Goal: Task Accomplishment & Management: Manage account settings

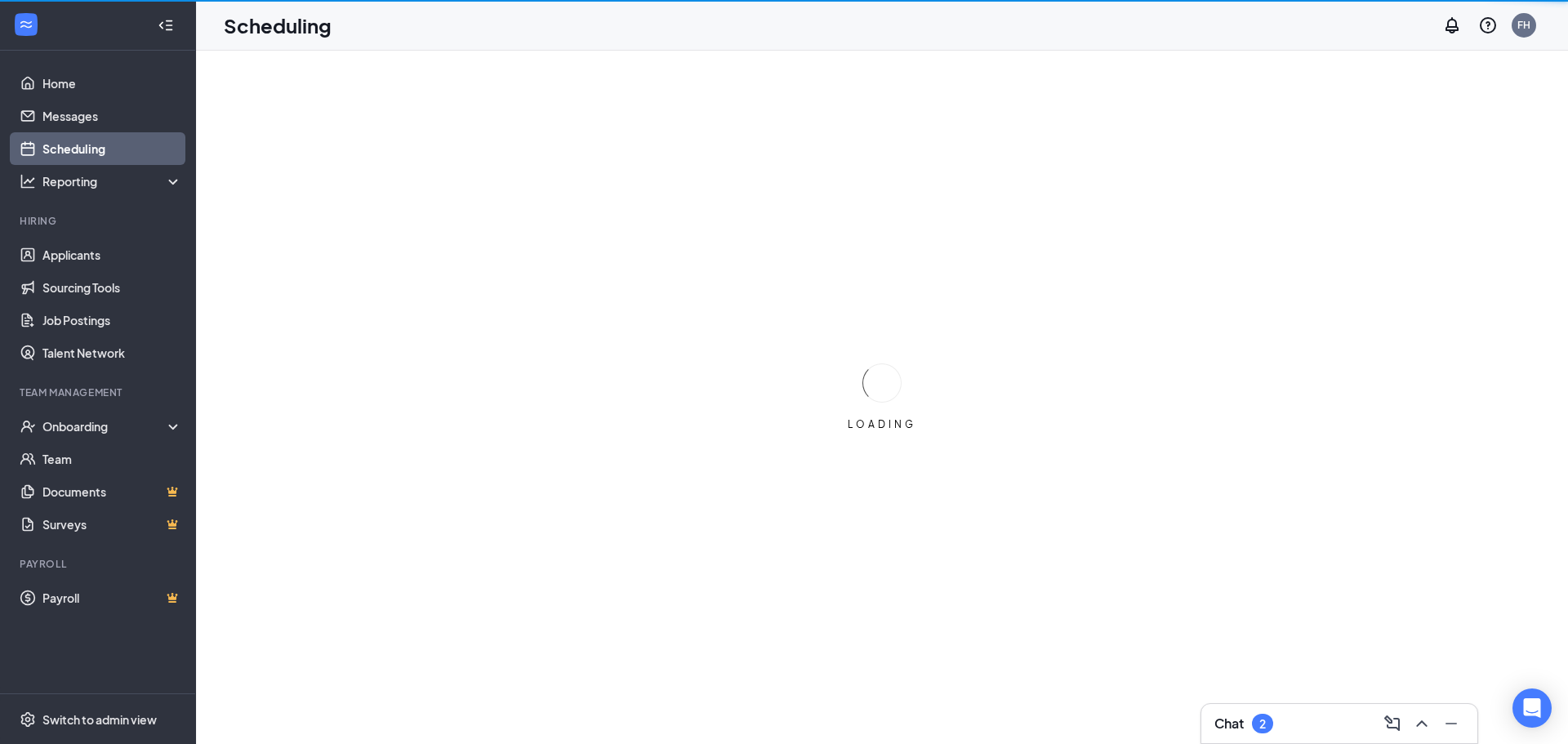
click at [1265, 727] on div "2" at bounding box center [1263, 724] width 7 height 14
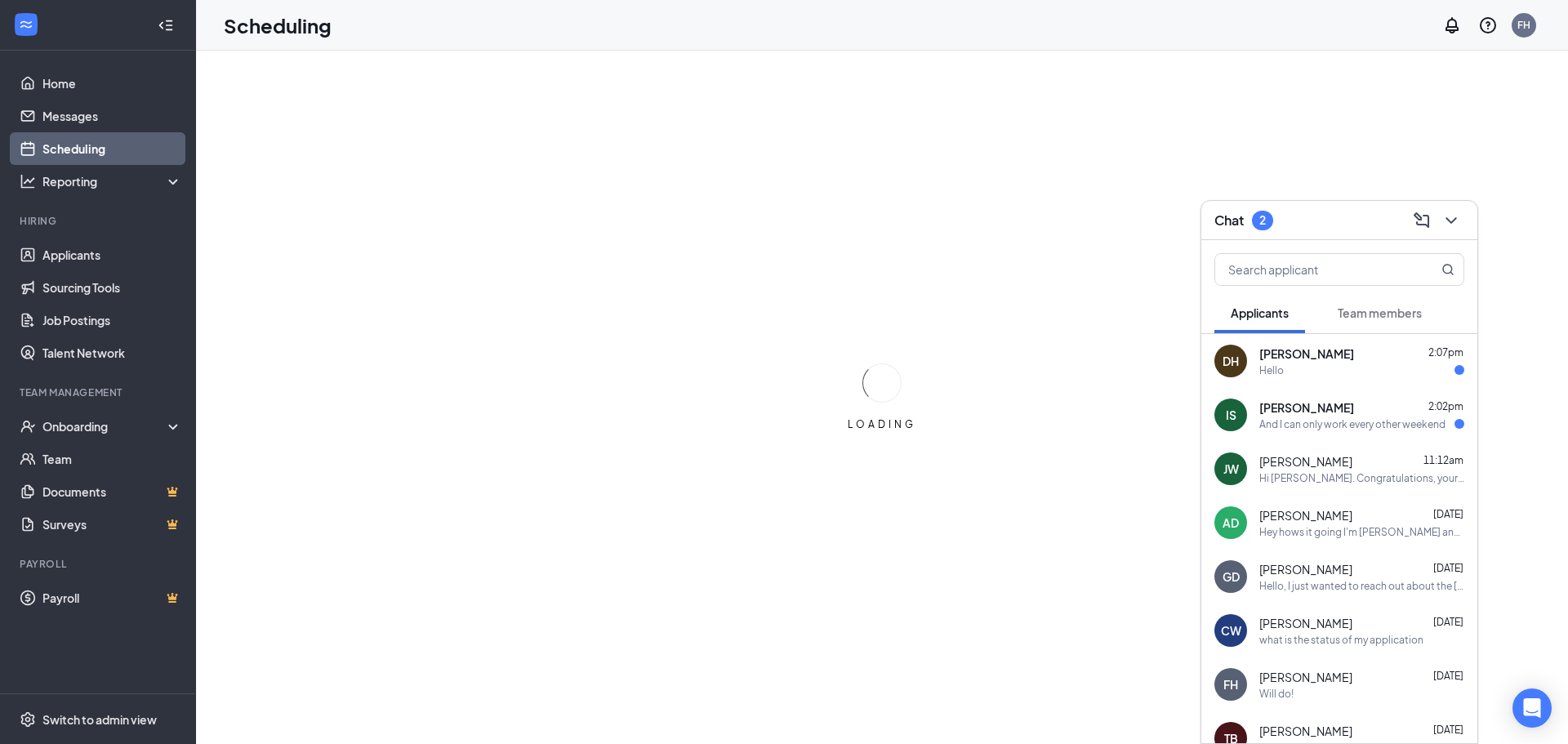
click at [1352, 420] on div "And I can only work every other weekend" at bounding box center [1352, 424] width 187 height 14
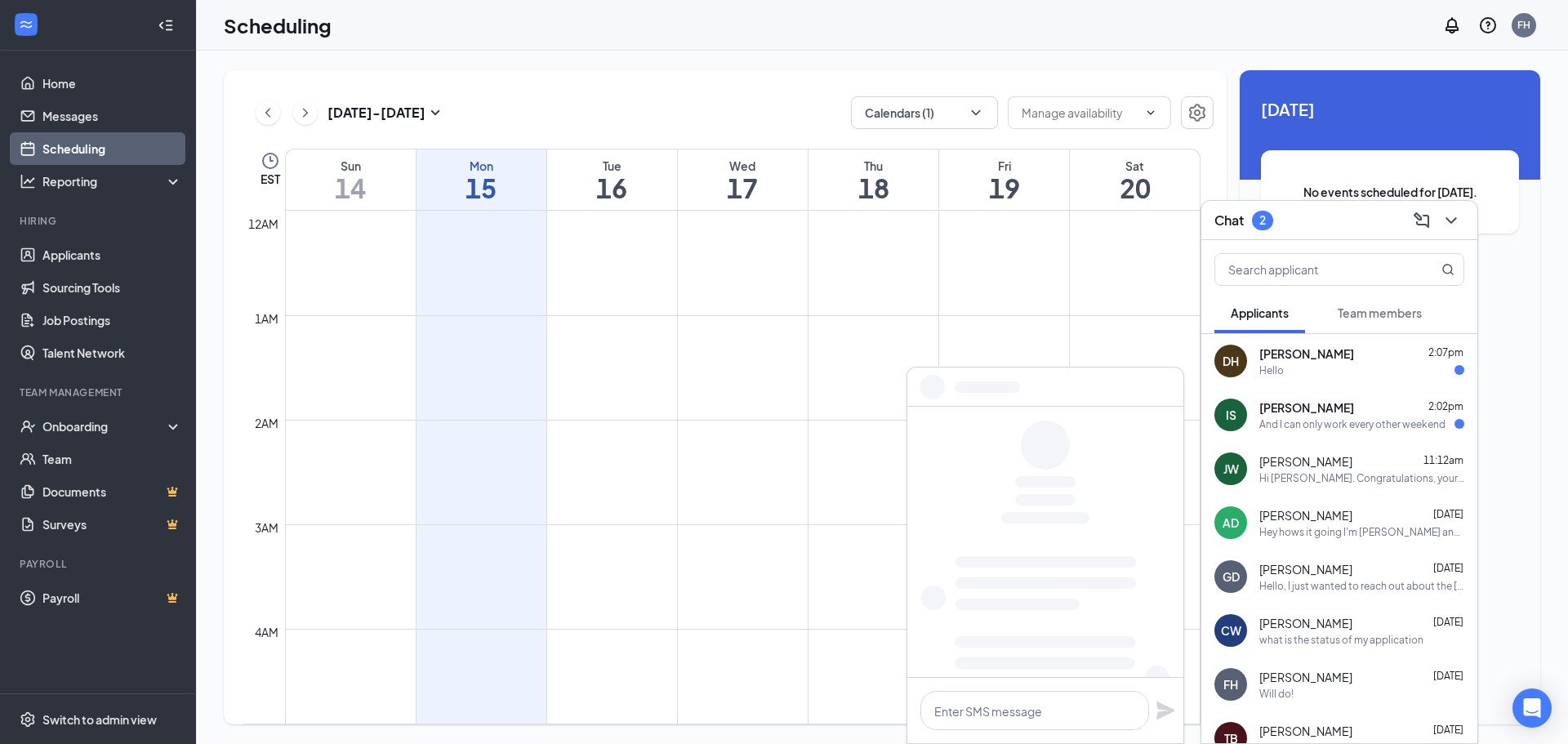
scroll to position [803, 0]
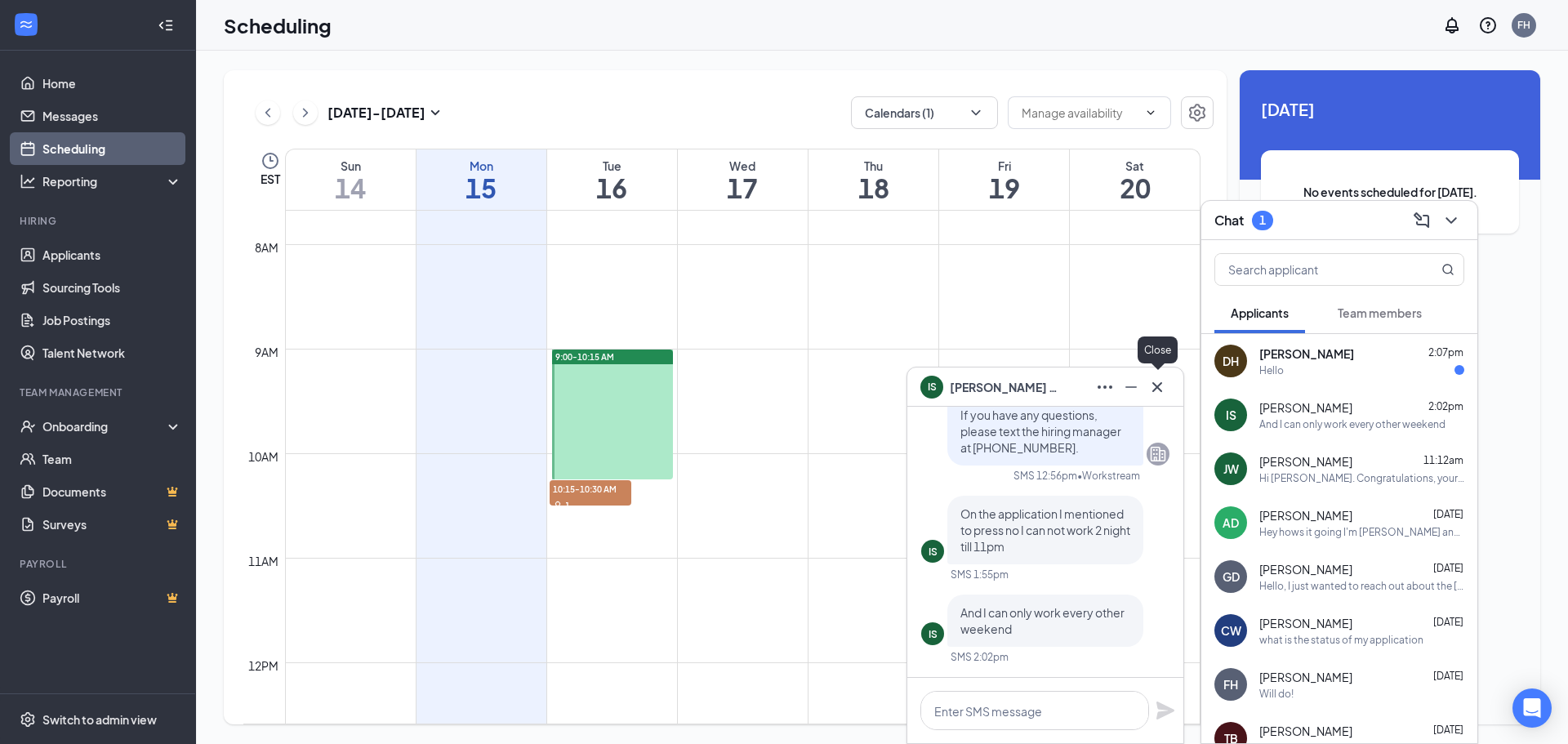
click at [1156, 389] on icon "Cross" at bounding box center [1158, 387] width 10 height 10
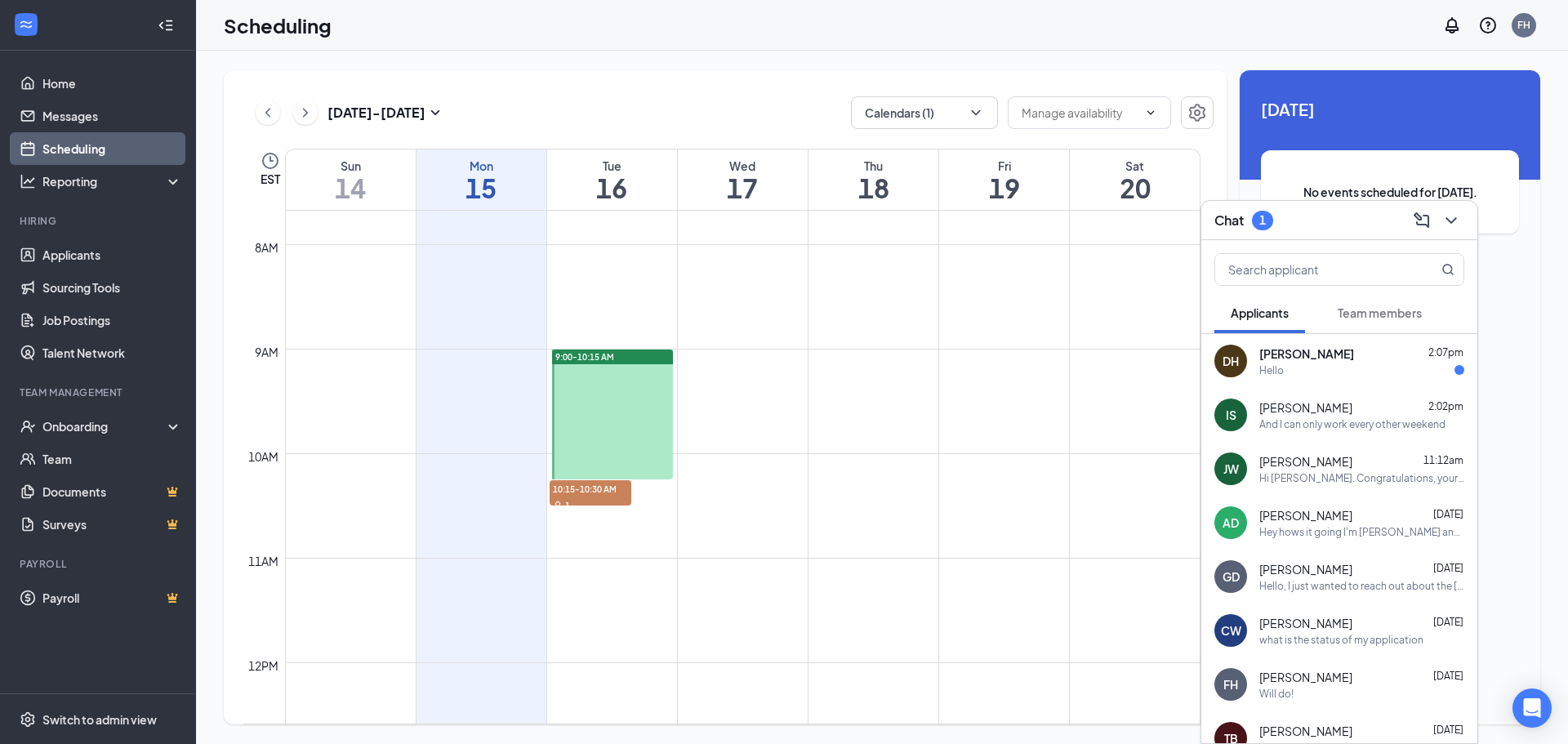
click at [1352, 363] on div "Hello" at bounding box center [1362, 370] width 205 height 14
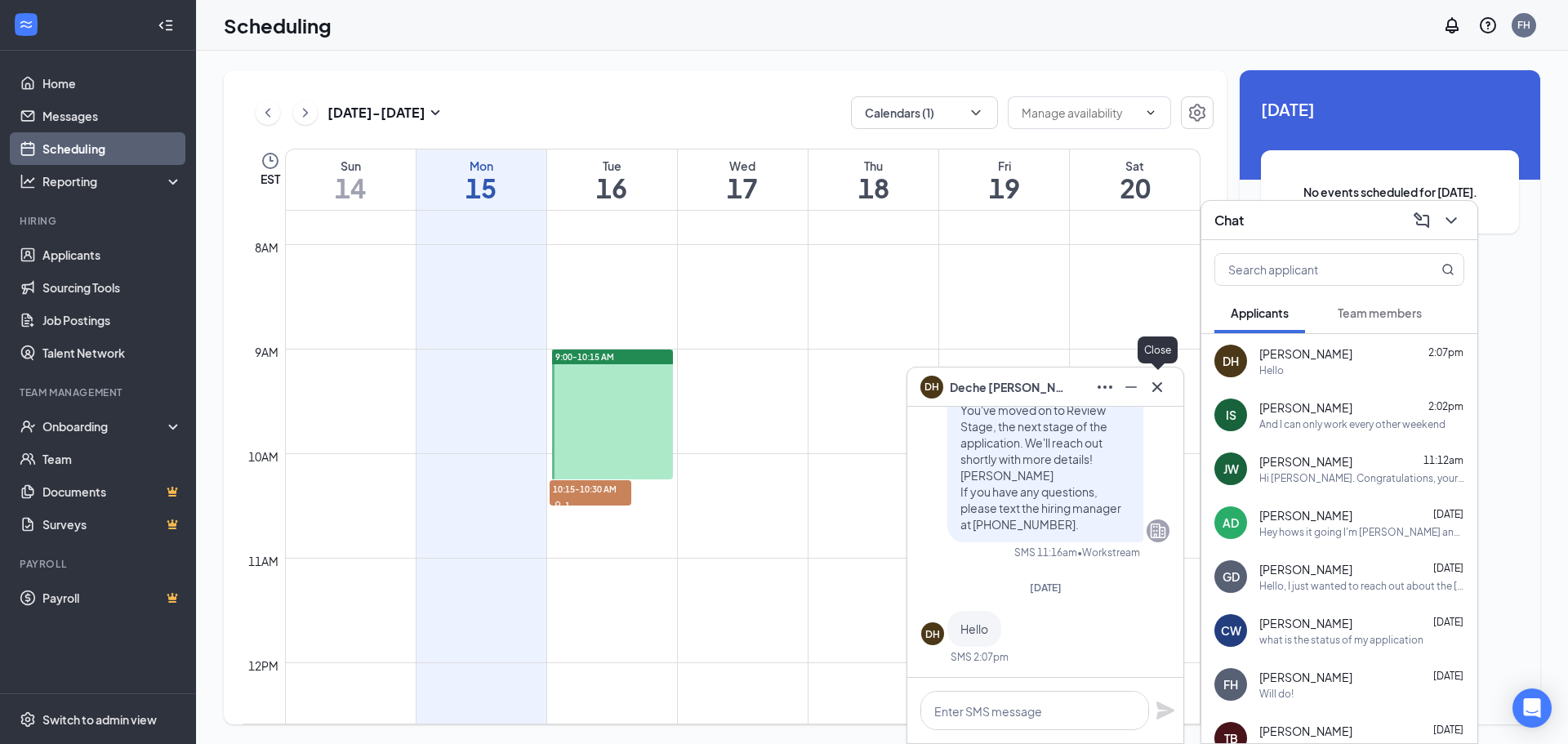
click at [1158, 396] on icon "Cross" at bounding box center [1158, 387] width 20 height 20
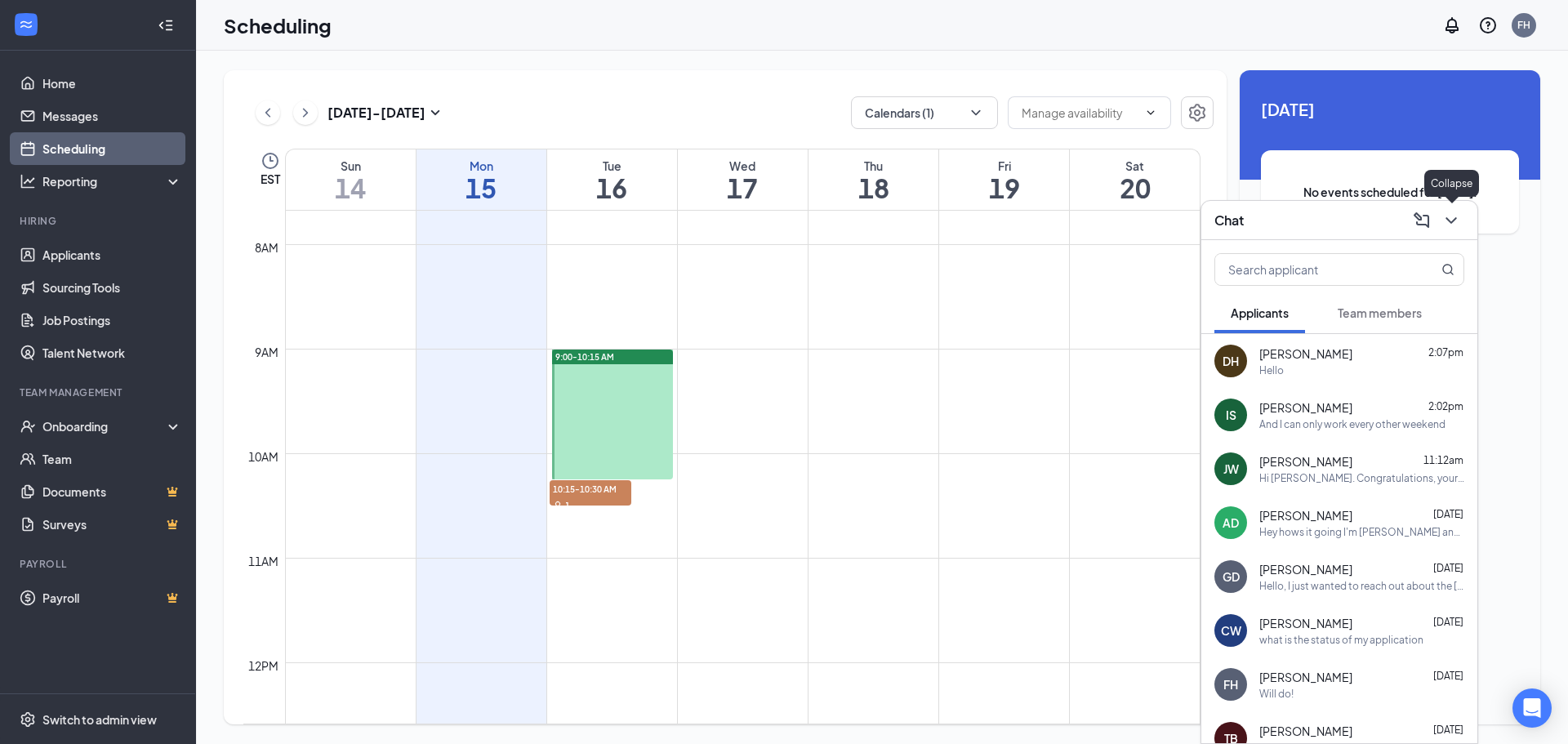
click at [1454, 229] on icon "ChevronDown" at bounding box center [1451, 221] width 20 height 20
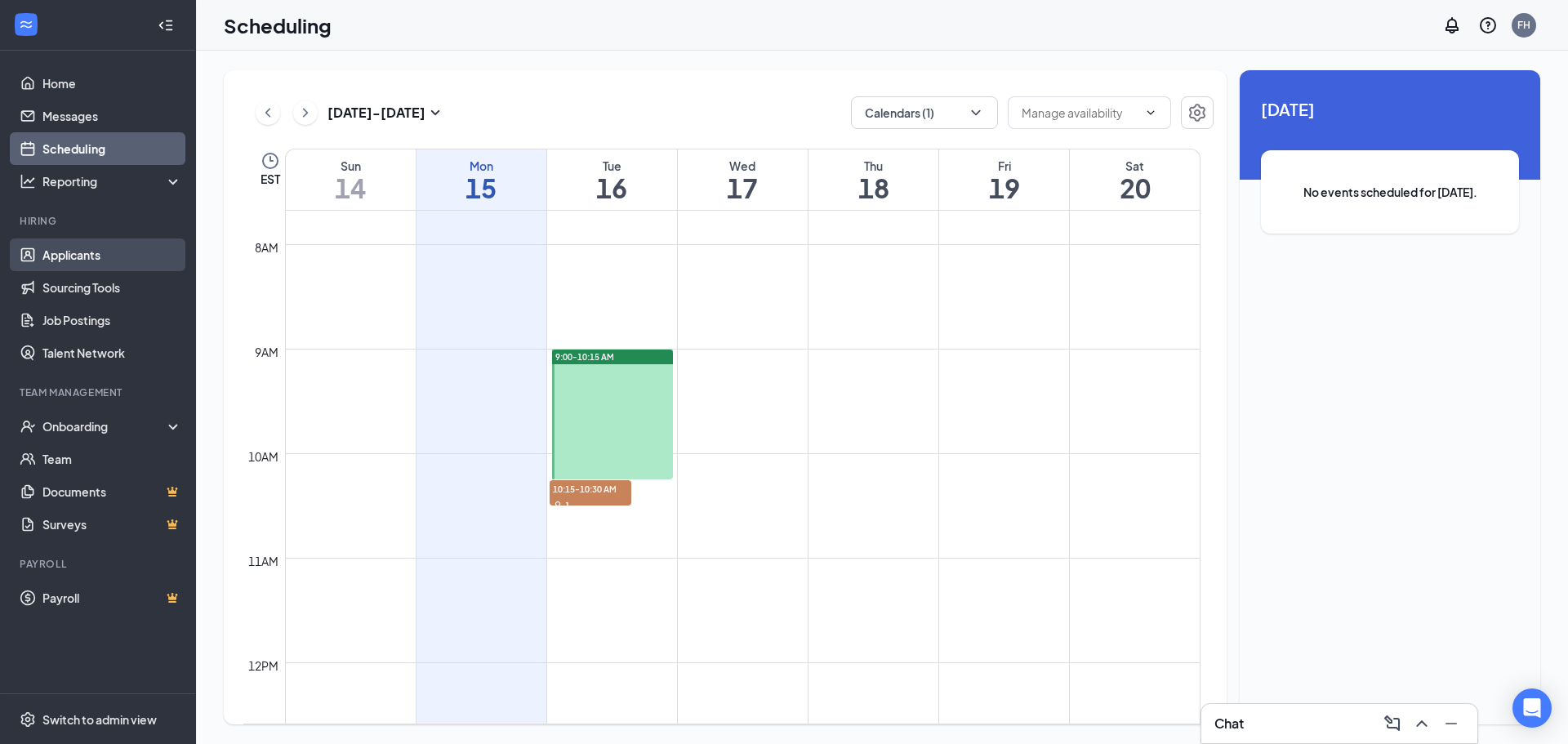
click at [122, 253] on link "Applicants" at bounding box center [112, 255] width 139 height 32
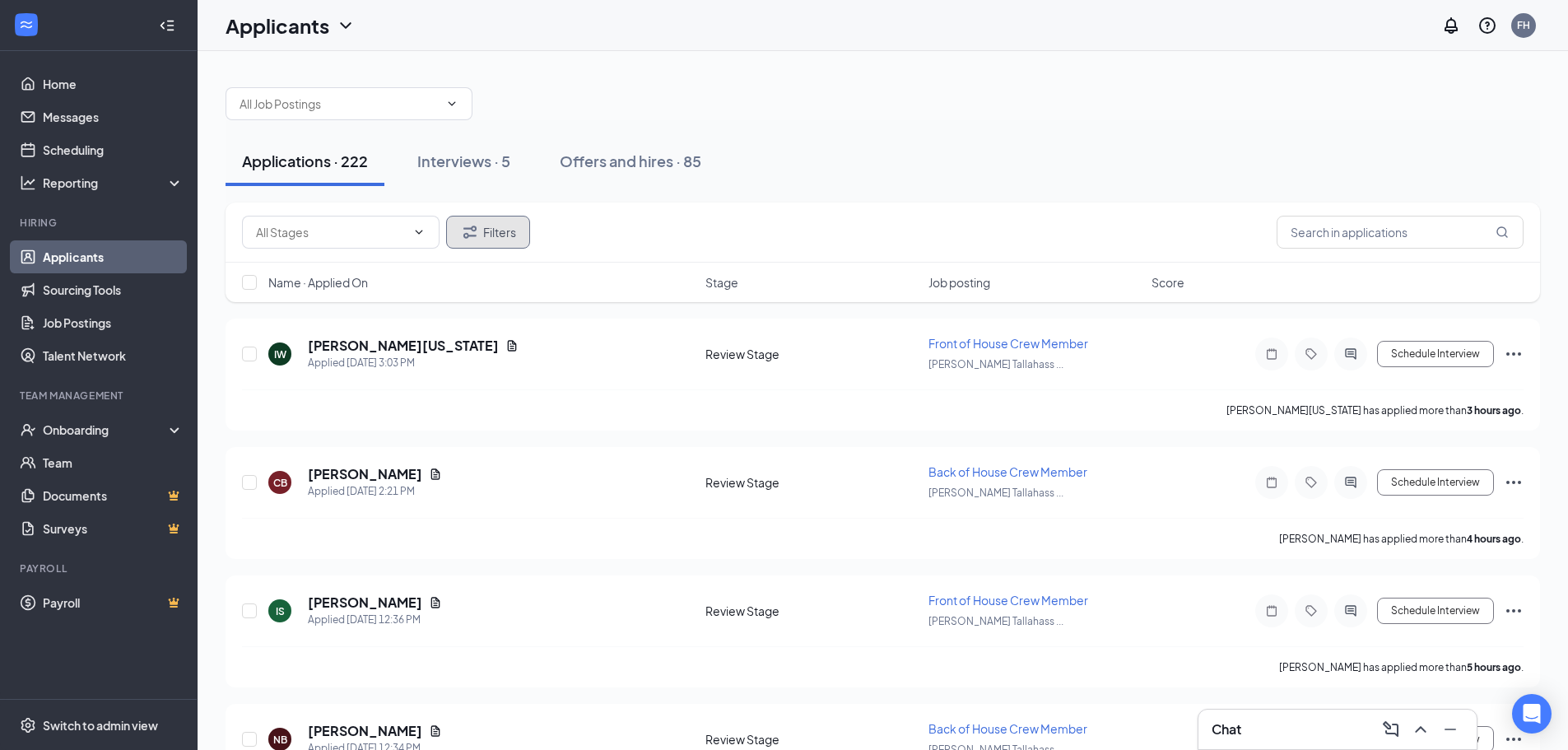
click at [522, 232] on button "Filters" at bounding box center [488, 232] width 84 height 33
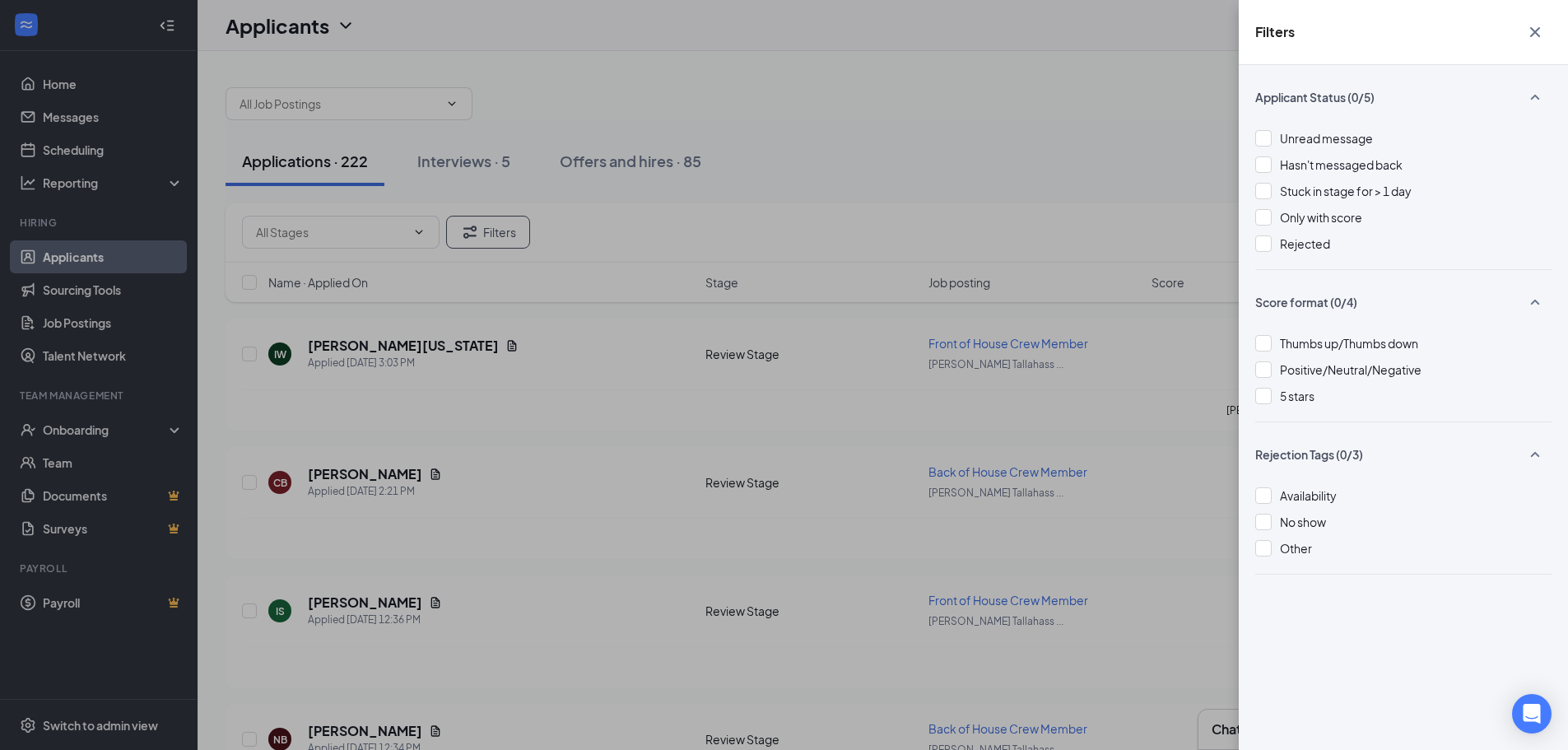
click at [1539, 37] on icon "Cross" at bounding box center [1535, 33] width 20 height 20
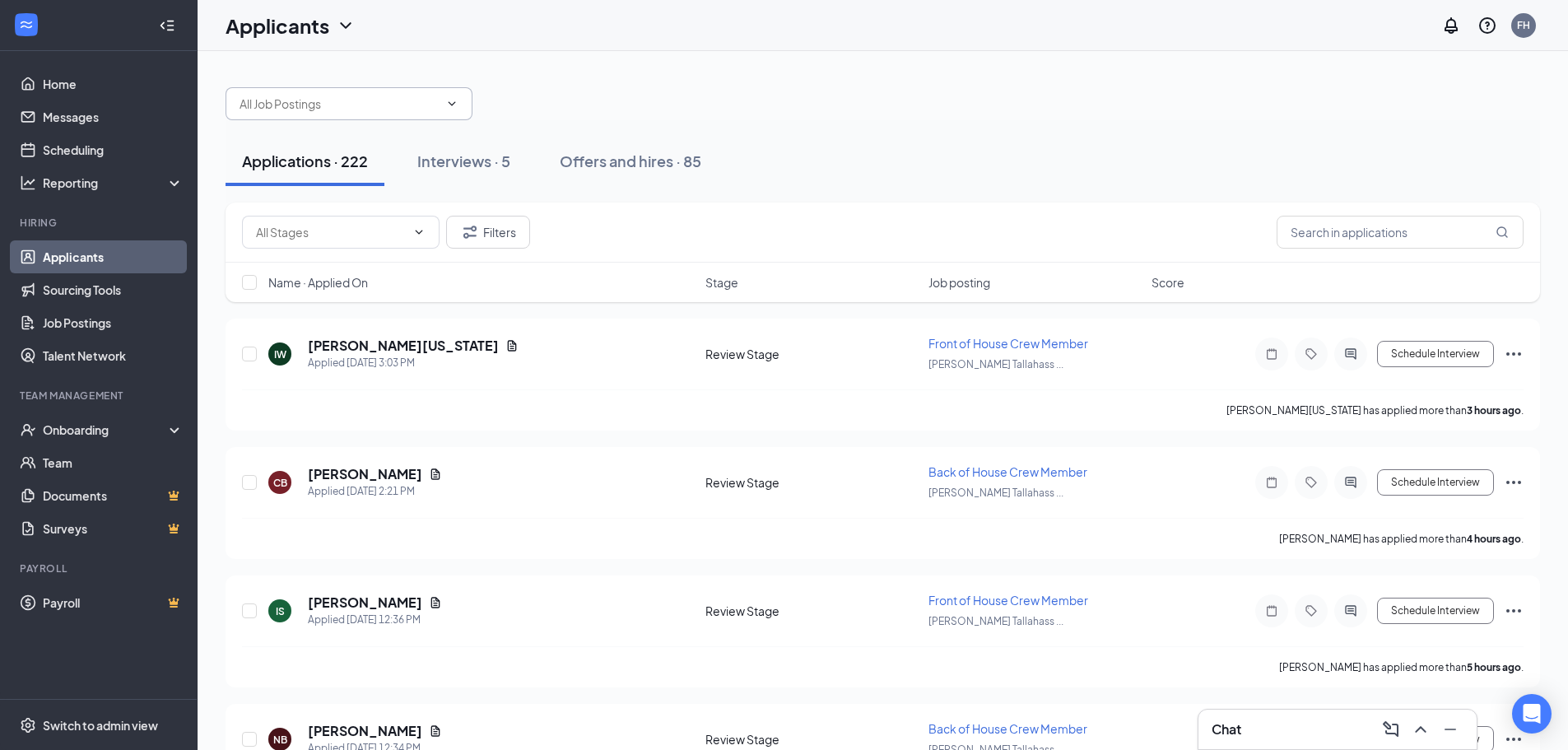
click at [440, 115] on span at bounding box center [349, 103] width 247 height 33
click at [442, 110] on span at bounding box center [349, 103] width 247 height 33
click at [433, 110] on input "text" at bounding box center [339, 104] width 199 height 18
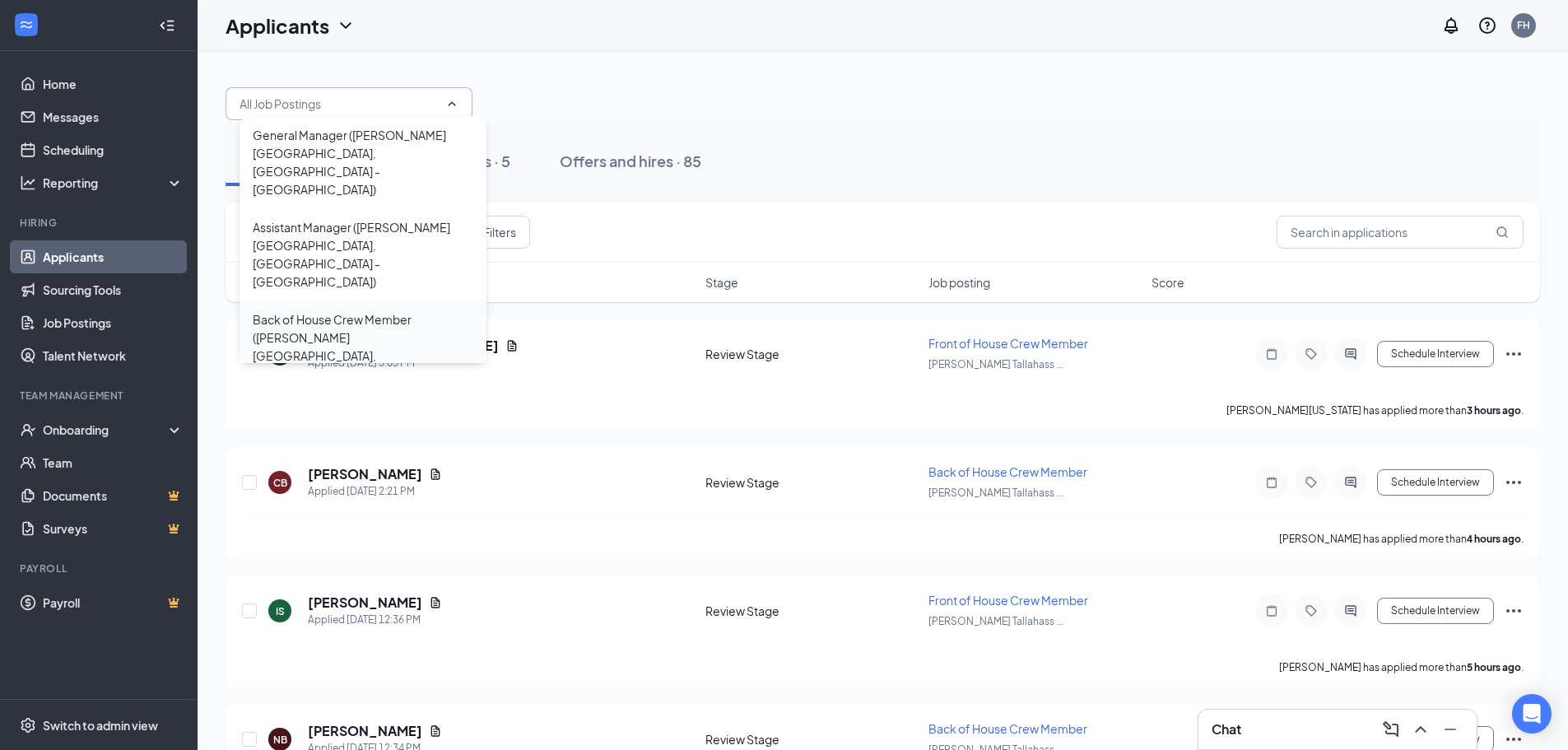
click at [400, 310] on div "Back of House Crew Member ([PERSON_NAME] [GEOGRAPHIC_DATA], [GEOGRAPHIC_DATA] -…" at bounding box center [363, 355] width 221 height 90
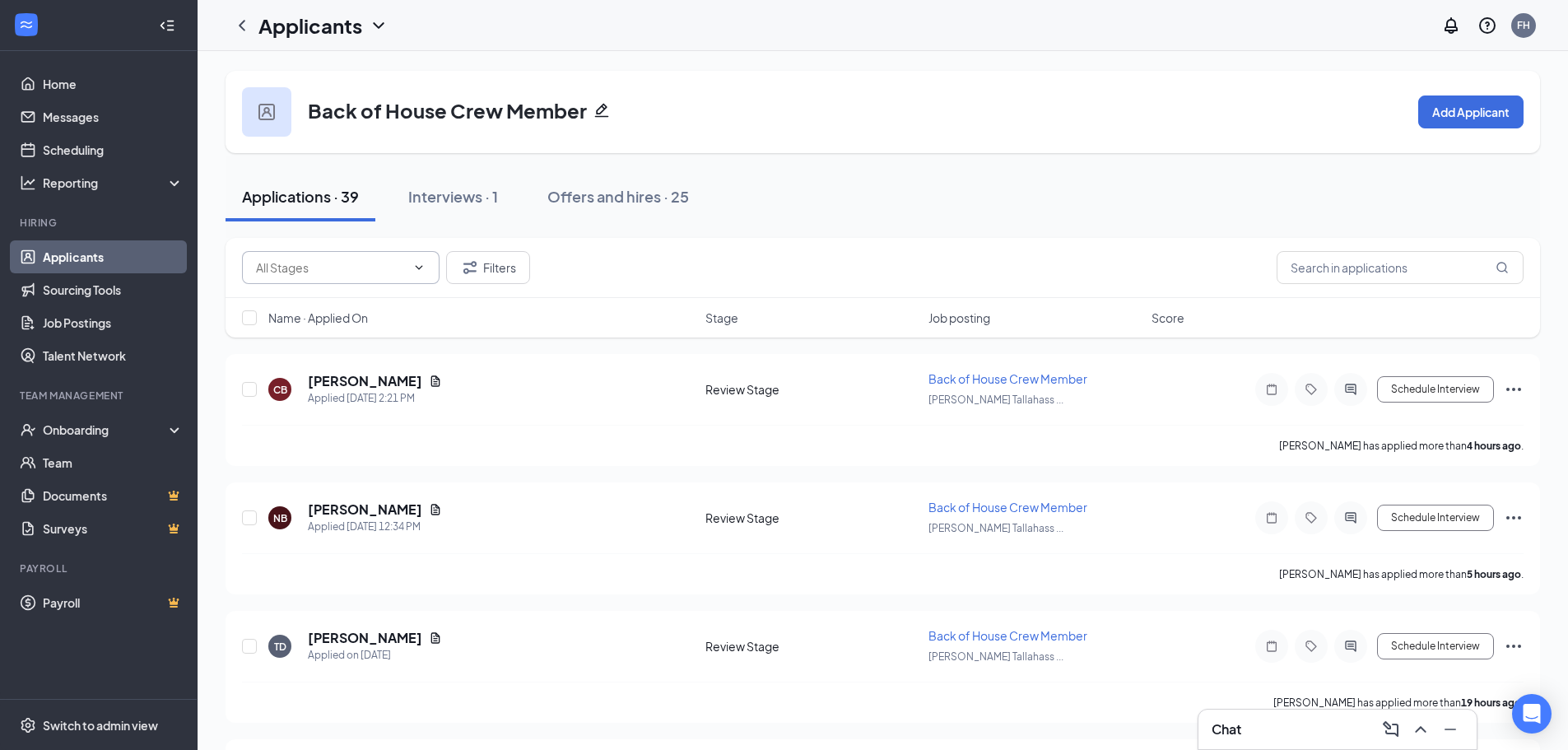
click at [421, 268] on icon "ChevronDown" at bounding box center [419, 268] width 13 height 13
click at [409, 266] on span at bounding box center [417, 268] width 17 height 13
click at [249, 26] on icon "ChevronLeft" at bounding box center [242, 26] width 20 height 20
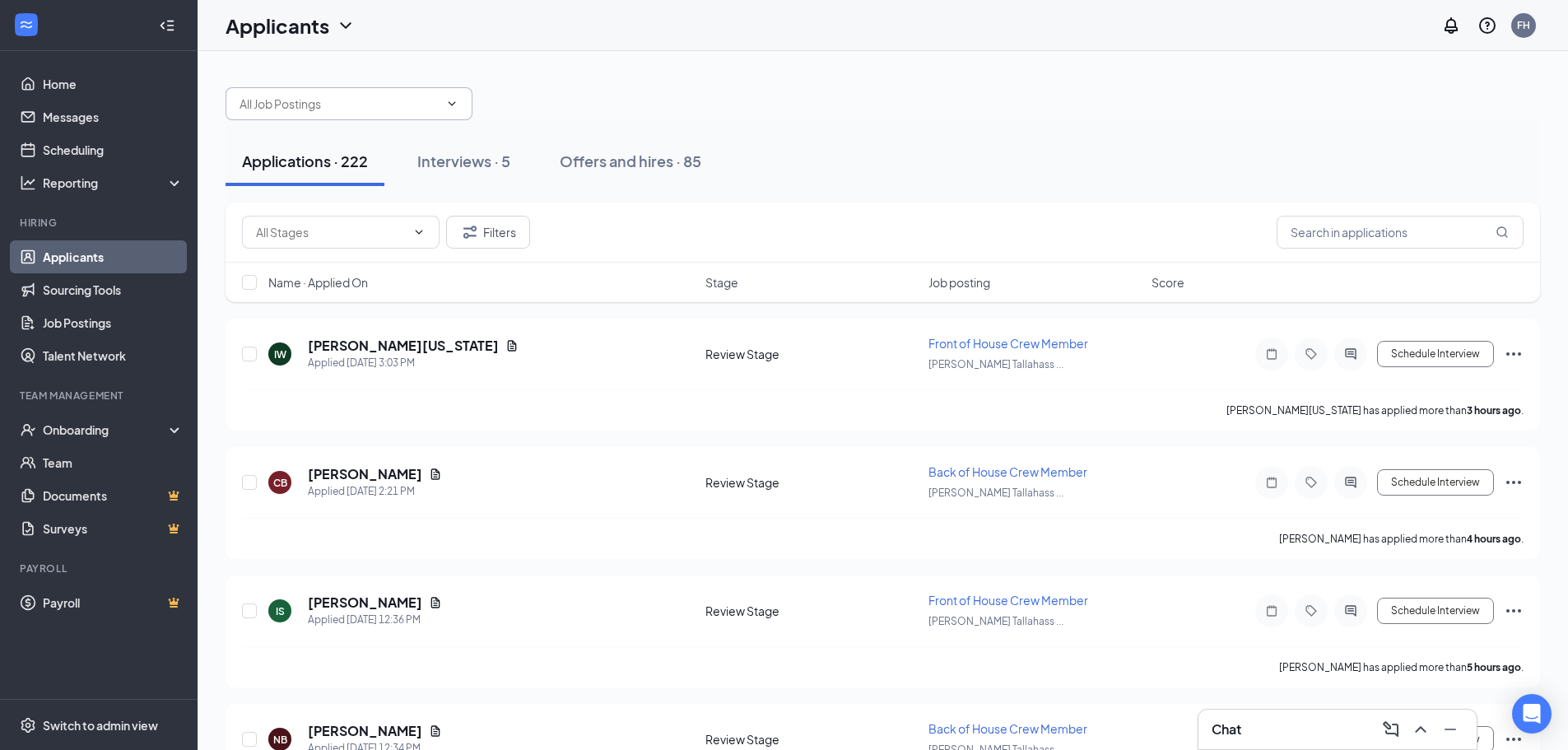
click at [408, 109] on input "text" at bounding box center [339, 104] width 199 height 18
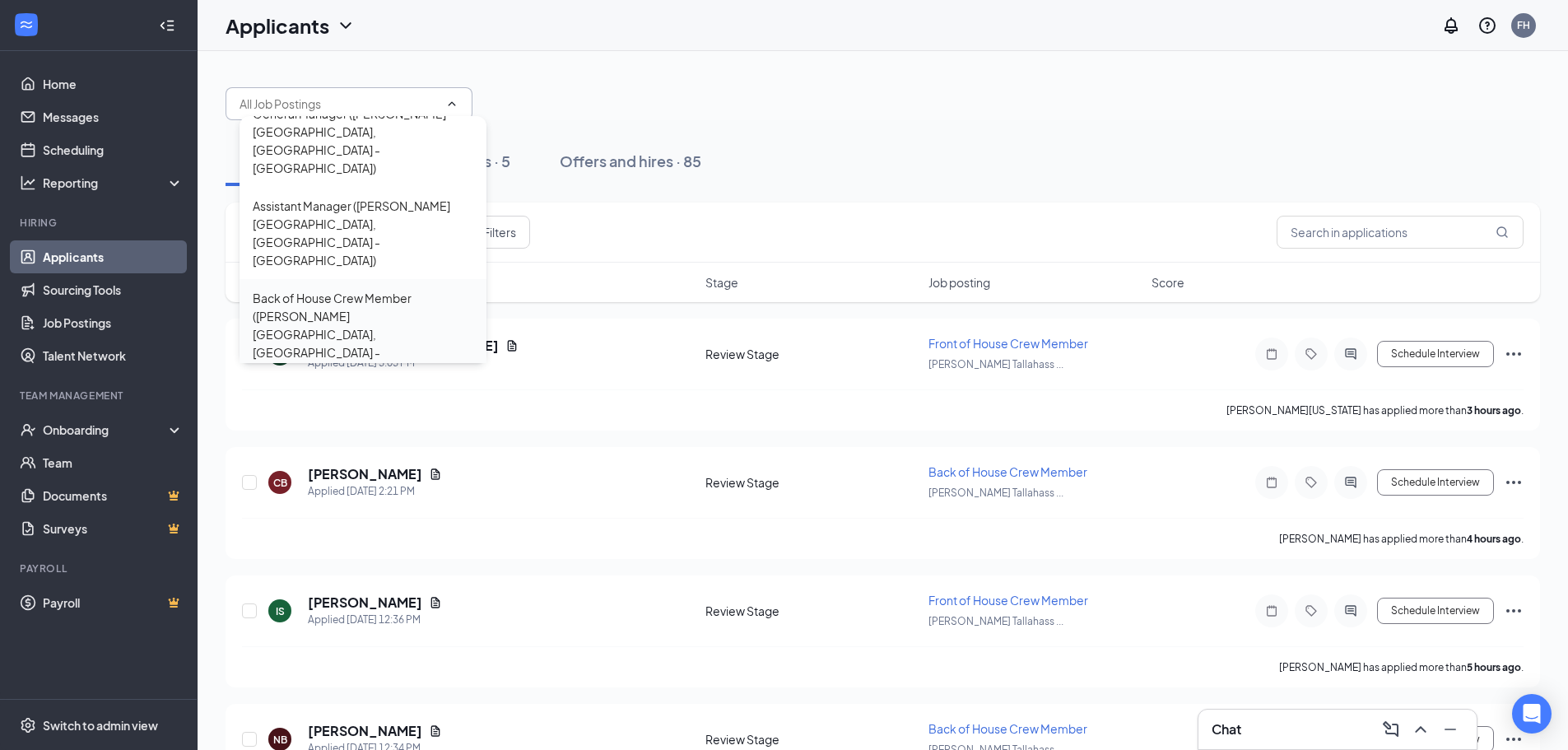
scroll to position [33, 0]
click at [364, 462] on div "Front of House Crew Member ([PERSON_NAME] [GEOGRAPHIC_DATA], [GEOGRAPHIC_DATA] …" at bounding box center [363, 507] width 221 height 90
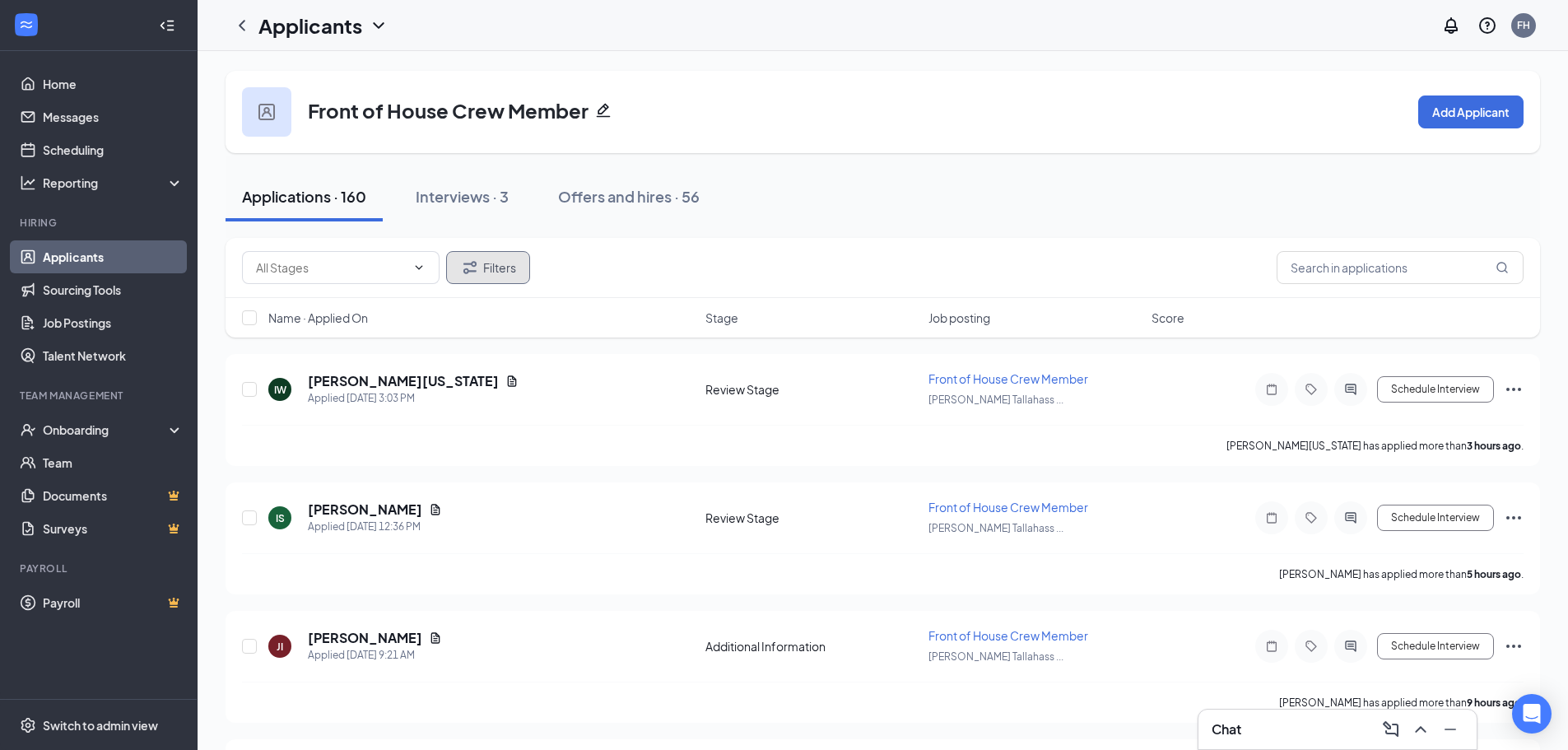
click at [488, 273] on button "Filters" at bounding box center [488, 267] width 84 height 33
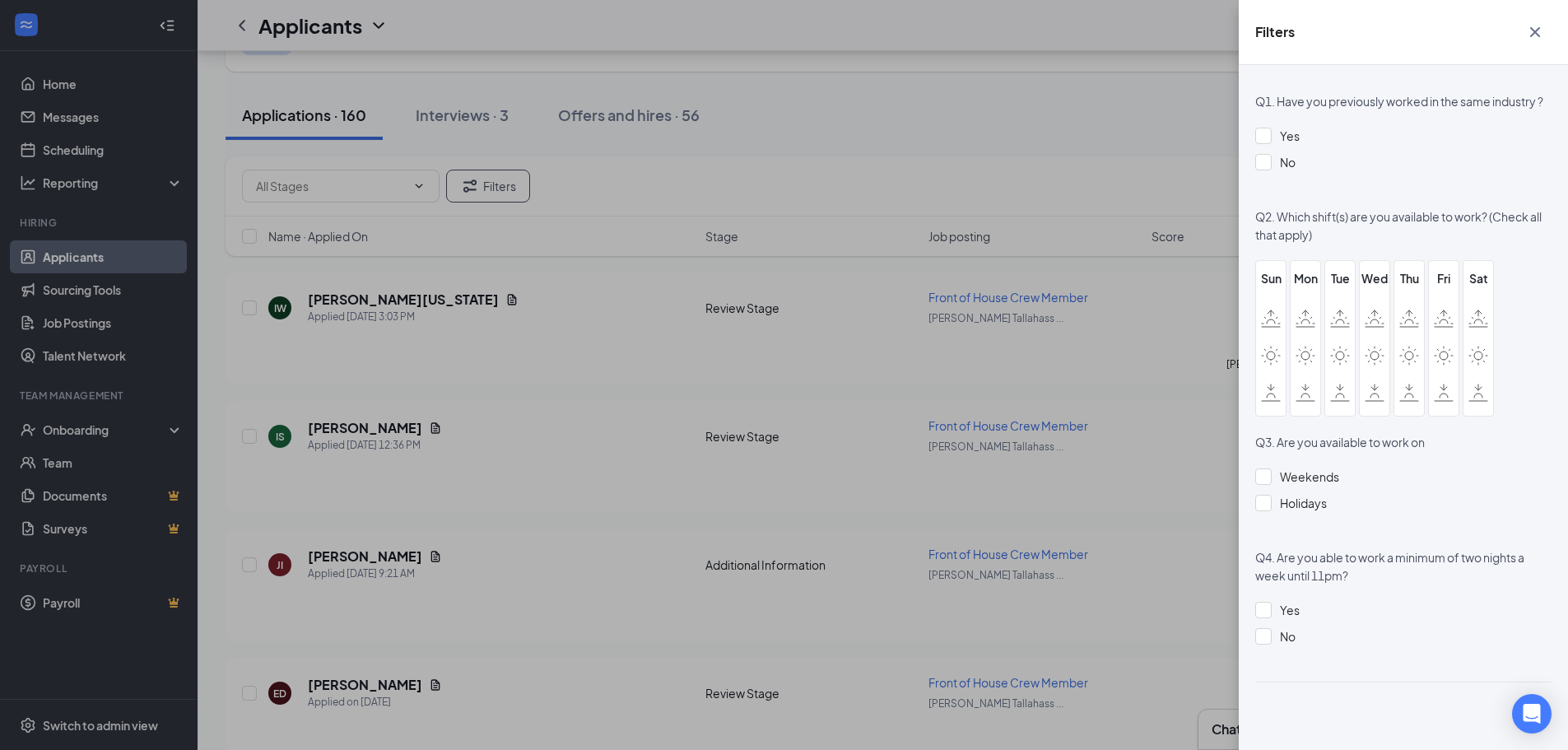
scroll to position [82, 0]
click at [1535, 40] on icon "Cross" at bounding box center [1535, 33] width 20 height 20
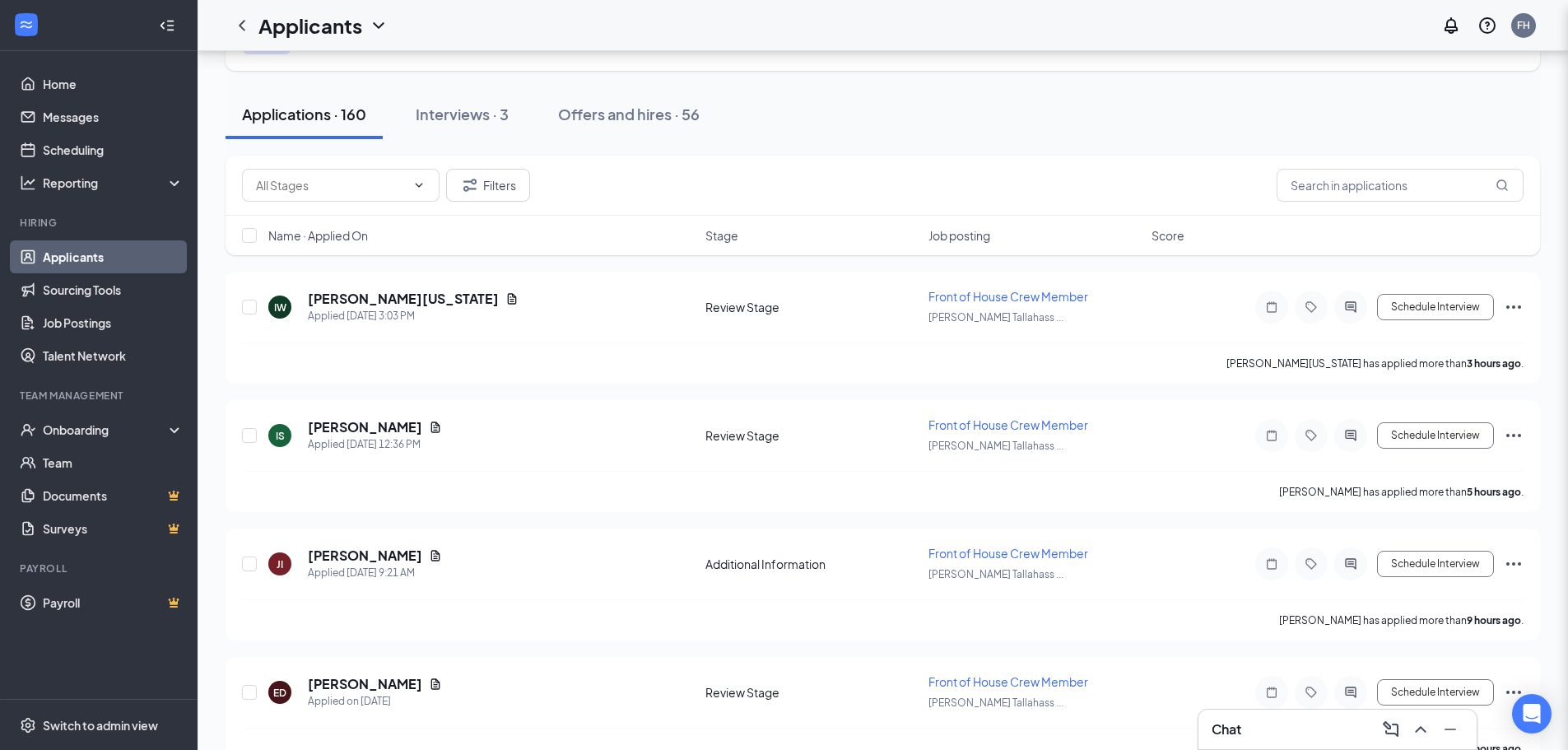
scroll to position [875, 0]
click at [490, 194] on button "Filters" at bounding box center [488, 185] width 84 height 33
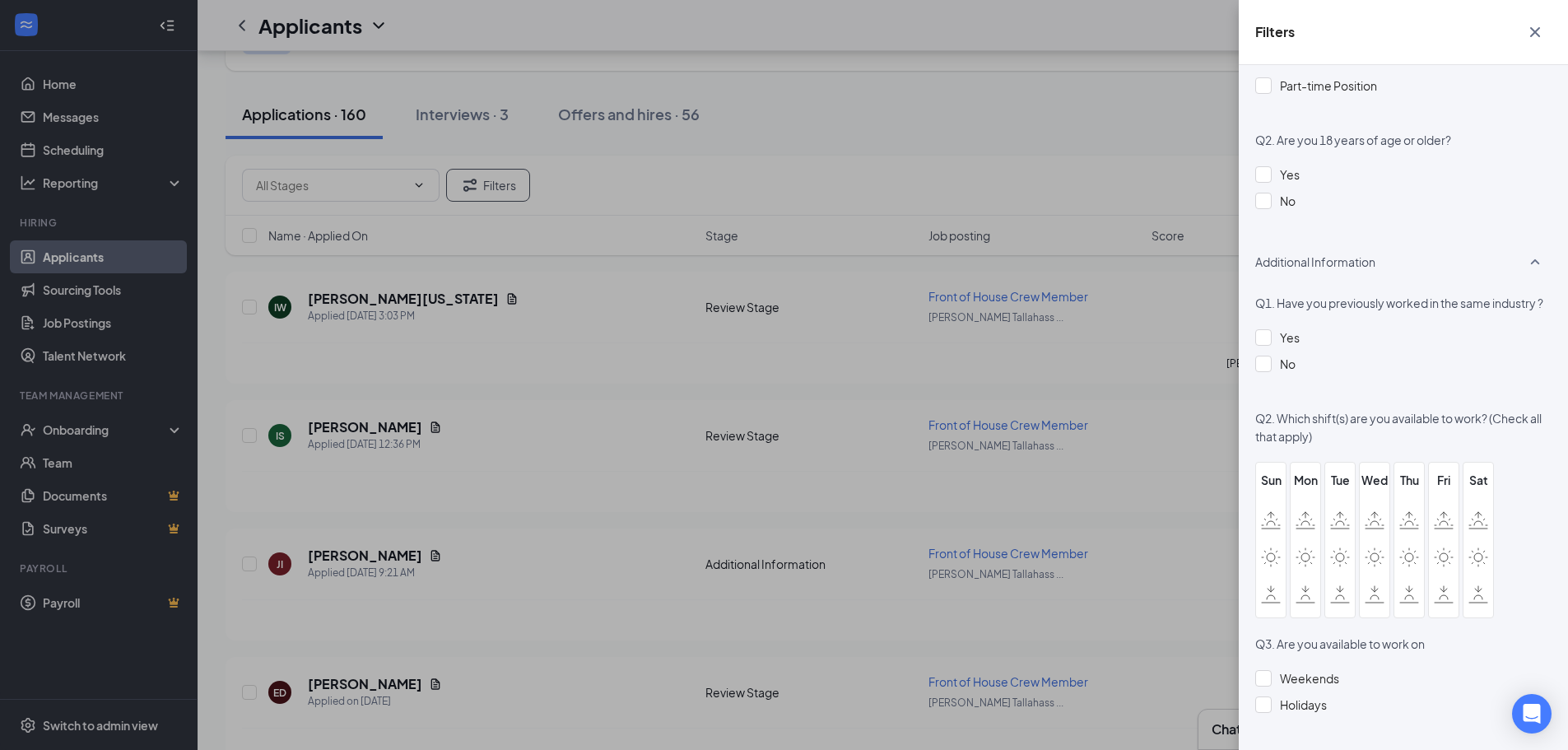
scroll to position [576, 0]
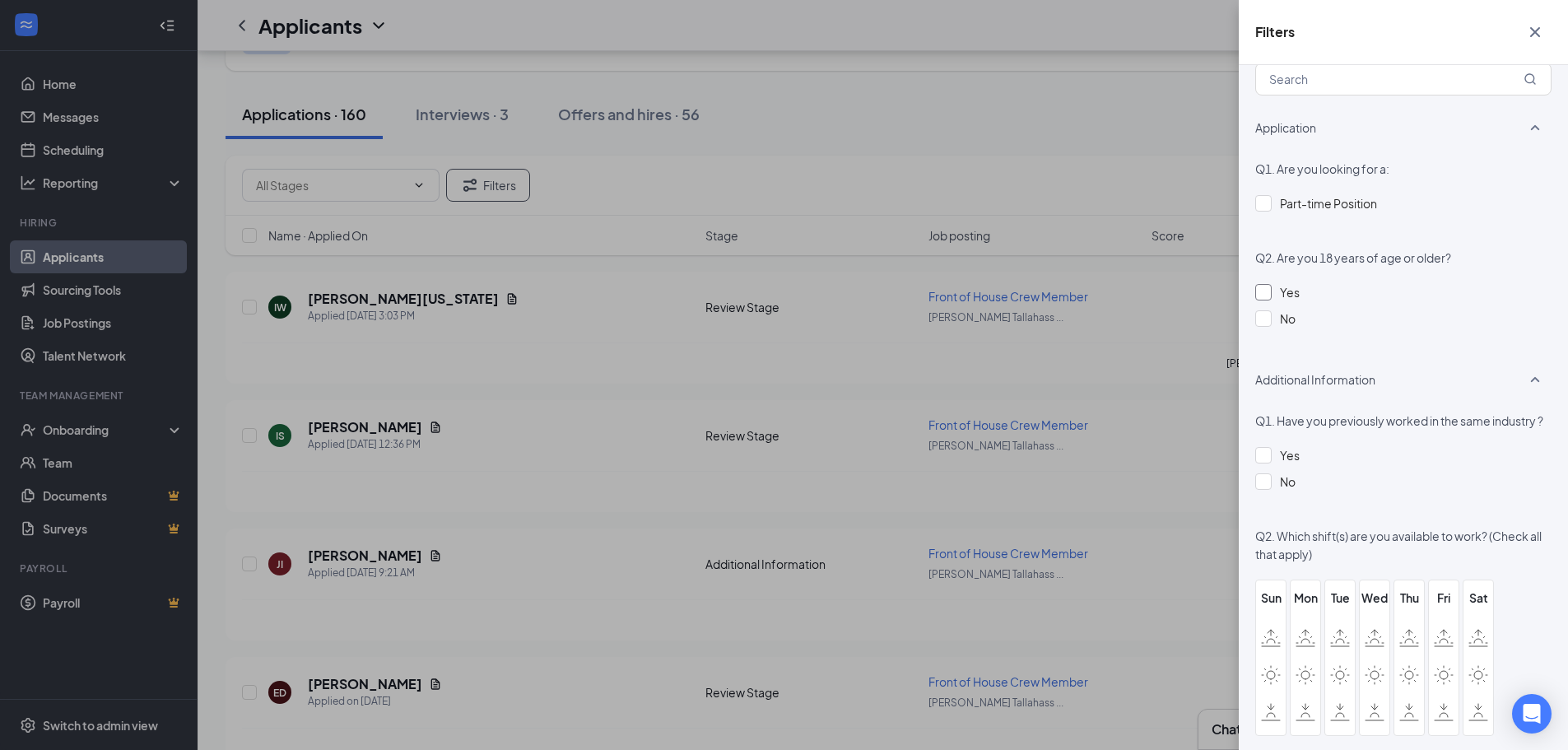
click at [1262, 293] on div at bounding box center [1264, 293] width 17 height 17
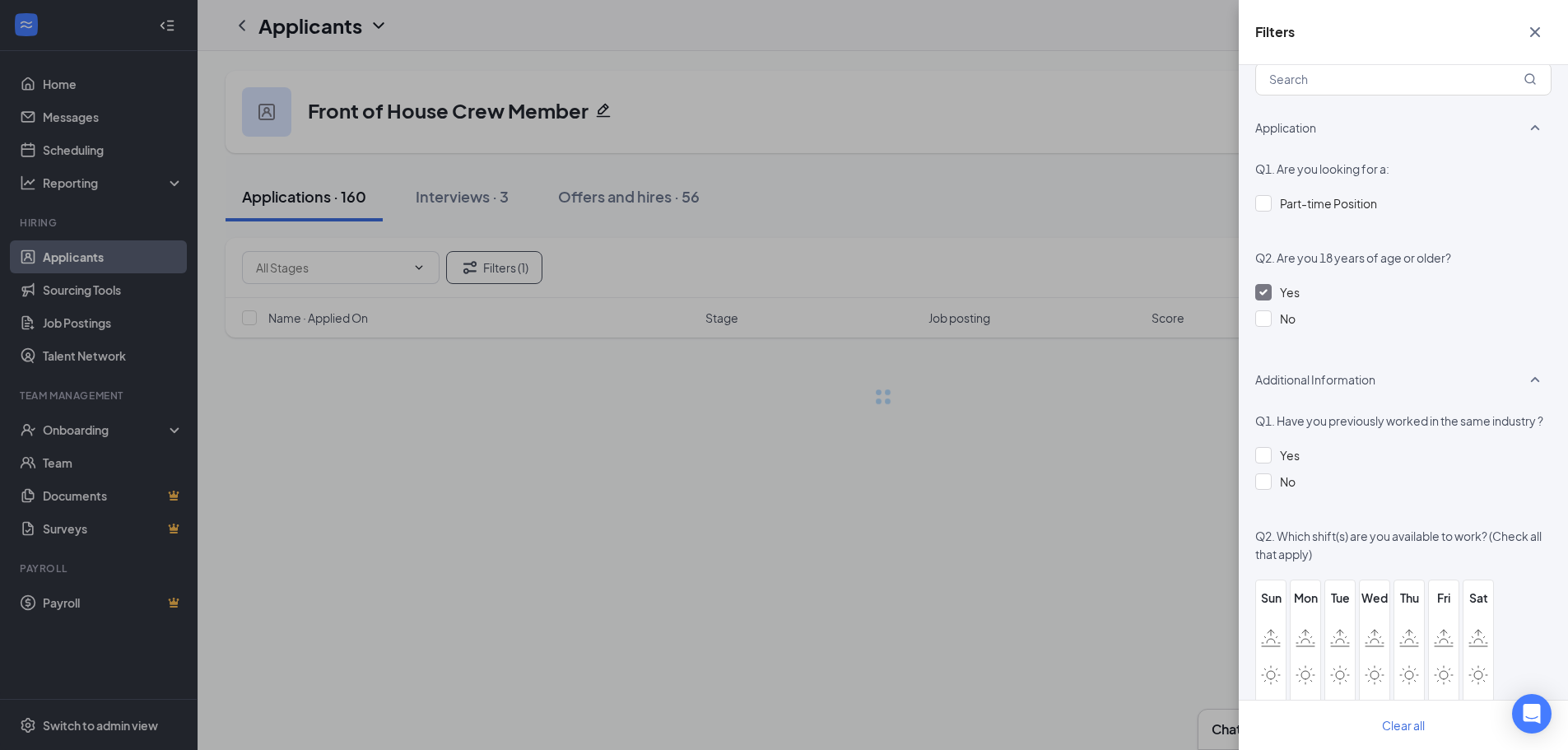
scroll to position [0, 0]
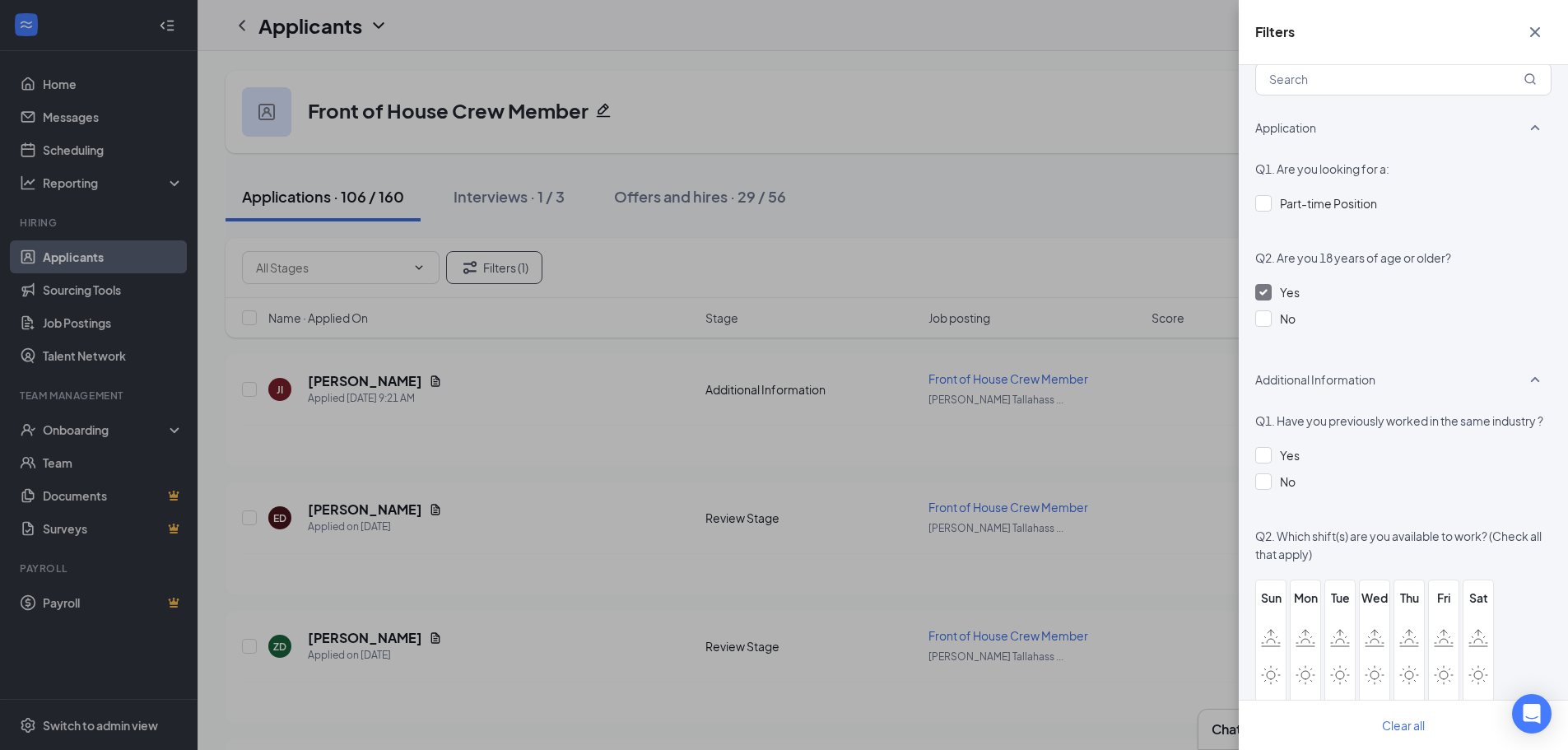
click at [1554, 30] on div "Filters" at bounding box center [1403, 33] width 329 height 65
click at [1540, 32] on icon "Cross" at bounding box center [1535, 33] width 20 height 20
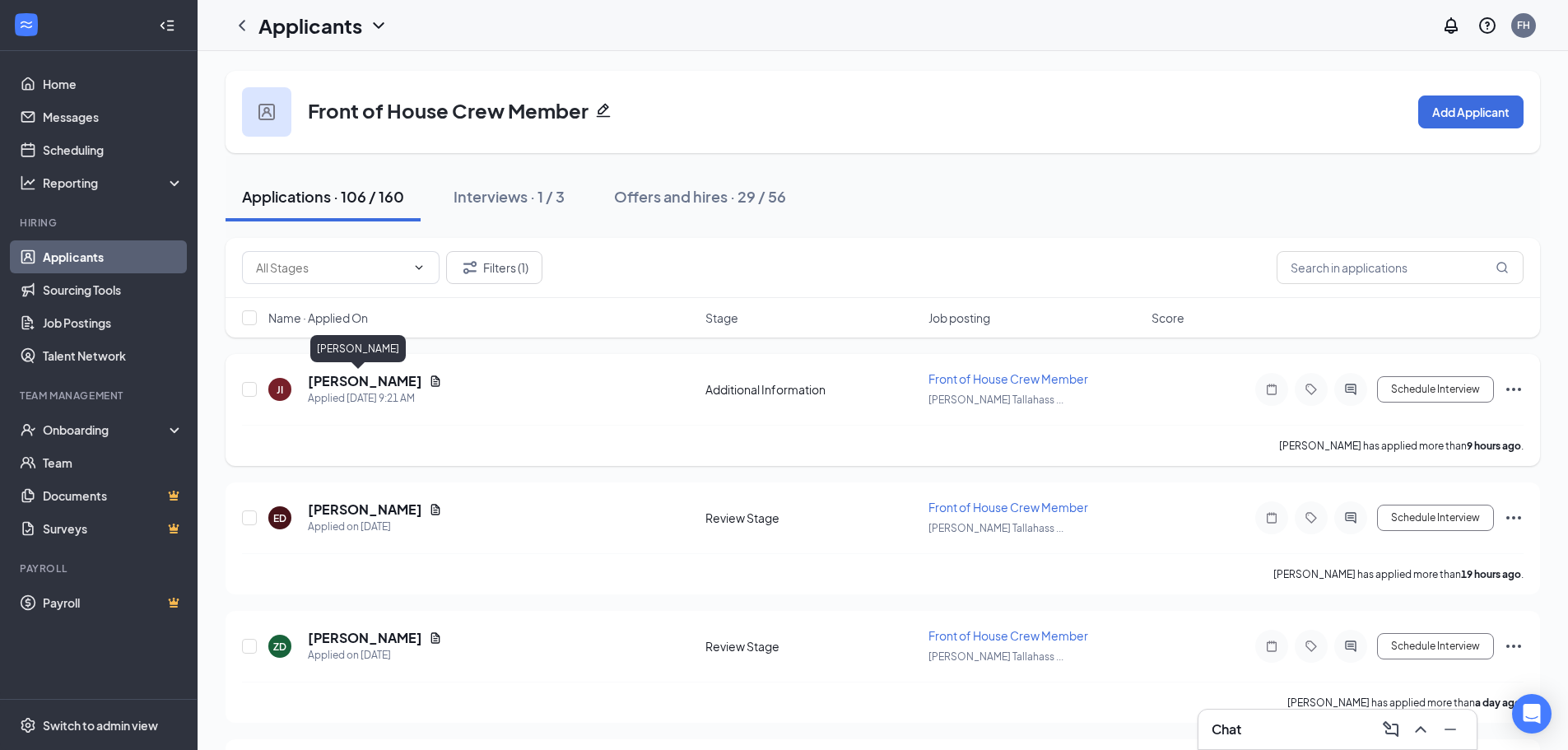
click at [344, 380] on h5 "[PERSON_NAME]" at bounding box center [364, 381] width 115 height 18
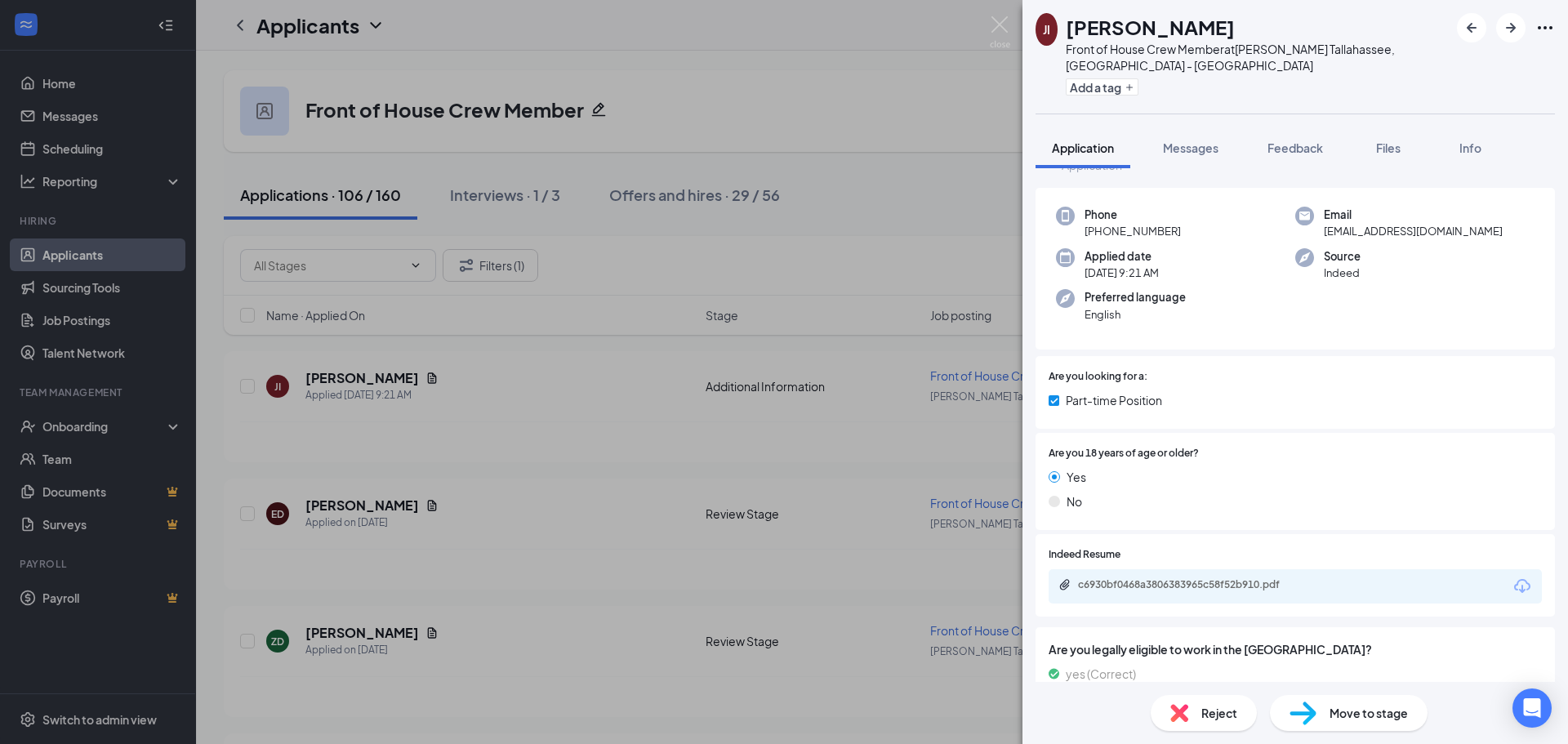
scroll to position [118, 0]
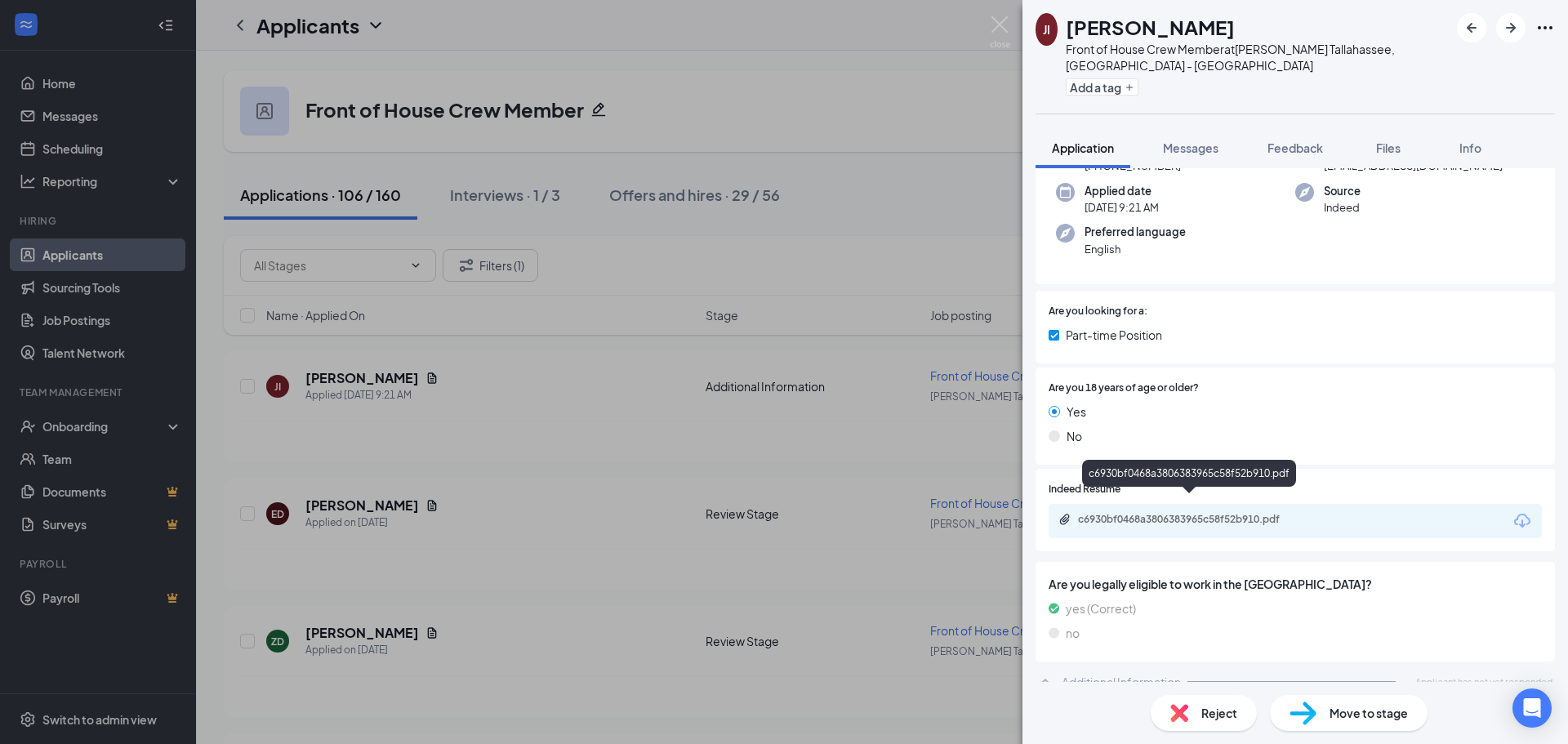
click at [1227, 513] on div "c6930bf0468a3806383965c58f52b910.pdf" at bounding box center [1192, 519] width 229 height 13
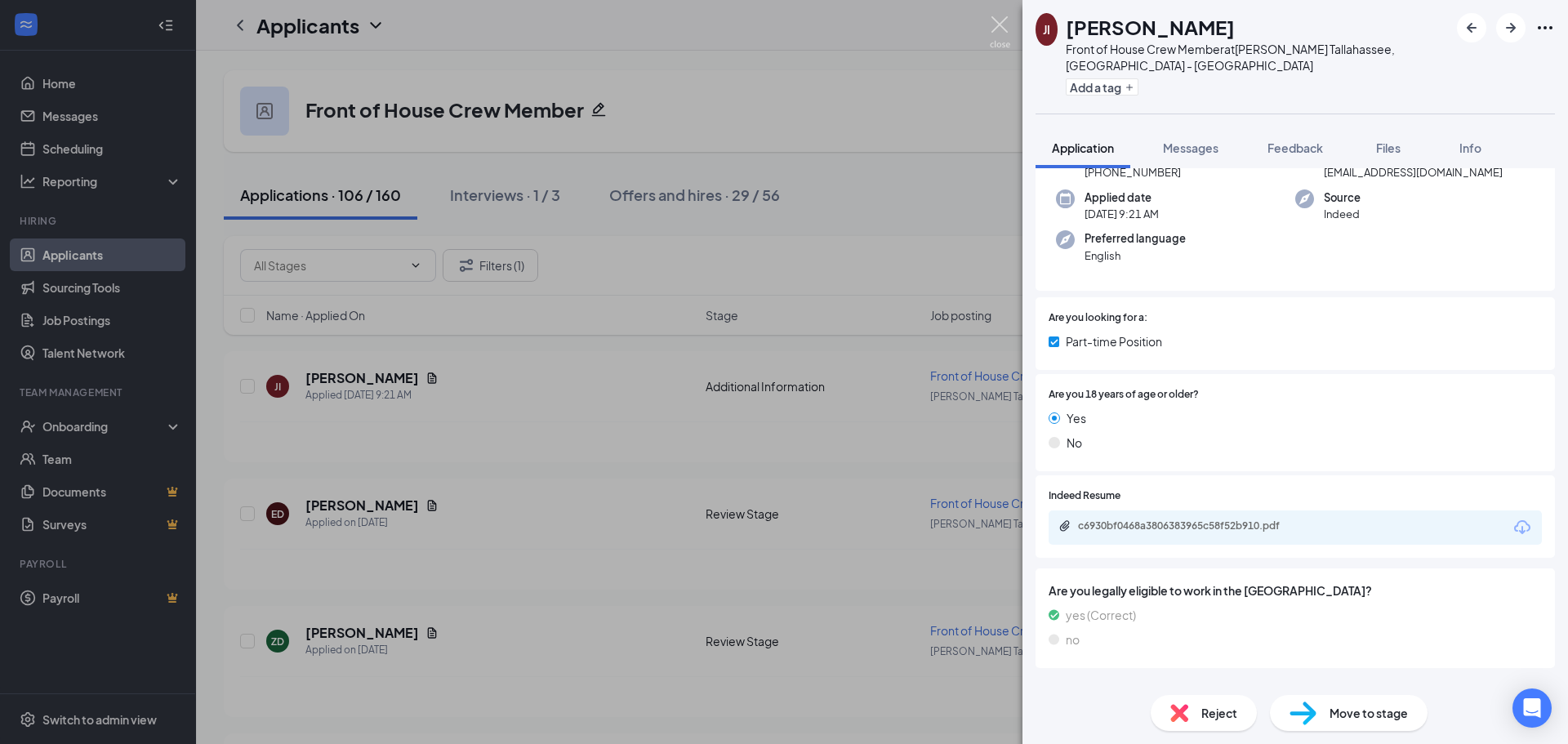
click at [1001, 27] on img at bounding box center [1000, 32] width 21 height 32
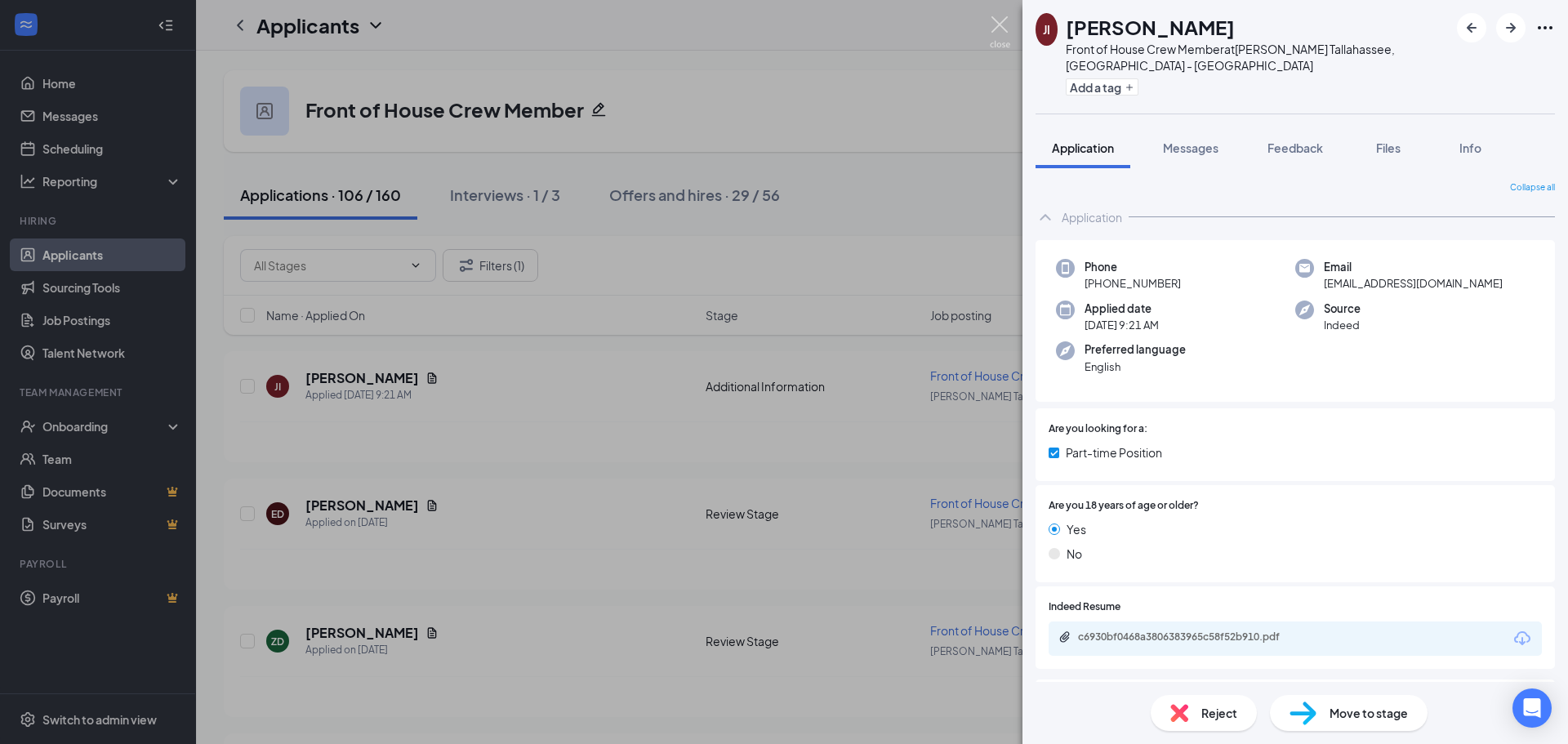
click at [1003, 26] on div "Applicants FH" at bounding box center [881, 25] width 1372 height 51
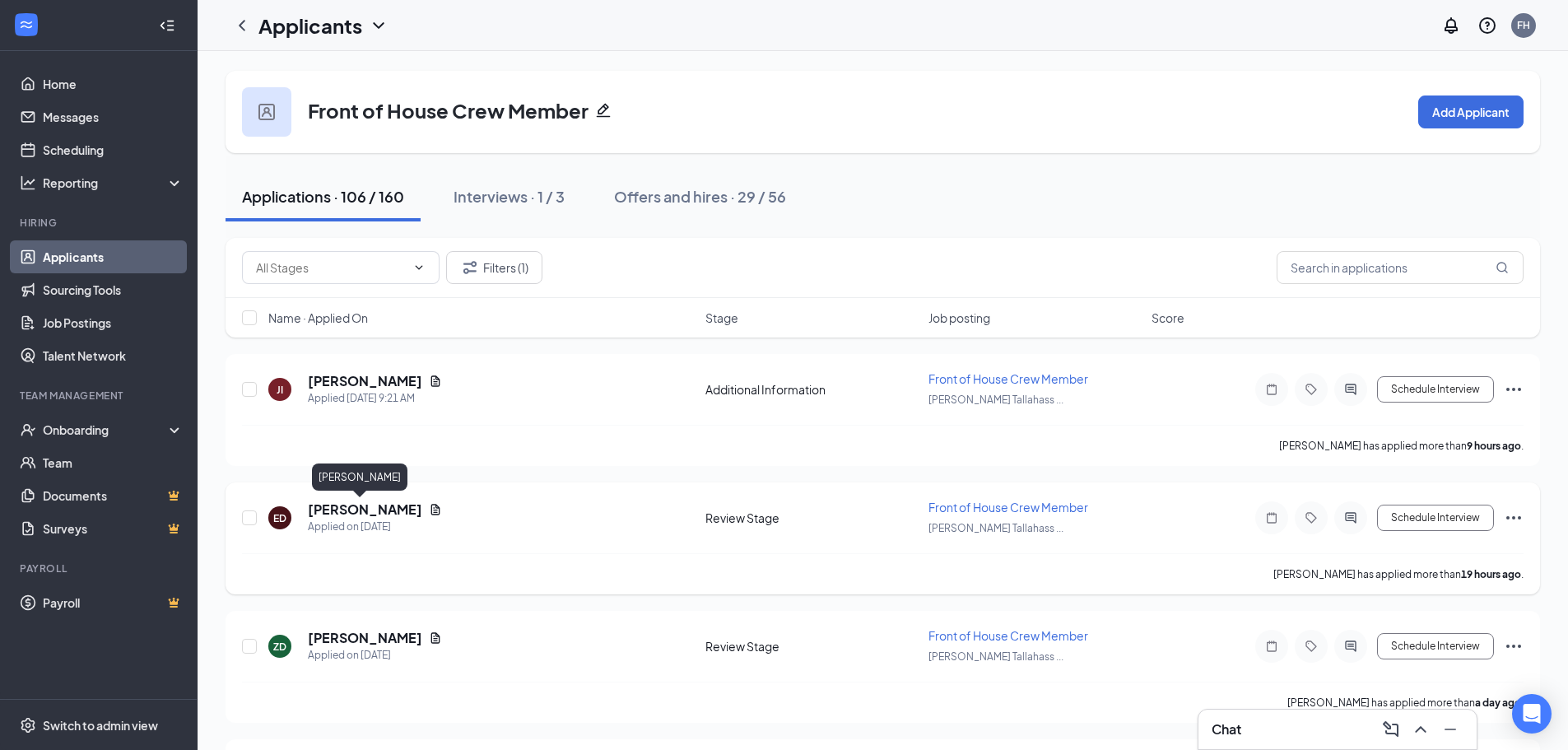
click at [376, 516] on h5 "[PERSON_NAME]" at bounding box center [364, 510] width 115 height 18
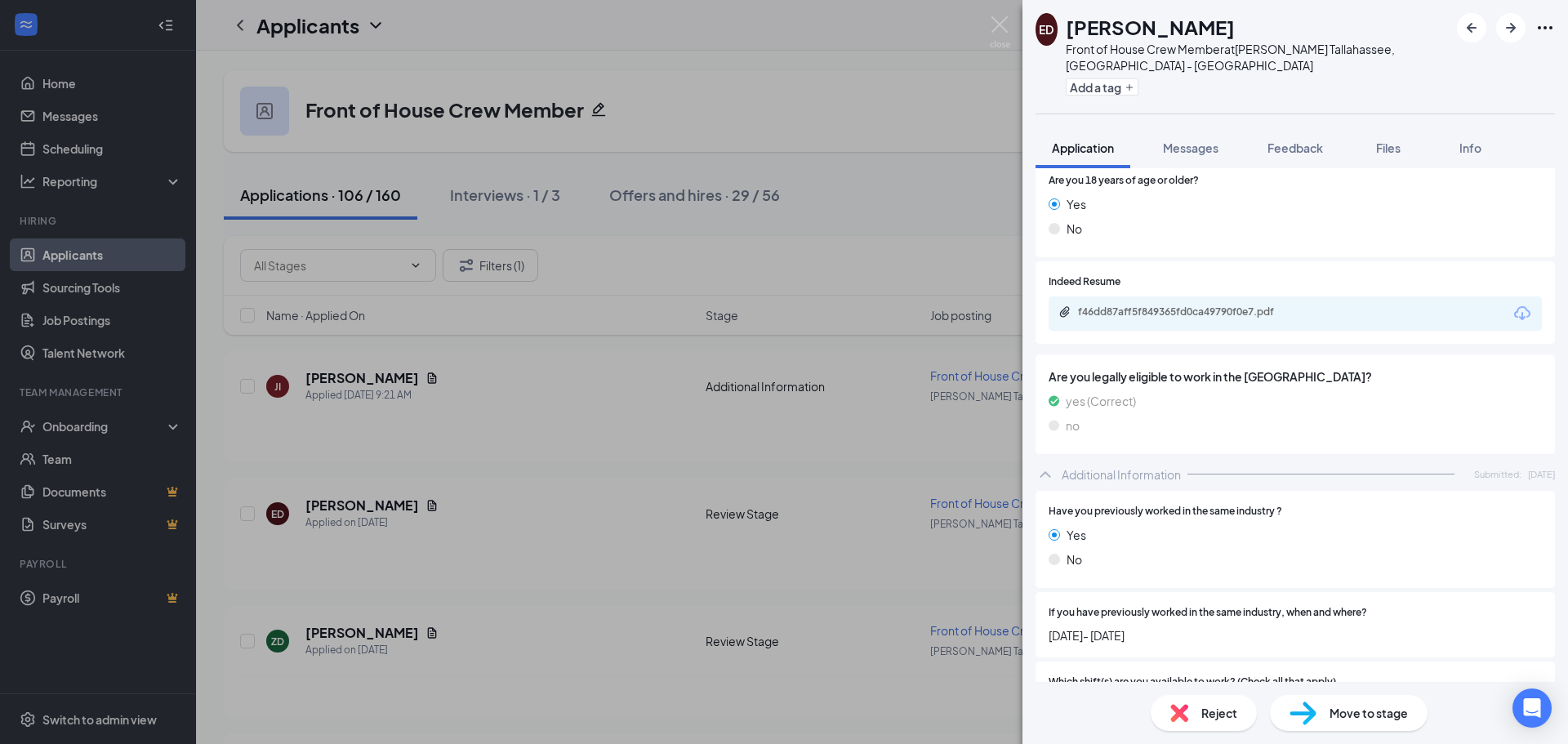
scroll to position [296, 0]
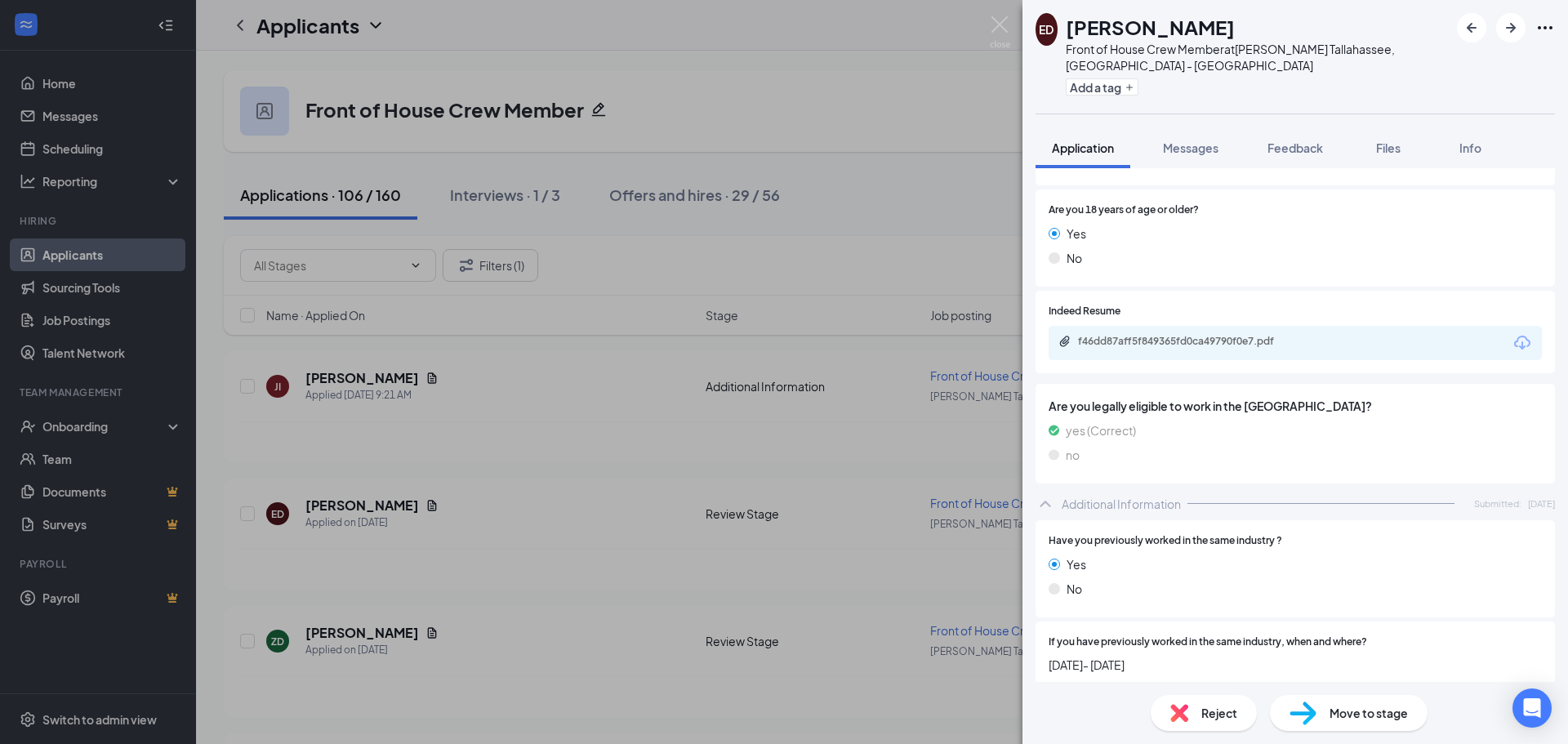
click at [1364, 722] on span "Move to stage" at bounding box center [1368, 713] width 79 height 18
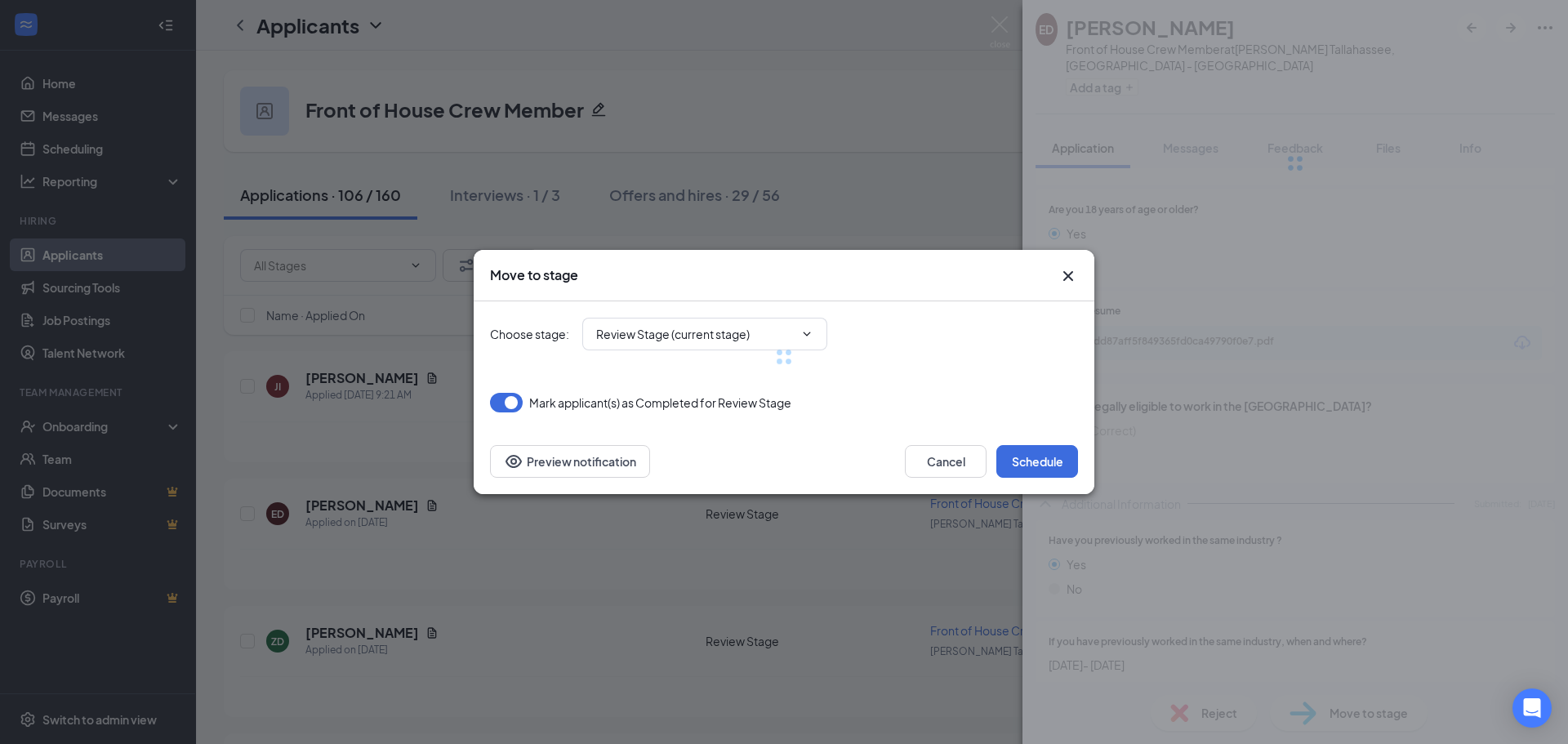
type input "Onsite Interview (next stage)"
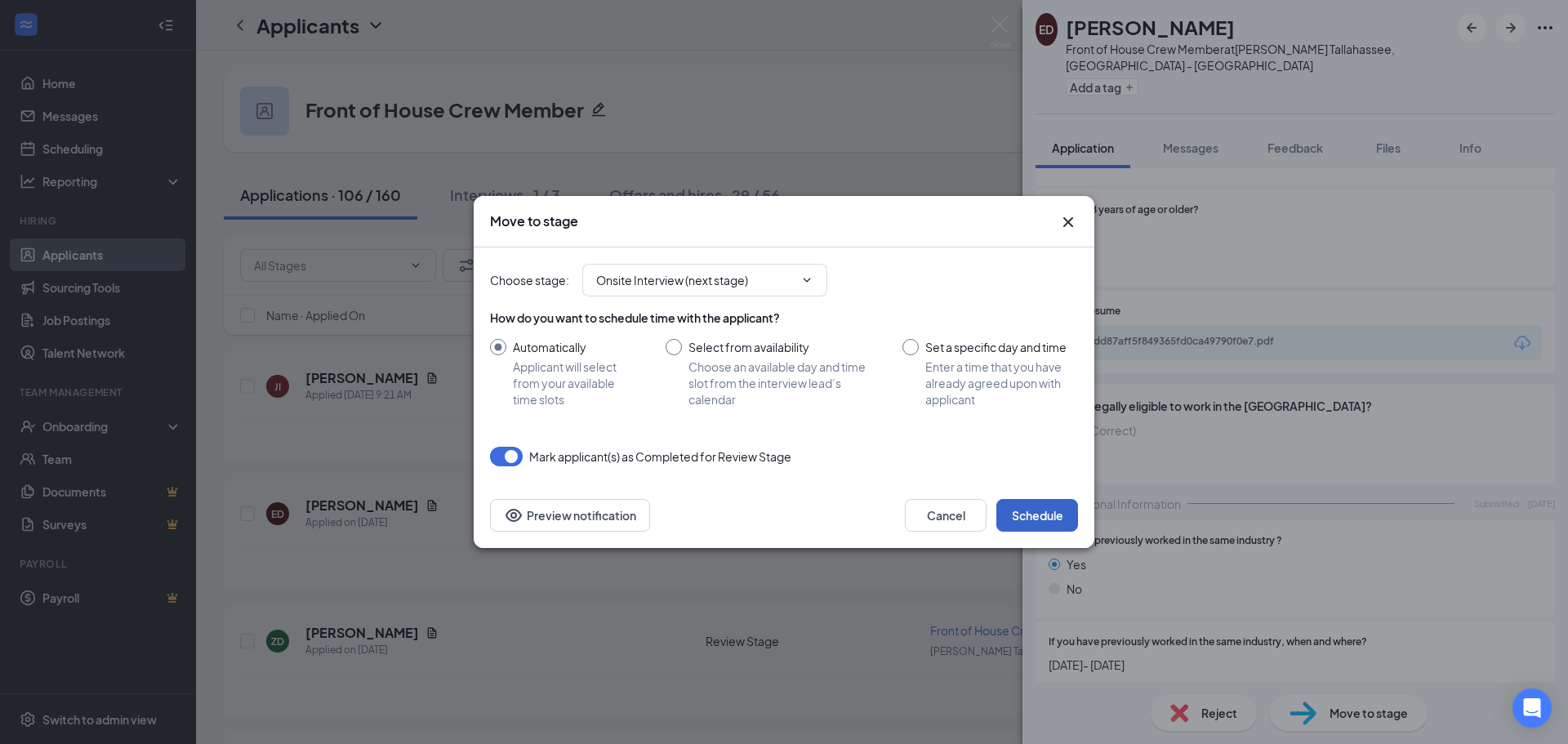
click at [1034, 513] on button "Schedule" at bounding box center [1037, 515] width 81 height 32
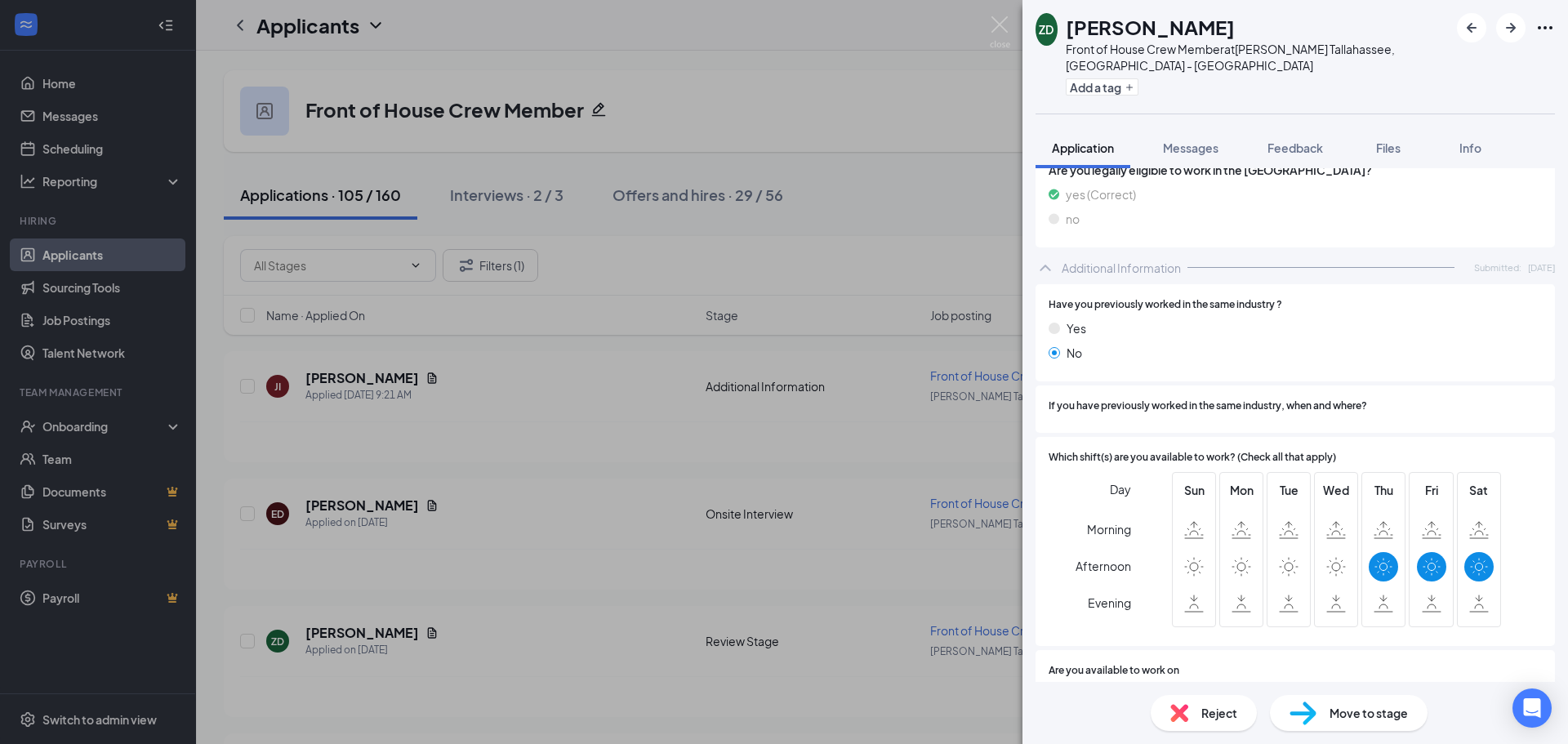
scroll to position [654, 0]
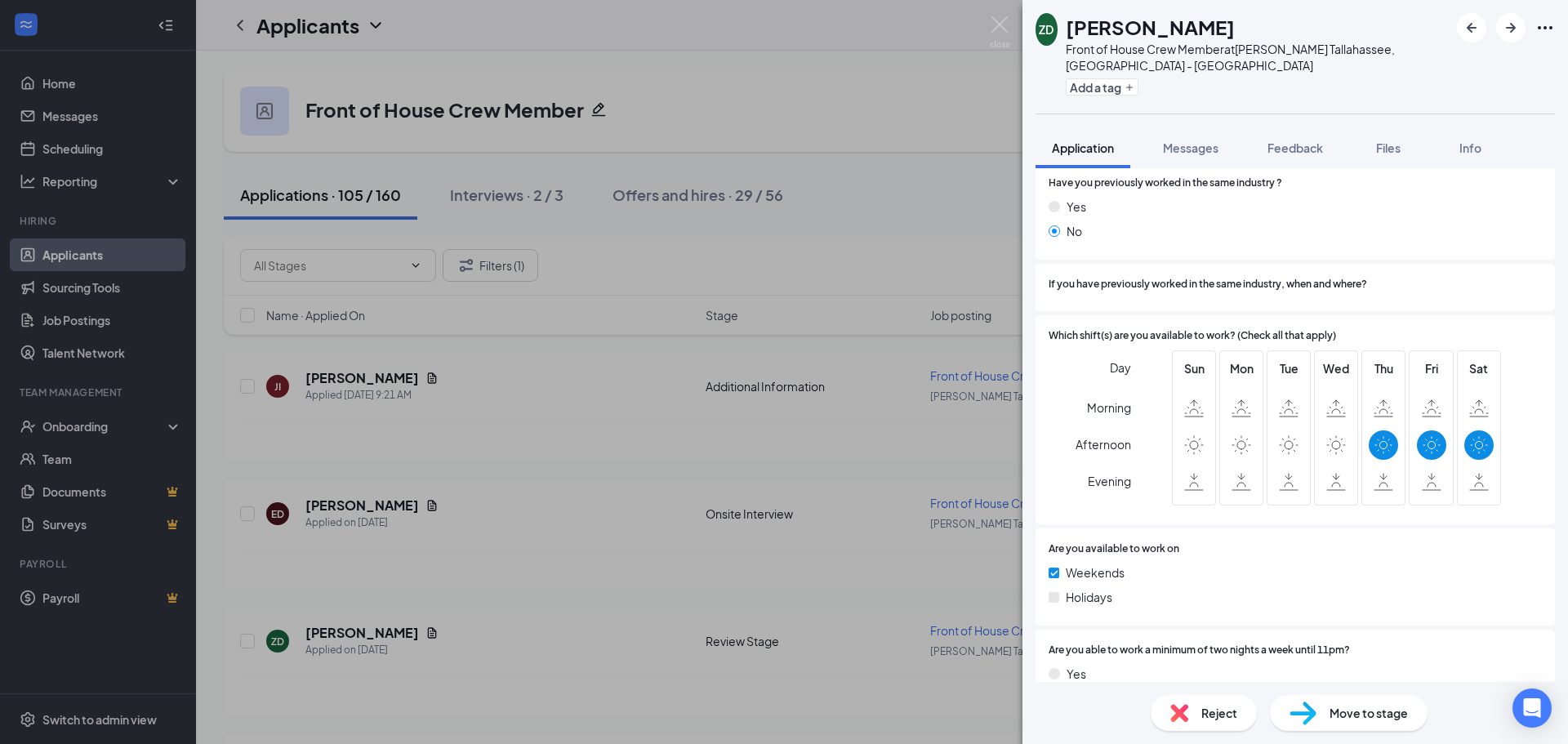
click at [1195, 719] on div "Reject" at bounding box center [1204, 712] width 106 height 36
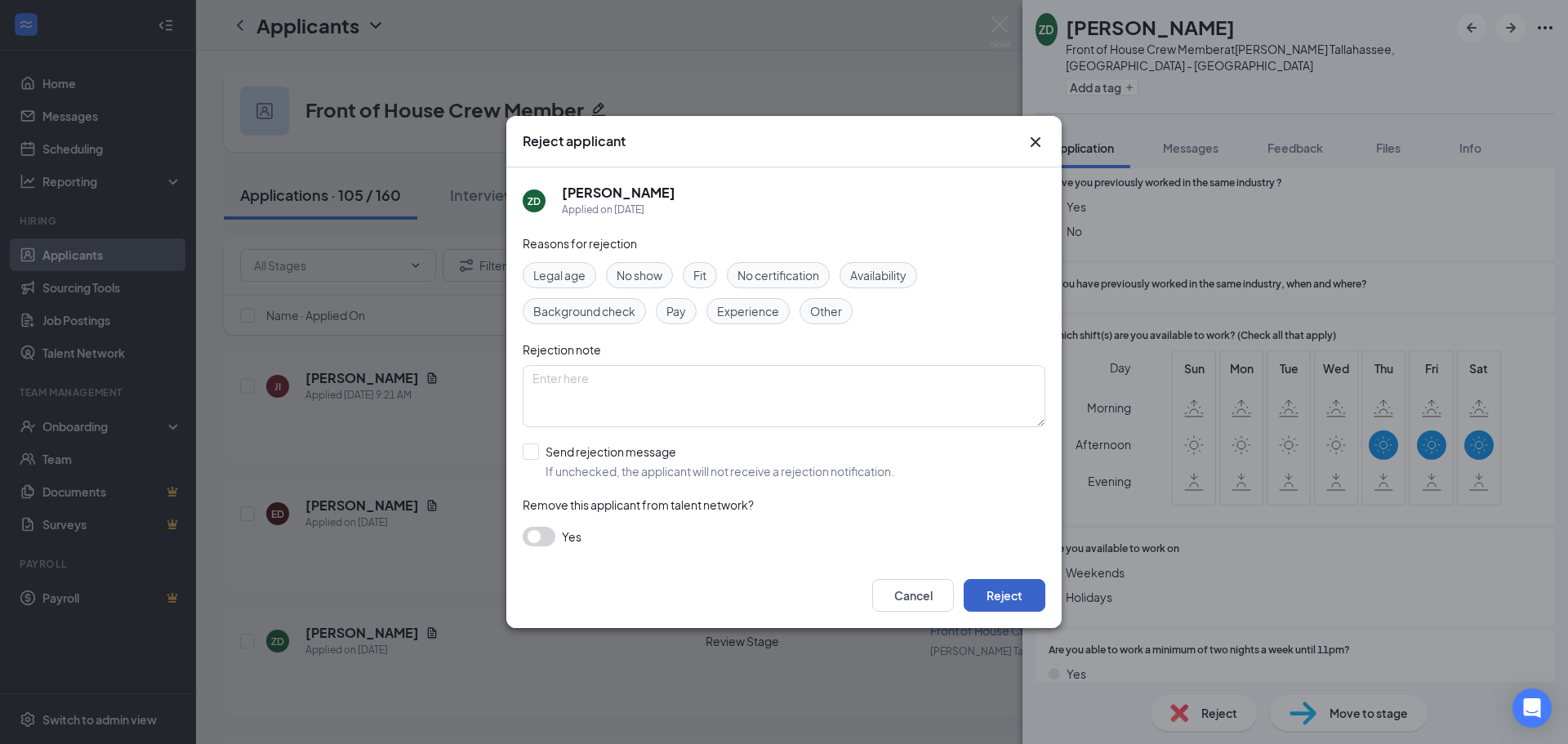
click at [1010, 602] on button "Reject" at bounding box center [1004, 595] width 81 height 32
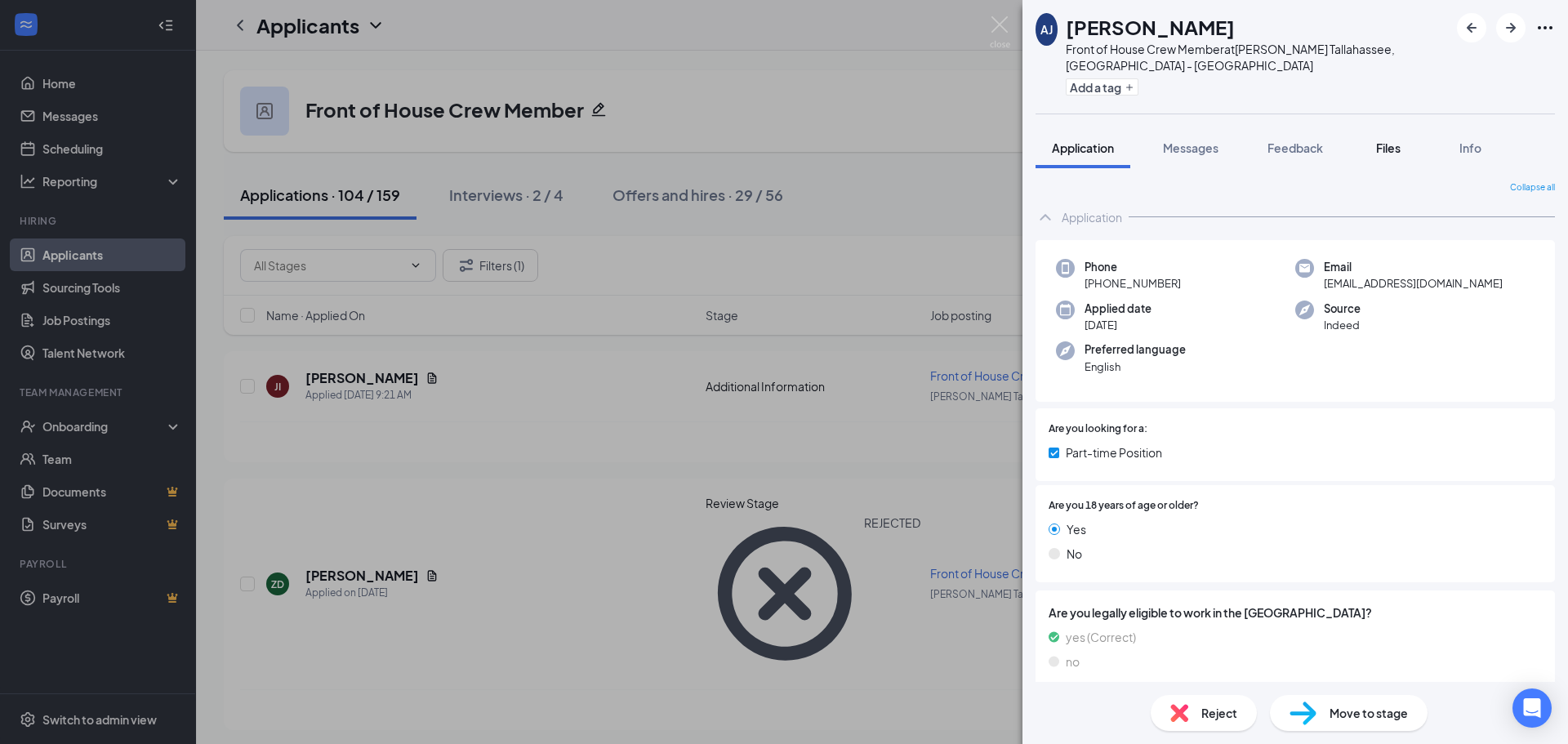
click at [1401, 140] on span "Files" at bounding box center [1388, 148] width 25 height 15
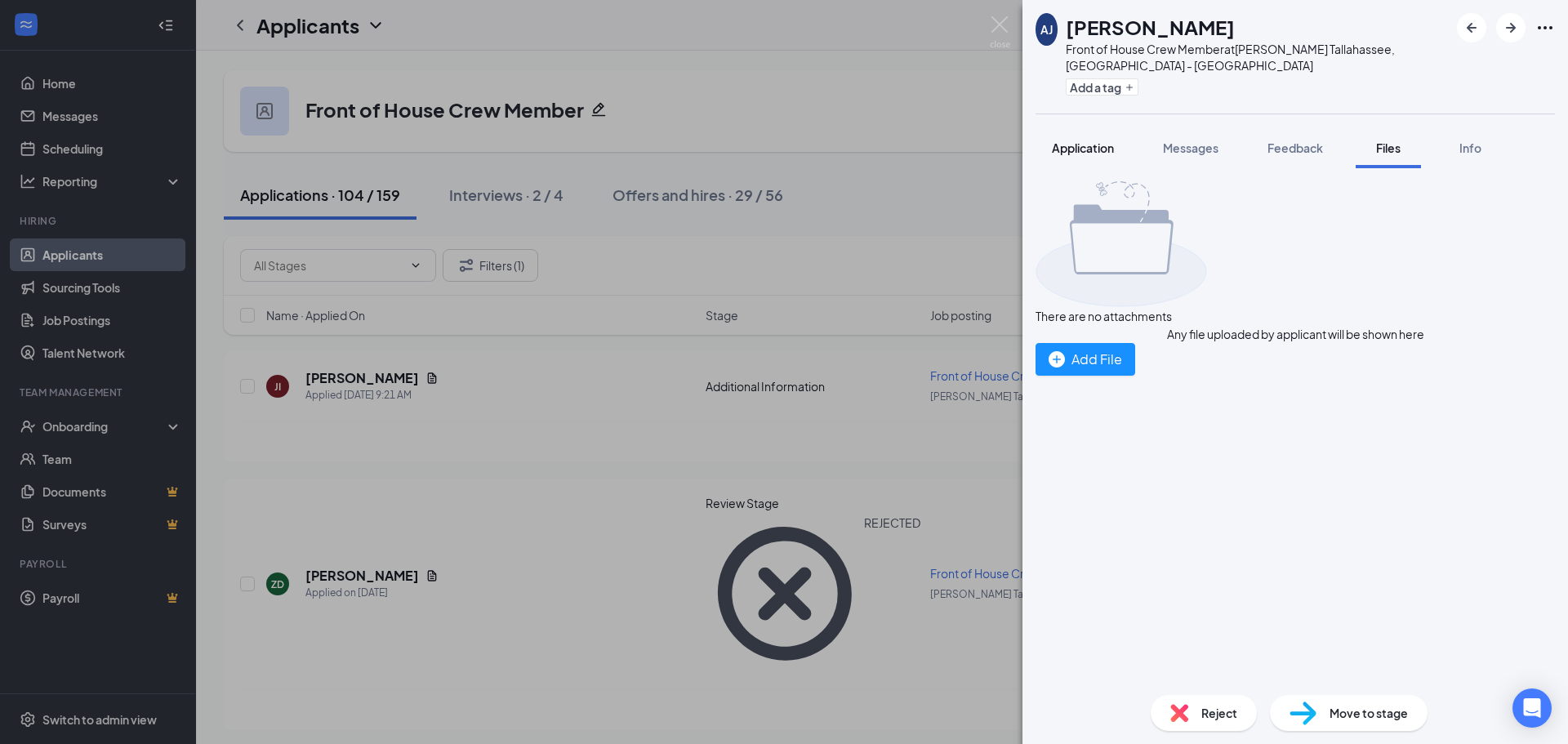
click at [1093, 140] on button "Application" at bounding box center [1083, 148] width 95 height 41
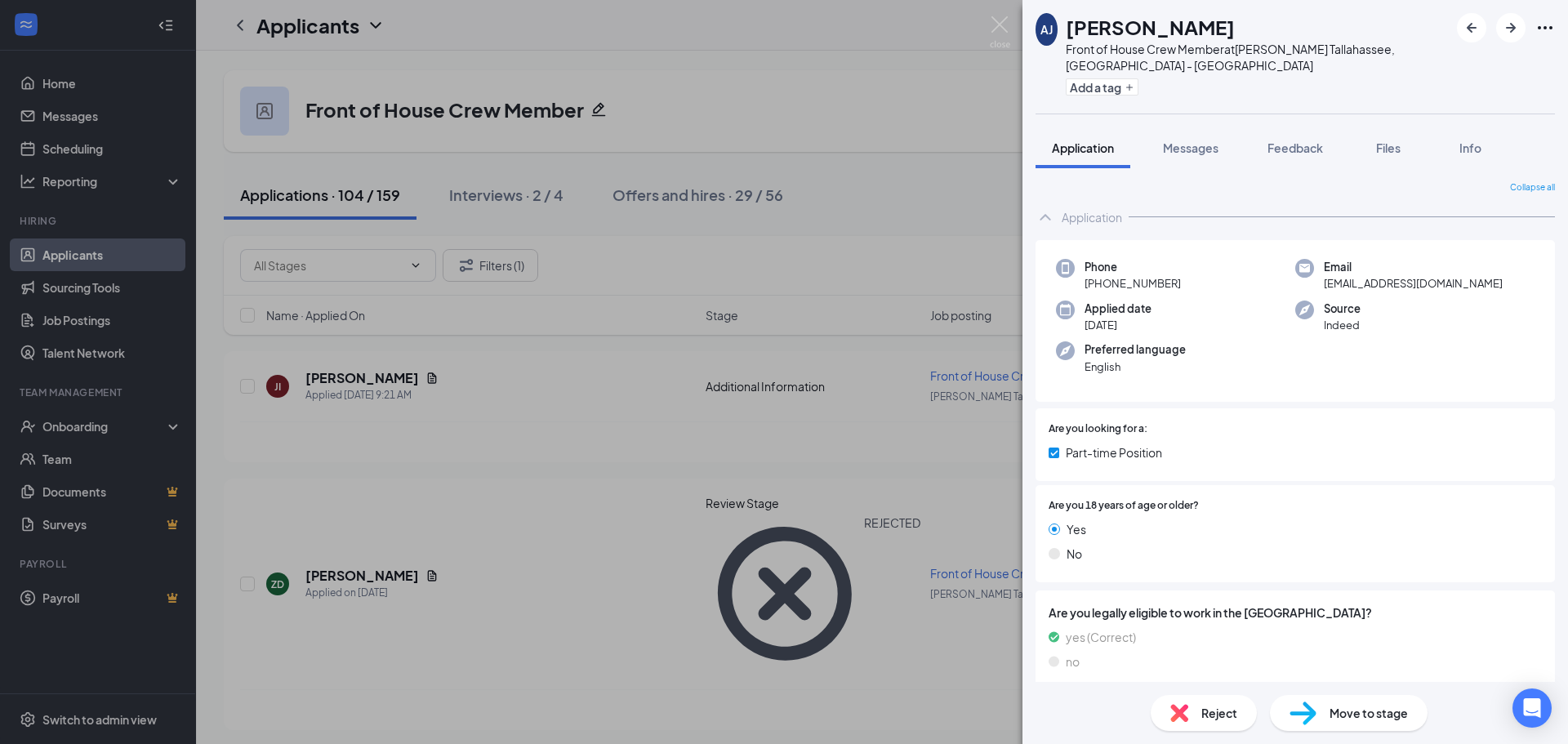
click at [1342, 712] on span "Move to stage" at bounding box center [1368, 713] width 79 height 18
type input "Onsite Interview (next stage)"
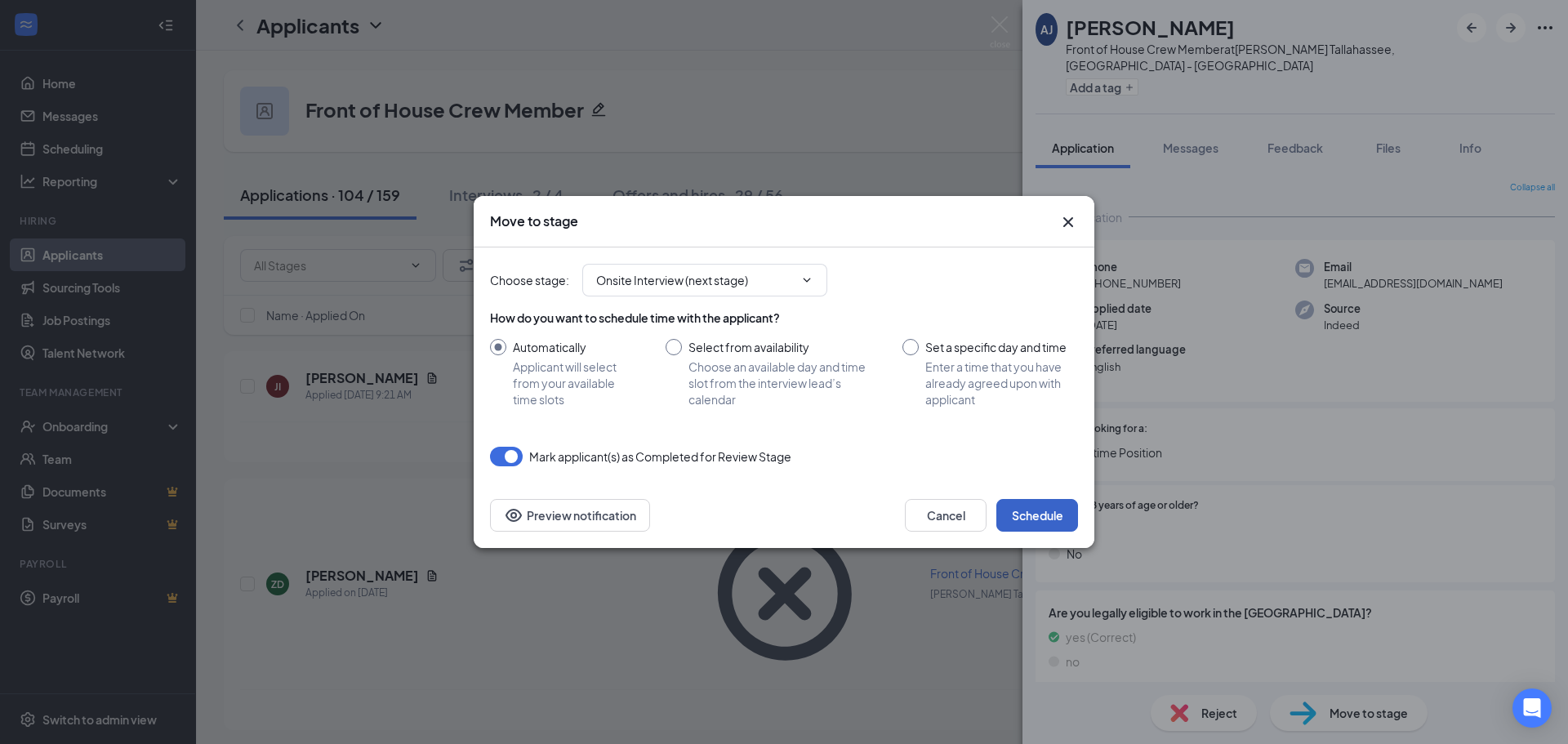
click at [1056, 517] on button "Schedule" at bounding box center [1037, 515] width 81 height 32
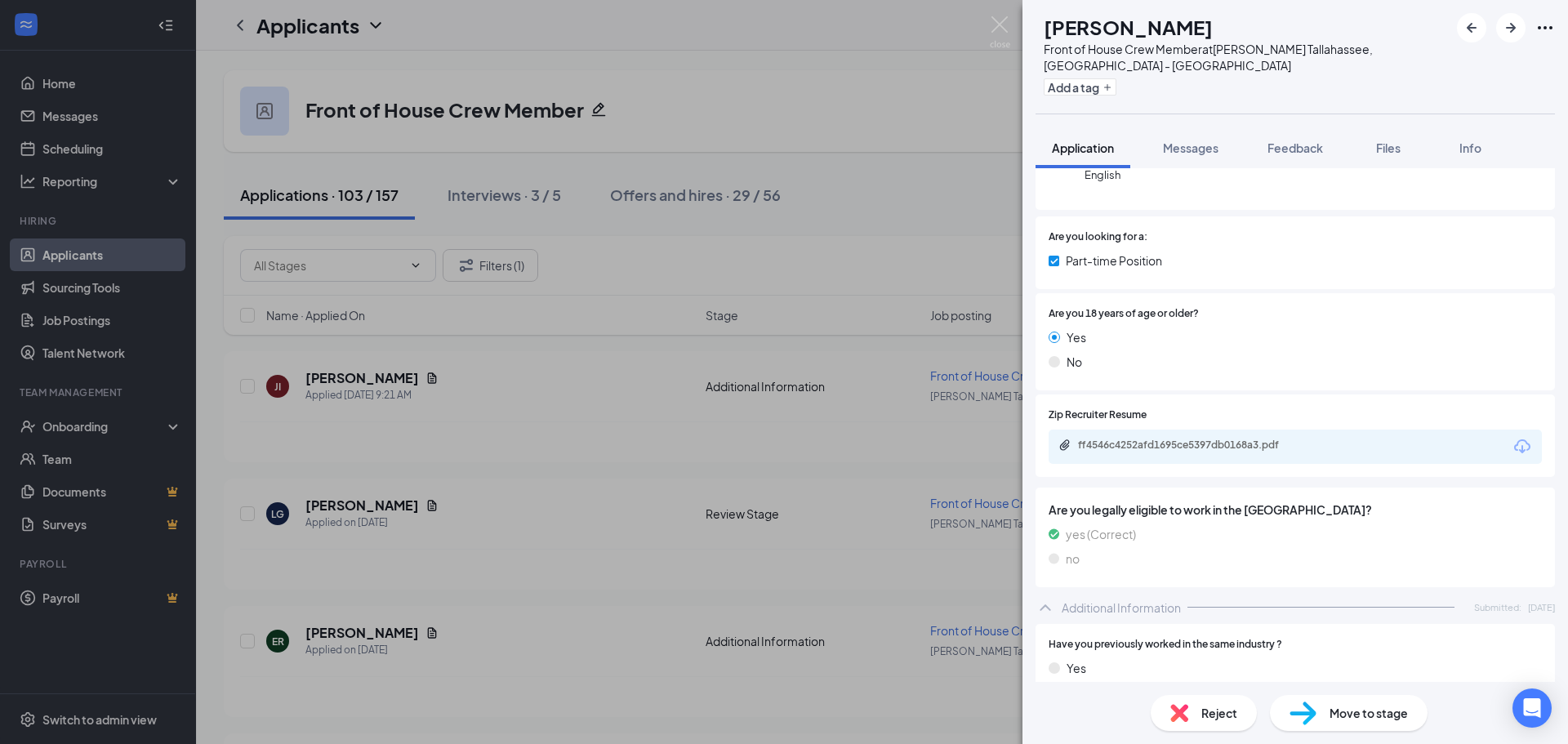
scroll to position [163, 0]
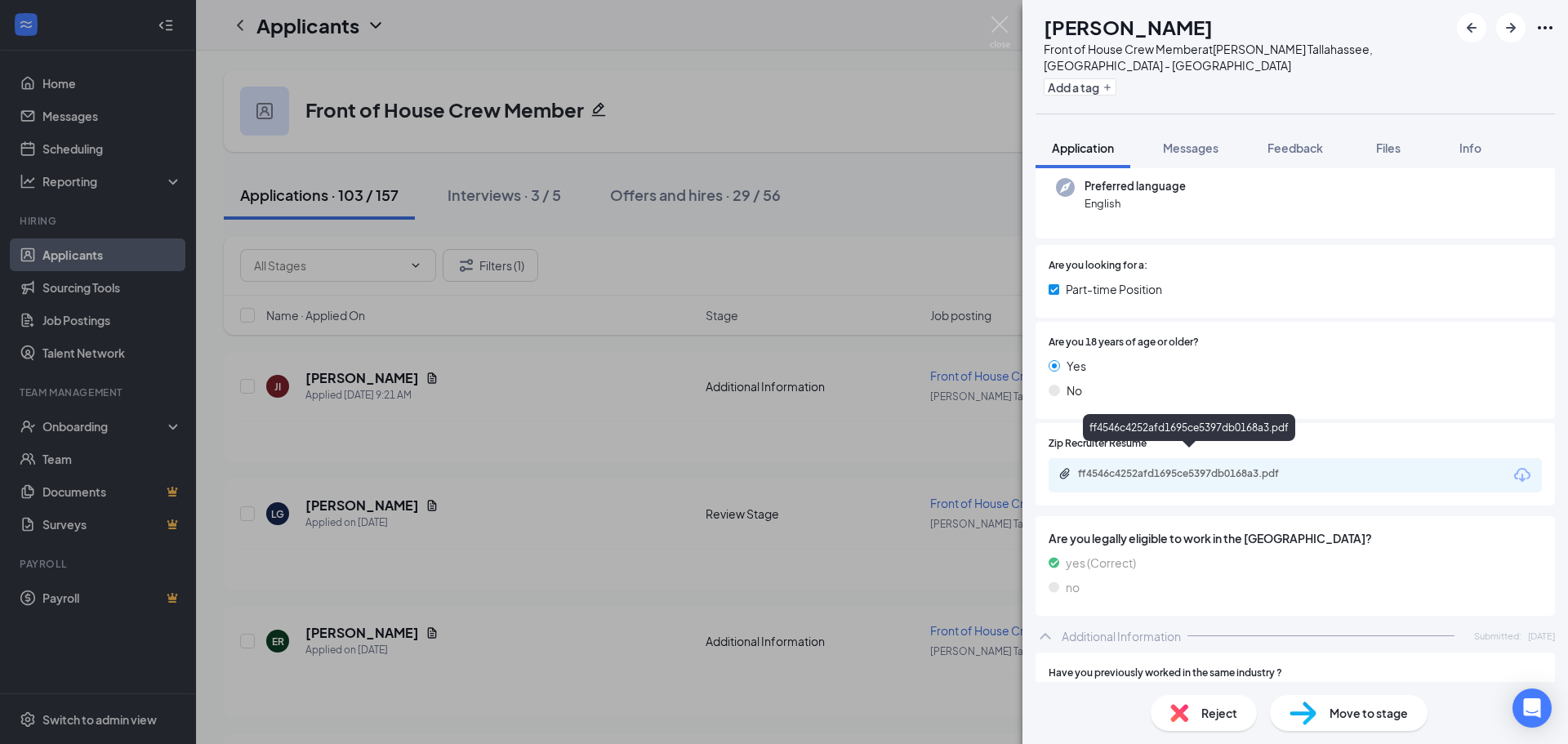
click at [1267, 467] on div "ff4546c4252afd1695ce5397db0168a3.pdf" at bounding box center [1192, 474] width 229 height 13
click at [1214, 719] on span "Reject" at bounding box center [1219, 713] width 36 height 18
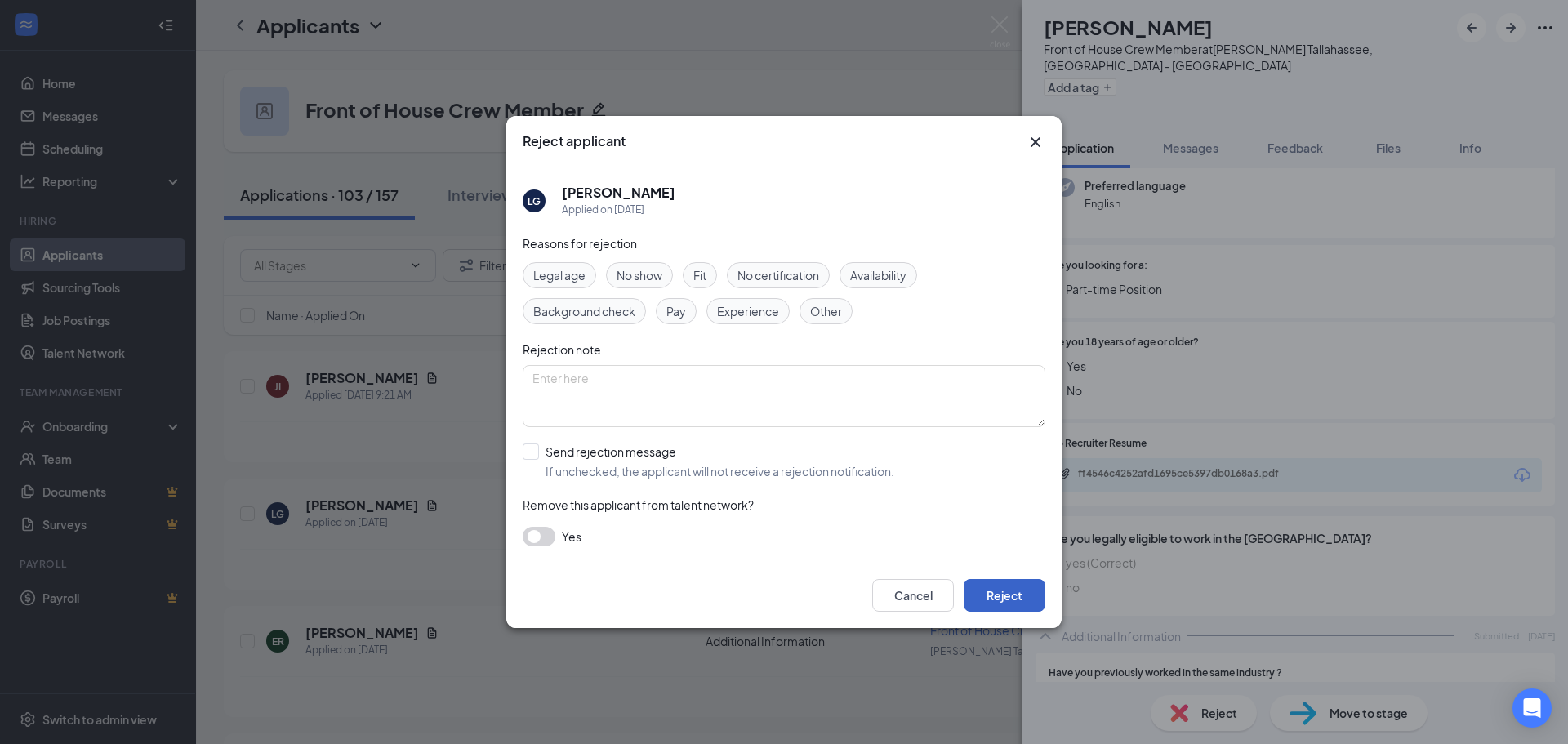
click at [998, 586] on button "Reject" at bounding box center [1004, 595] width 81 height 32
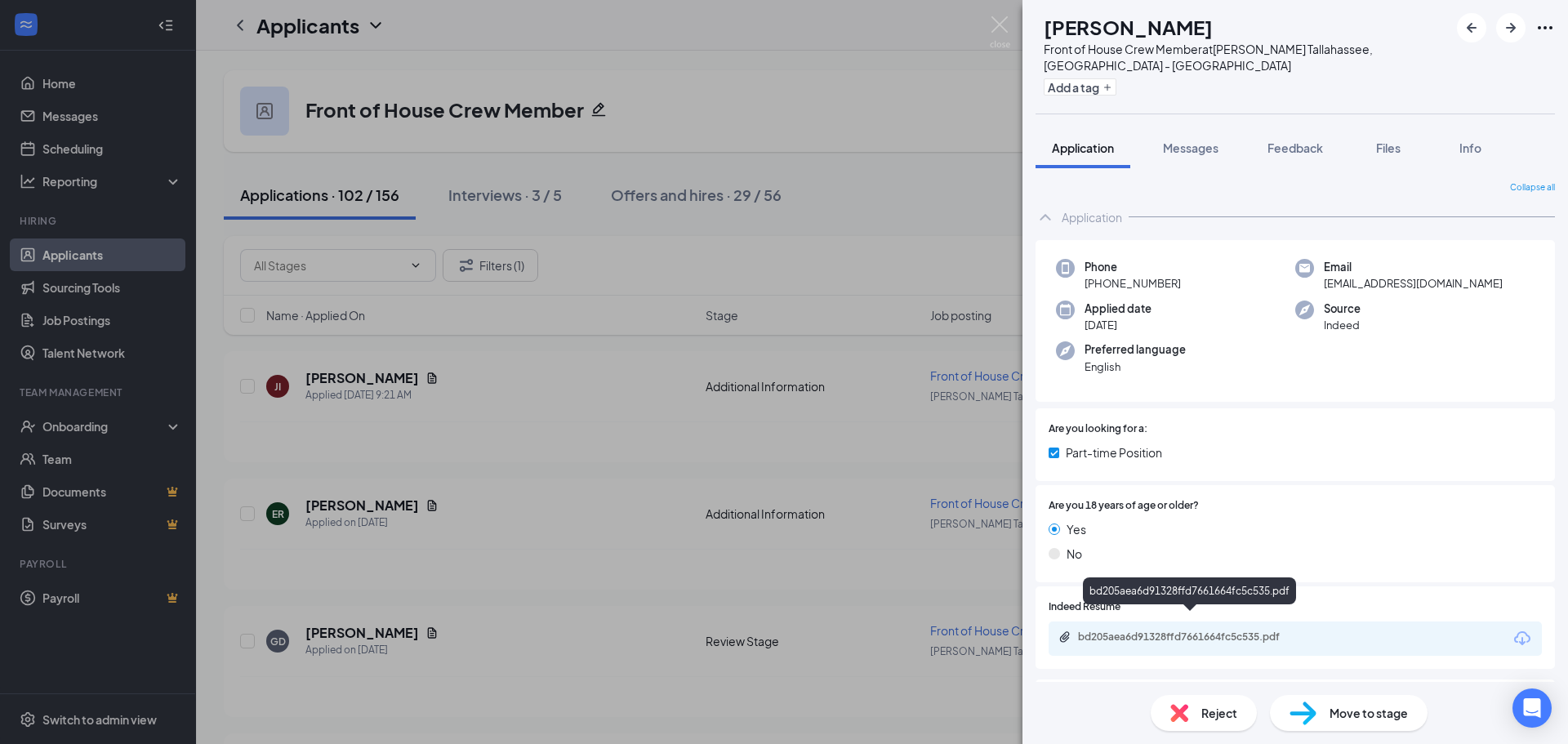
click at [1192, 630] on div "bd205aea6d91328ffd7661664fc5c535.pdf" at bounding box center [1192, 637] width 229 height 13
click at [1305, 717] on img at bounding box center [1303, 713] width 27 height 24
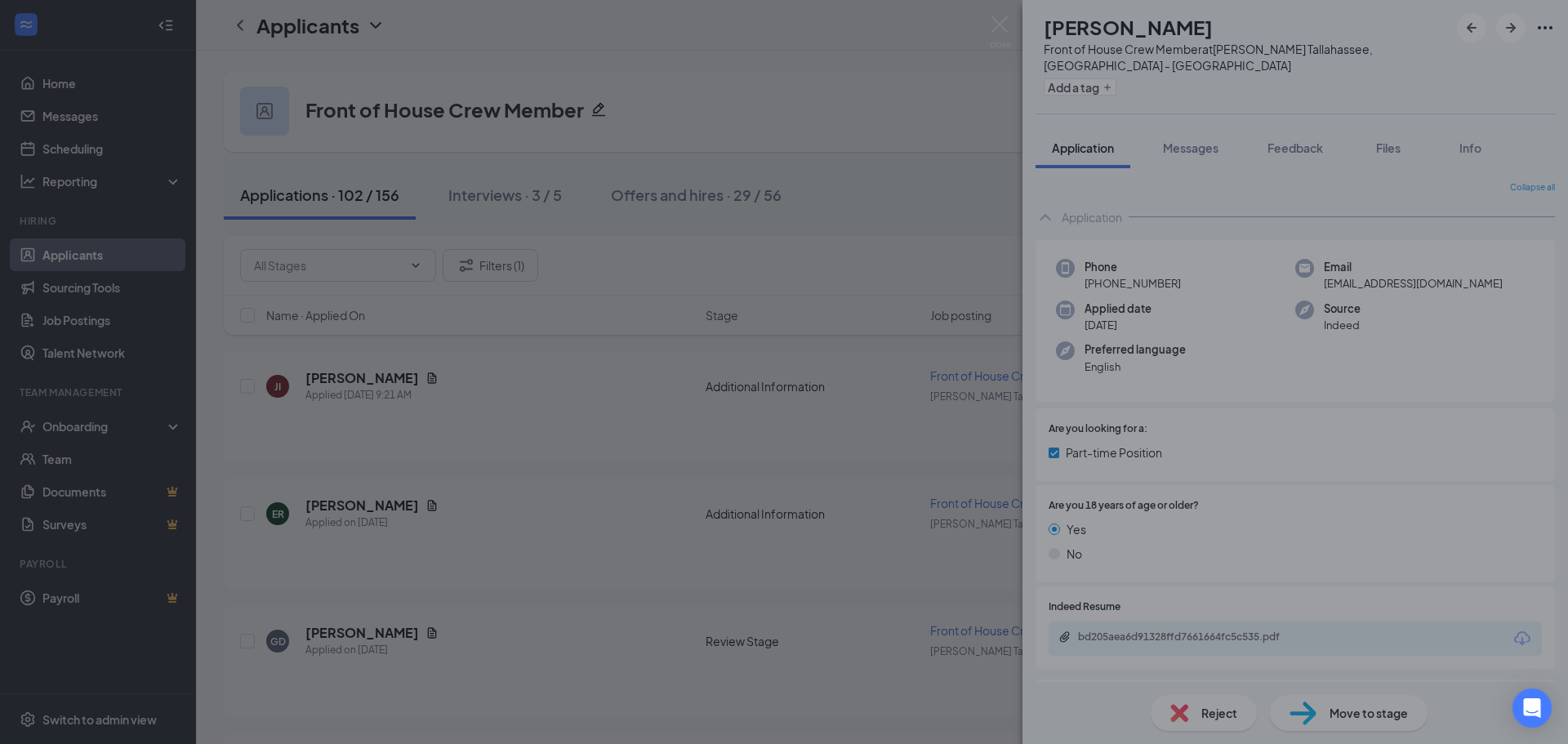
type input "Review Stage (next stage)"
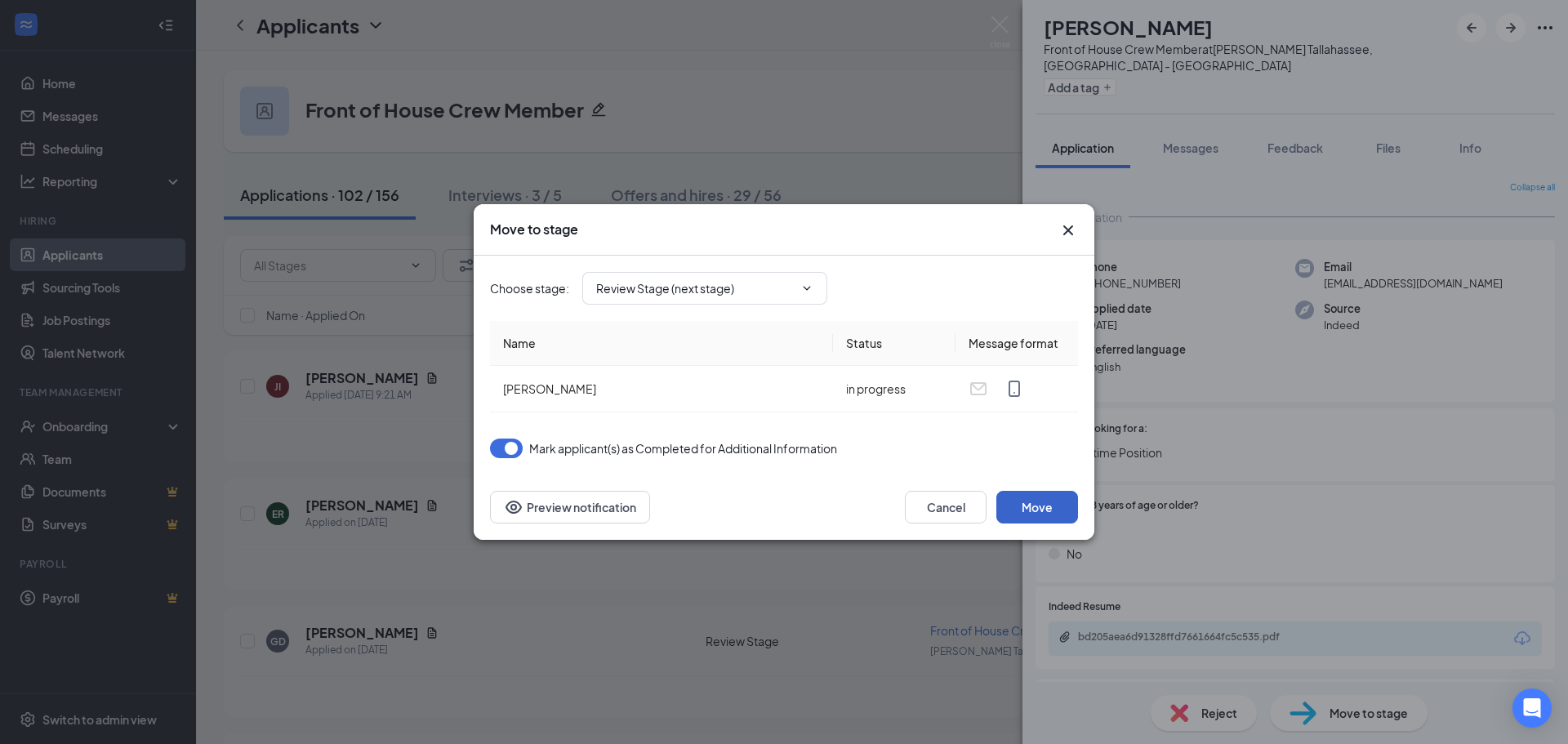
click at [1036, 508] on button "Move" at bounding box center [1037, 507] width 81 height 32
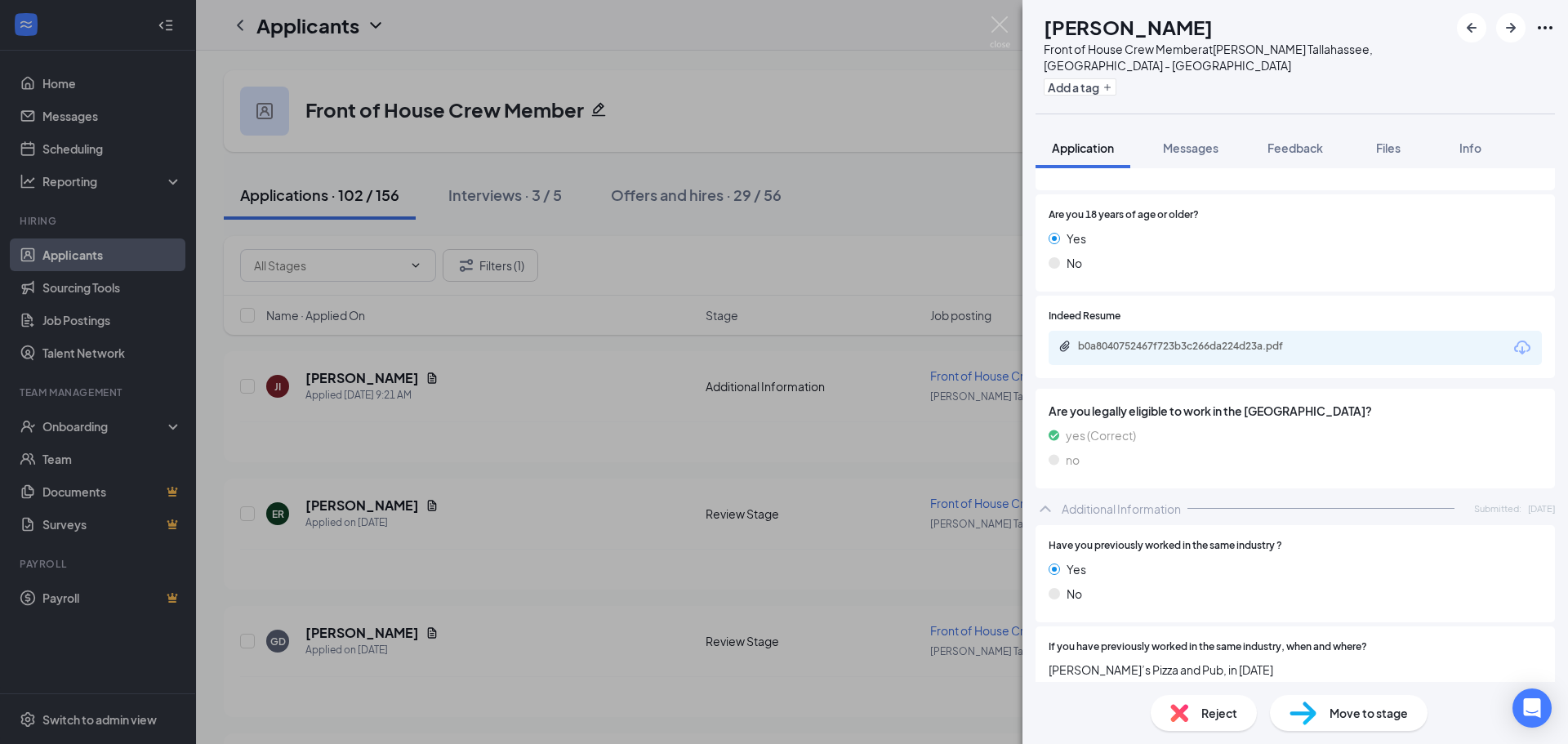
scroll to position [571, 0]
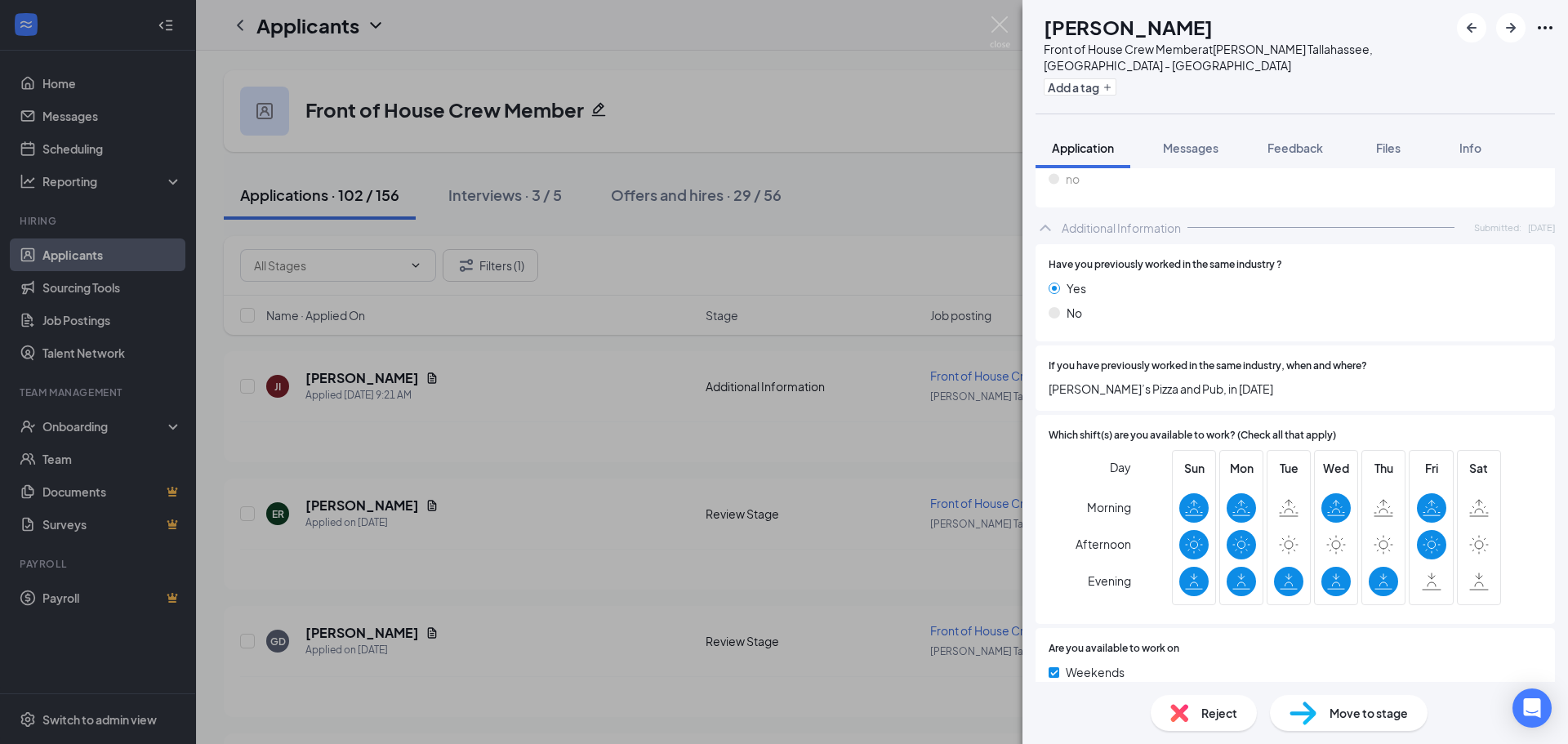
click at [1211, 710] on span "Reject" at bounding box center [1219, 713] width 36 height 18
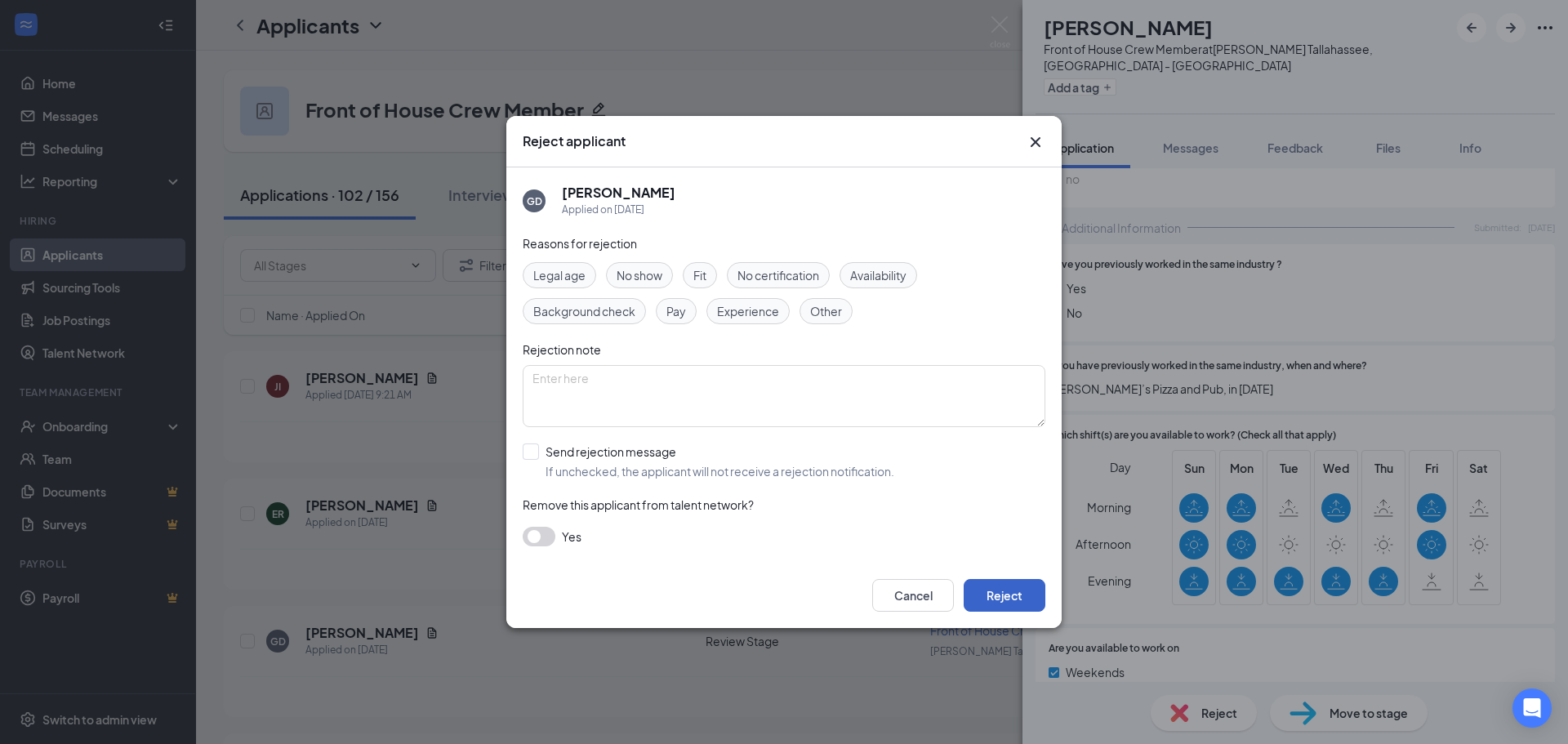
click at [986, 596] on button "Reject" at bounding box center [1004, 595] width 81 height 32
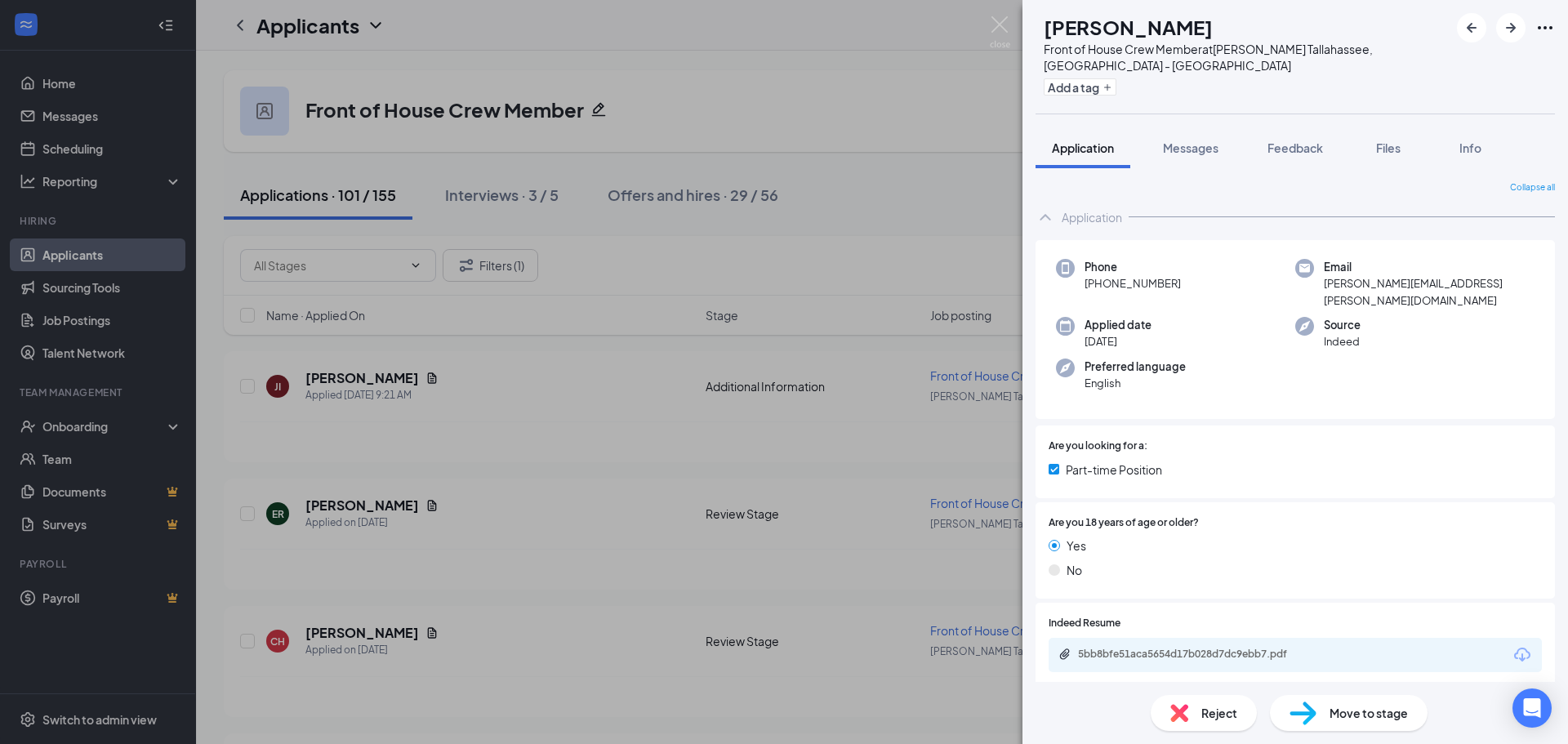
click at [1322, 720] on div "Move to stage" at bounding box center [1348, 712] width 158 height 36
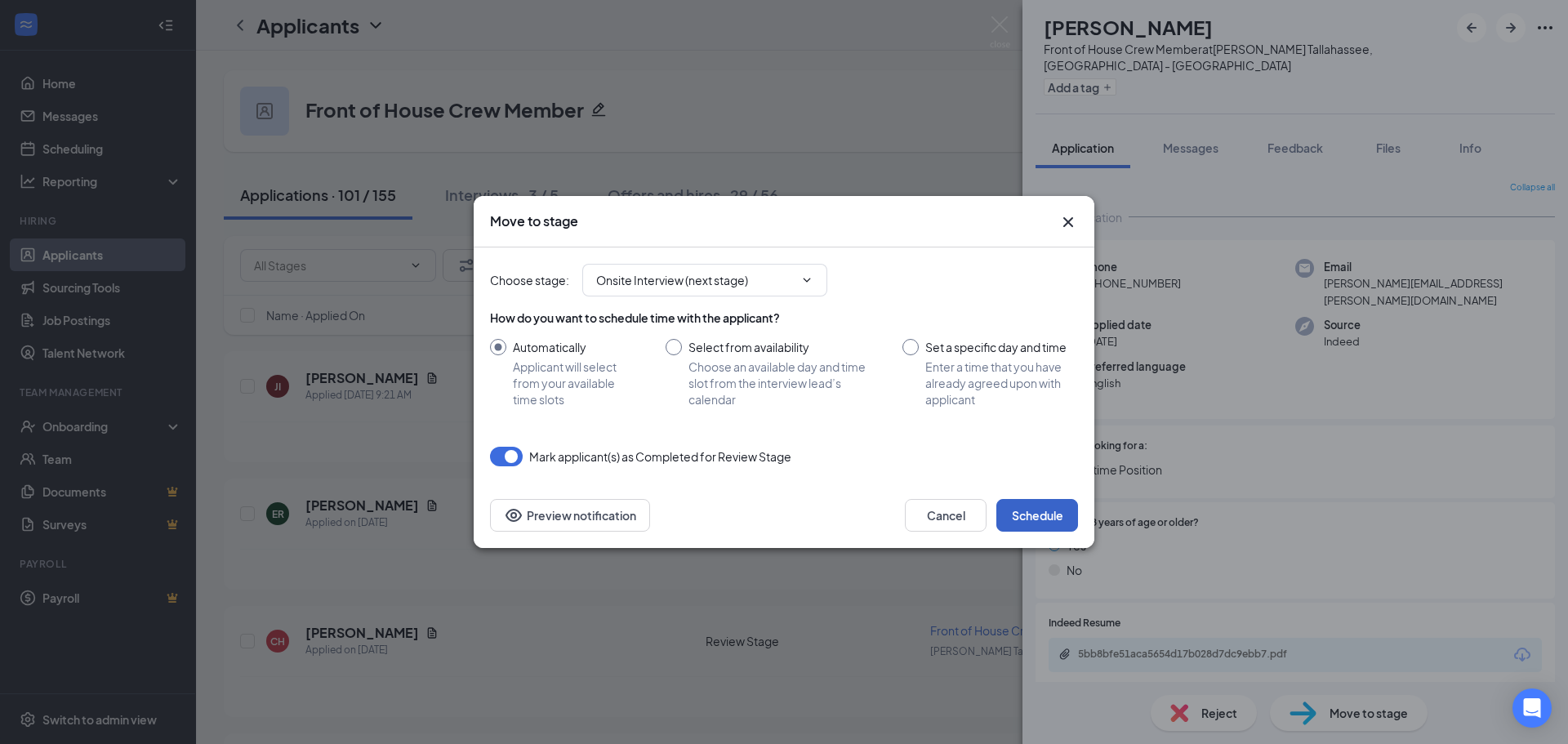
click at [1032, 513] on button "Schedule" at bounding box center [1037, 515] width 81 height 32
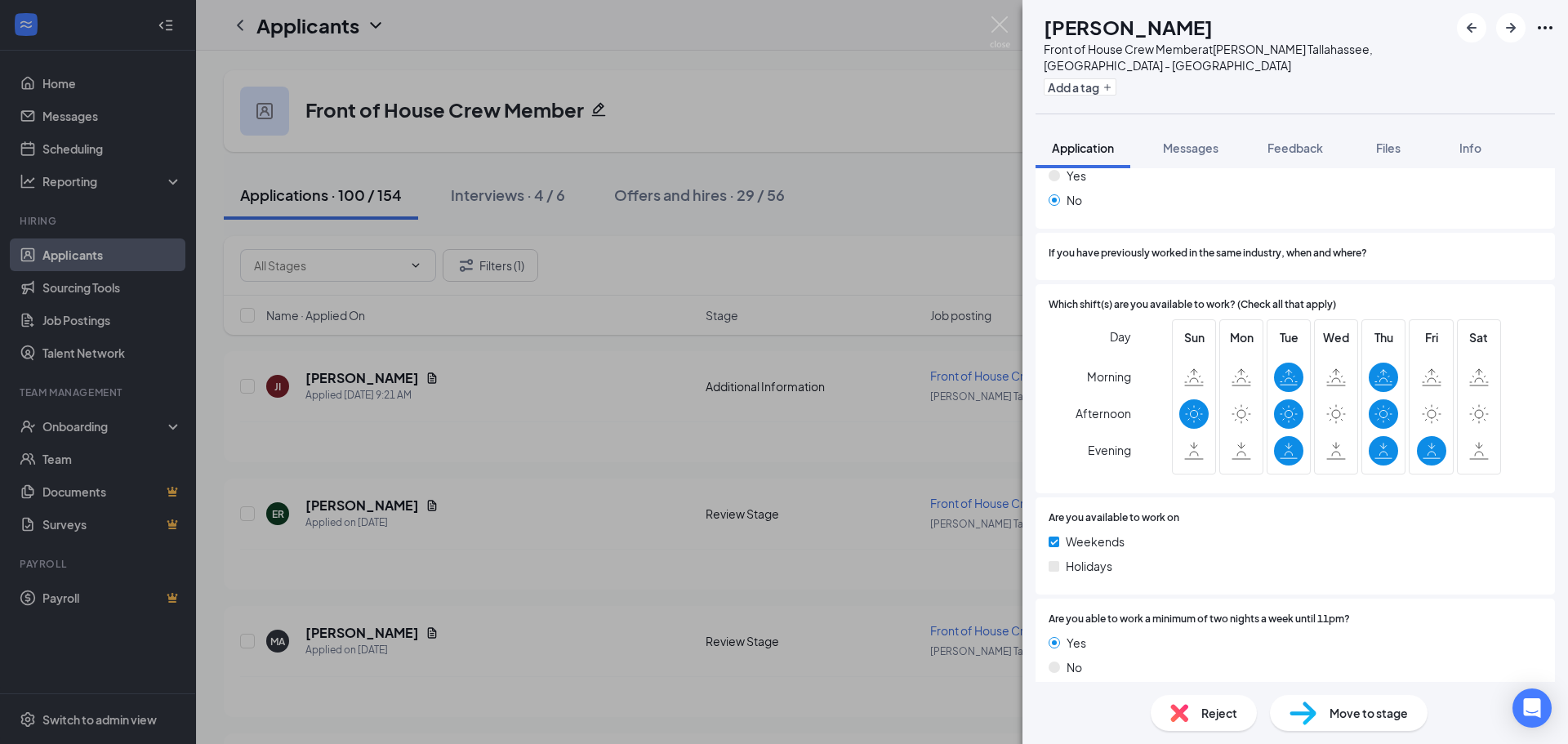
scroll to position [686, 0]
click at [1223, 711] on span "Reject" at bounding box center [1219, 713] width 36 height 18
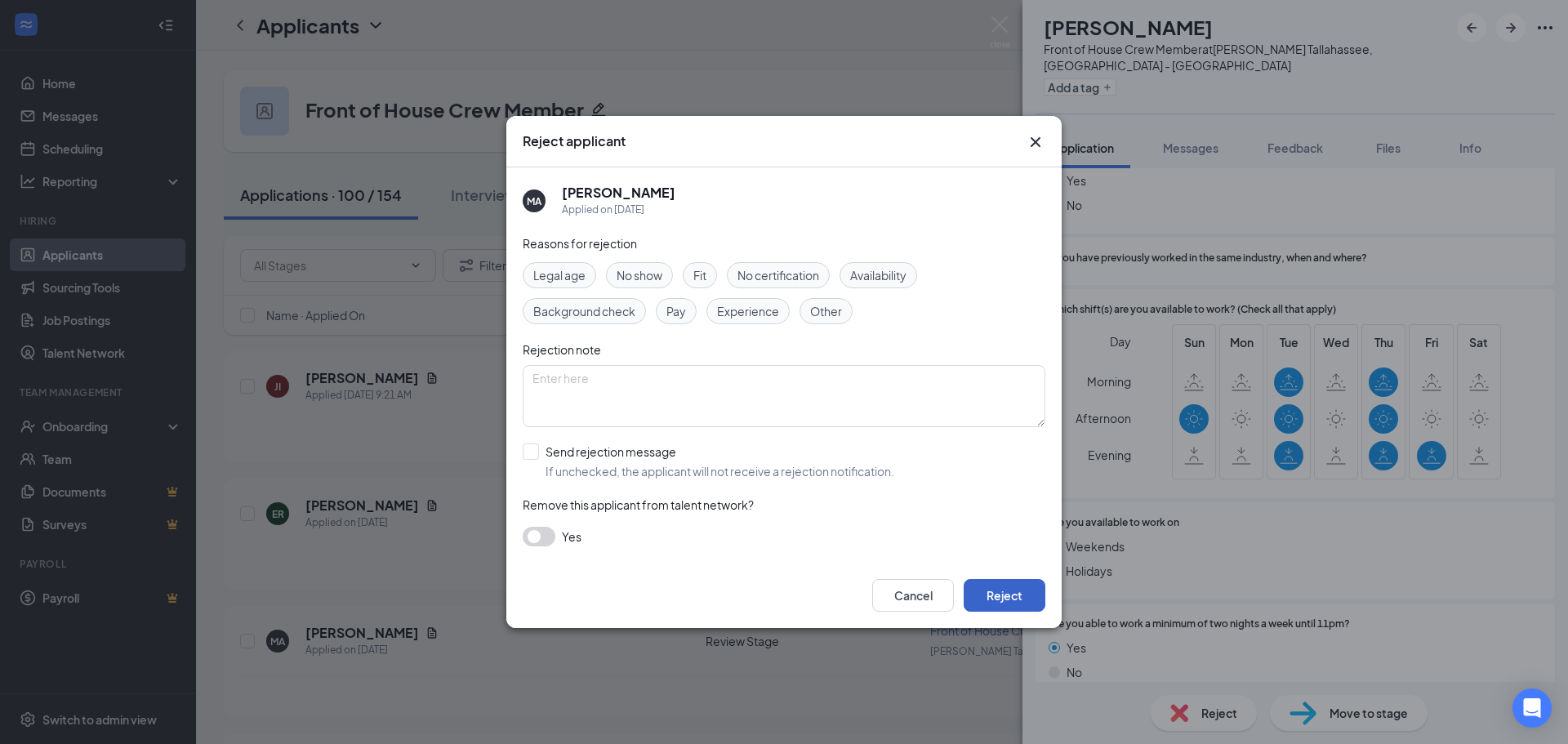
click at [1002, 601] on button "Reject" at bounding box center [1004, 595] width 81 height 32
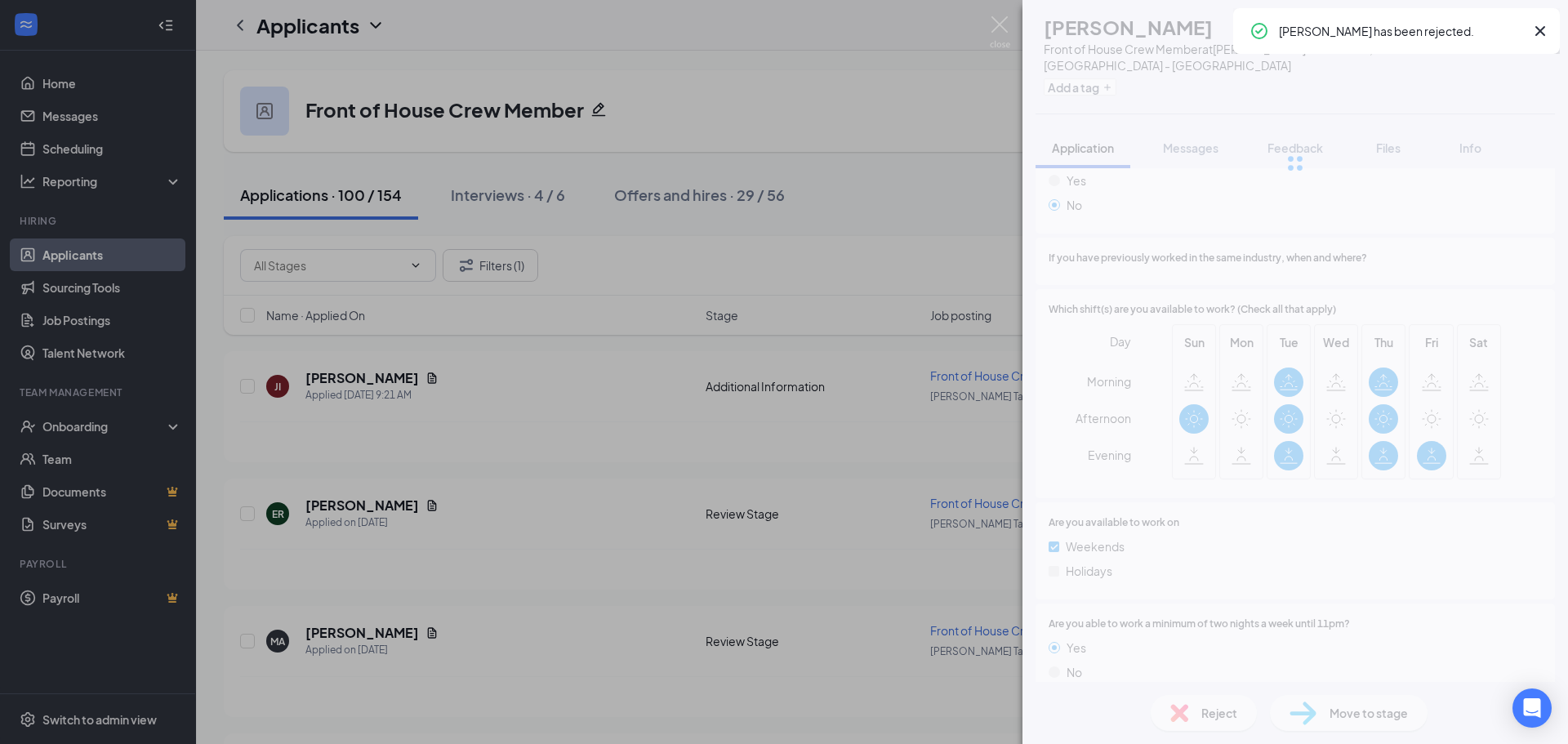
click at [998, 22] on img at bounding box center [1000, 32] width 21 height 32
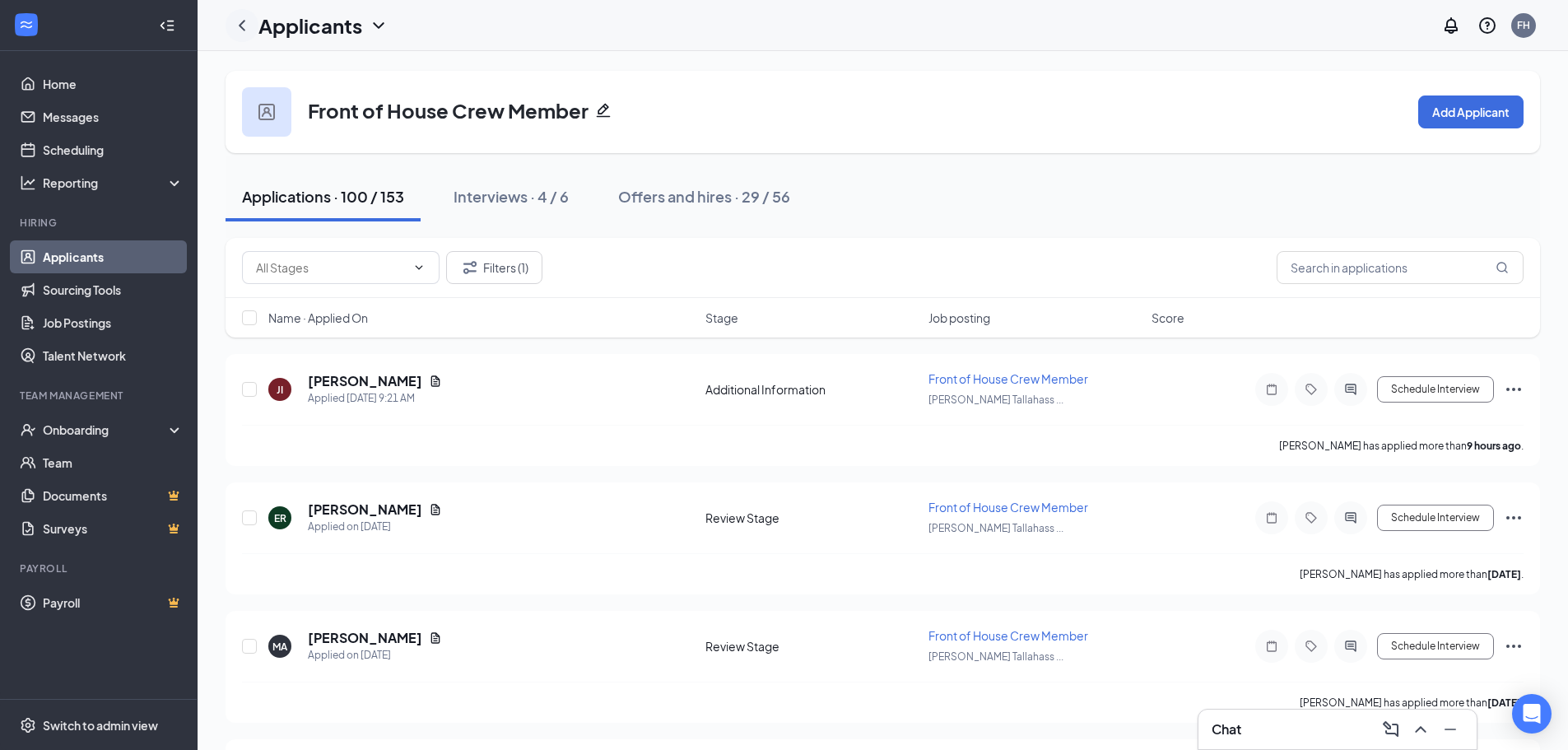
click at [246, 27] on icon "ChevronLeft" at bounding box center [242, 26] width 20 height 20
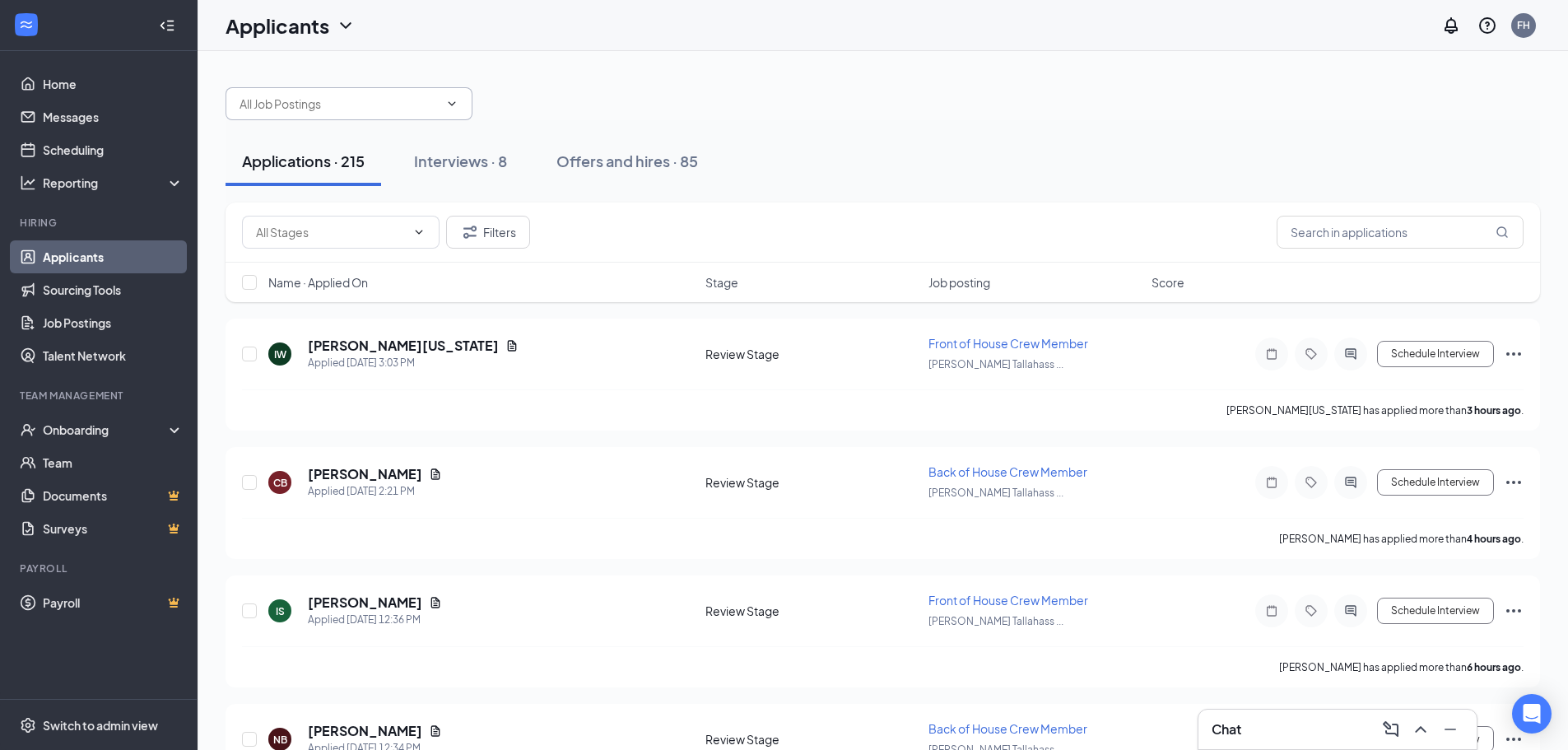
click at [380, 110] on input "text" at bounding box center [339, 104] width 199 height 18
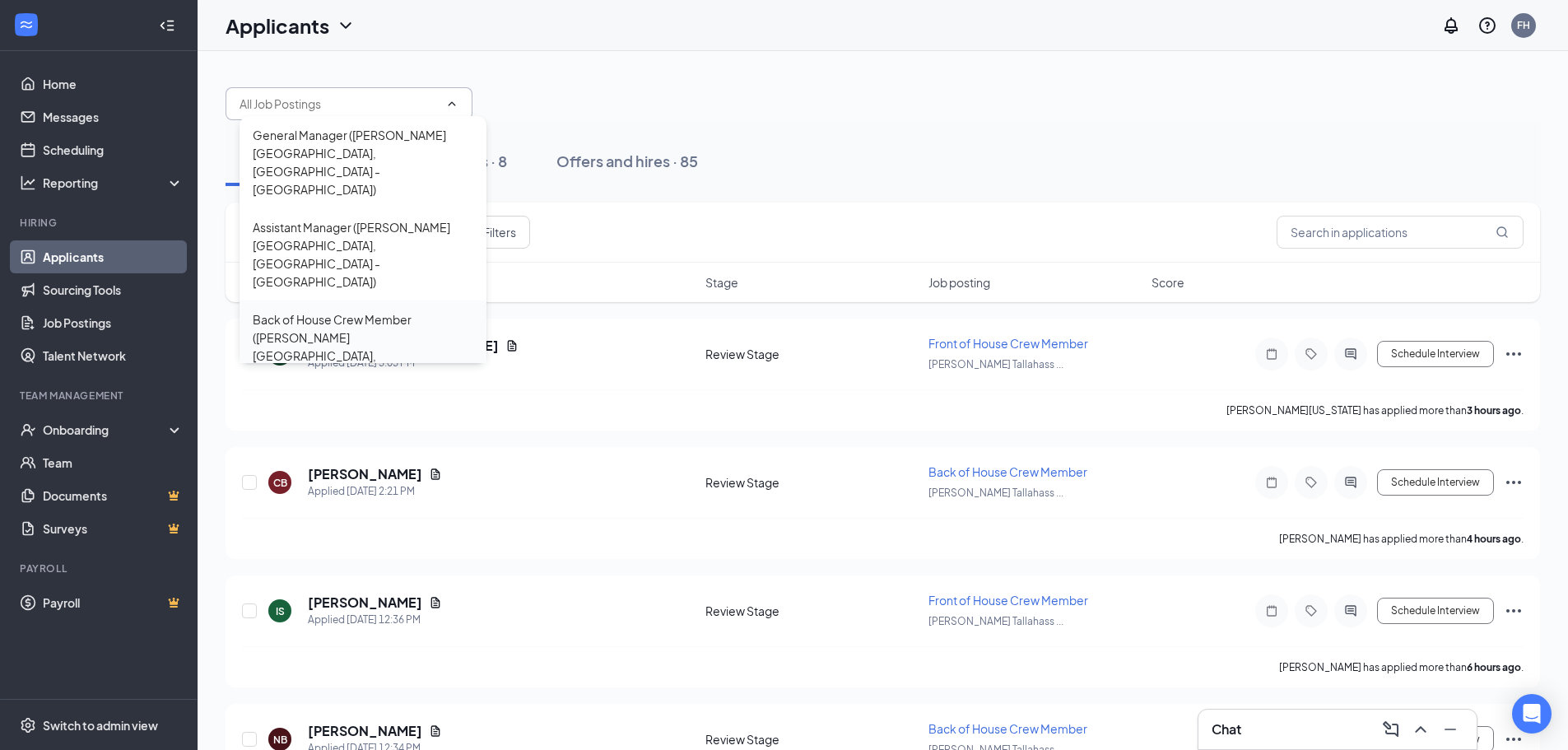
click at [388, 310] on div "Back of House Crew Member ([PERSON_NAME] [GEOGRAPHIC_DATA], [GEOGRAPHIC_DATA] -…" at bounding box center [363, 355] width 221 height 90
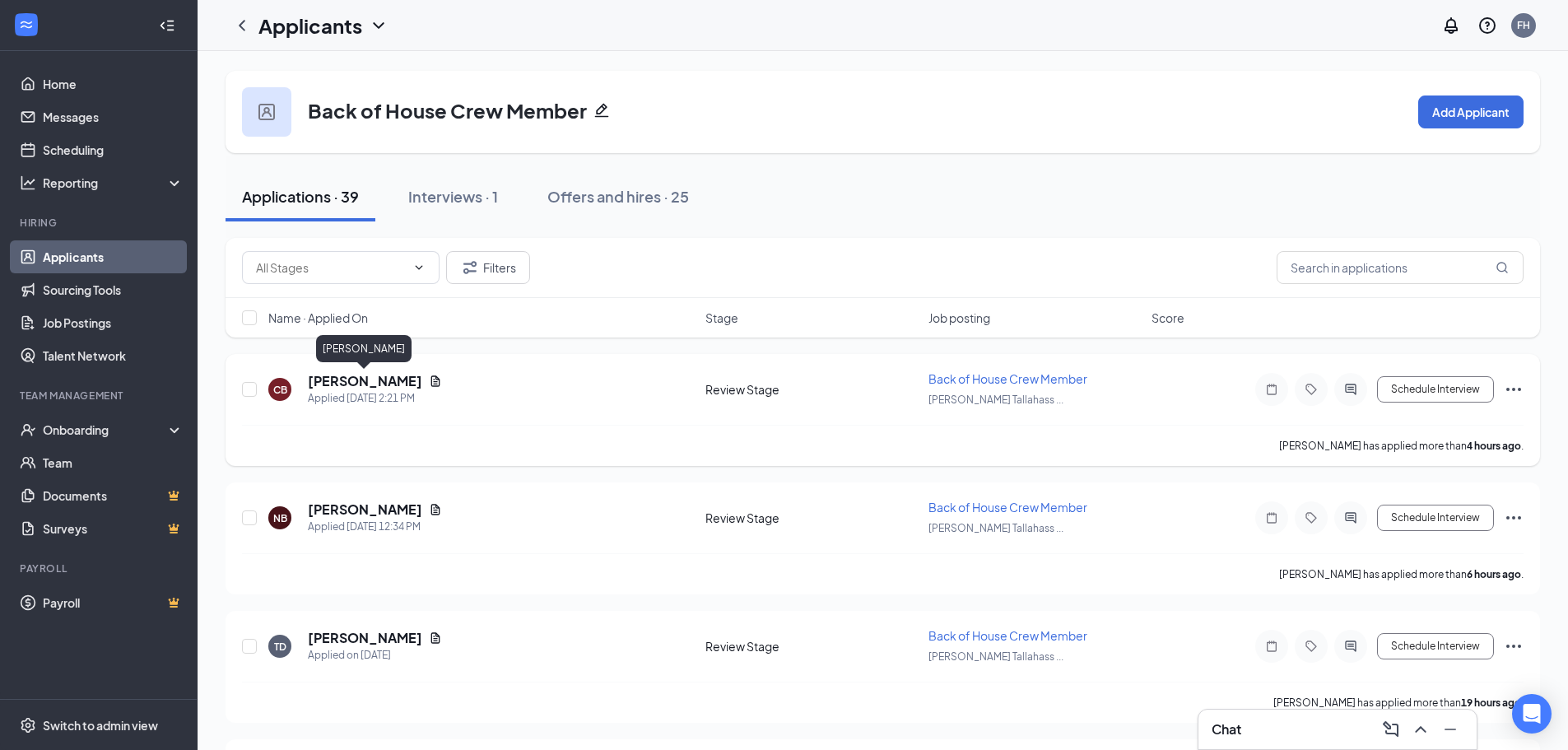
click at [360, 385] on h5 "[PERSON_NAME]" at bounding box center [364, 381] width 115 height 18
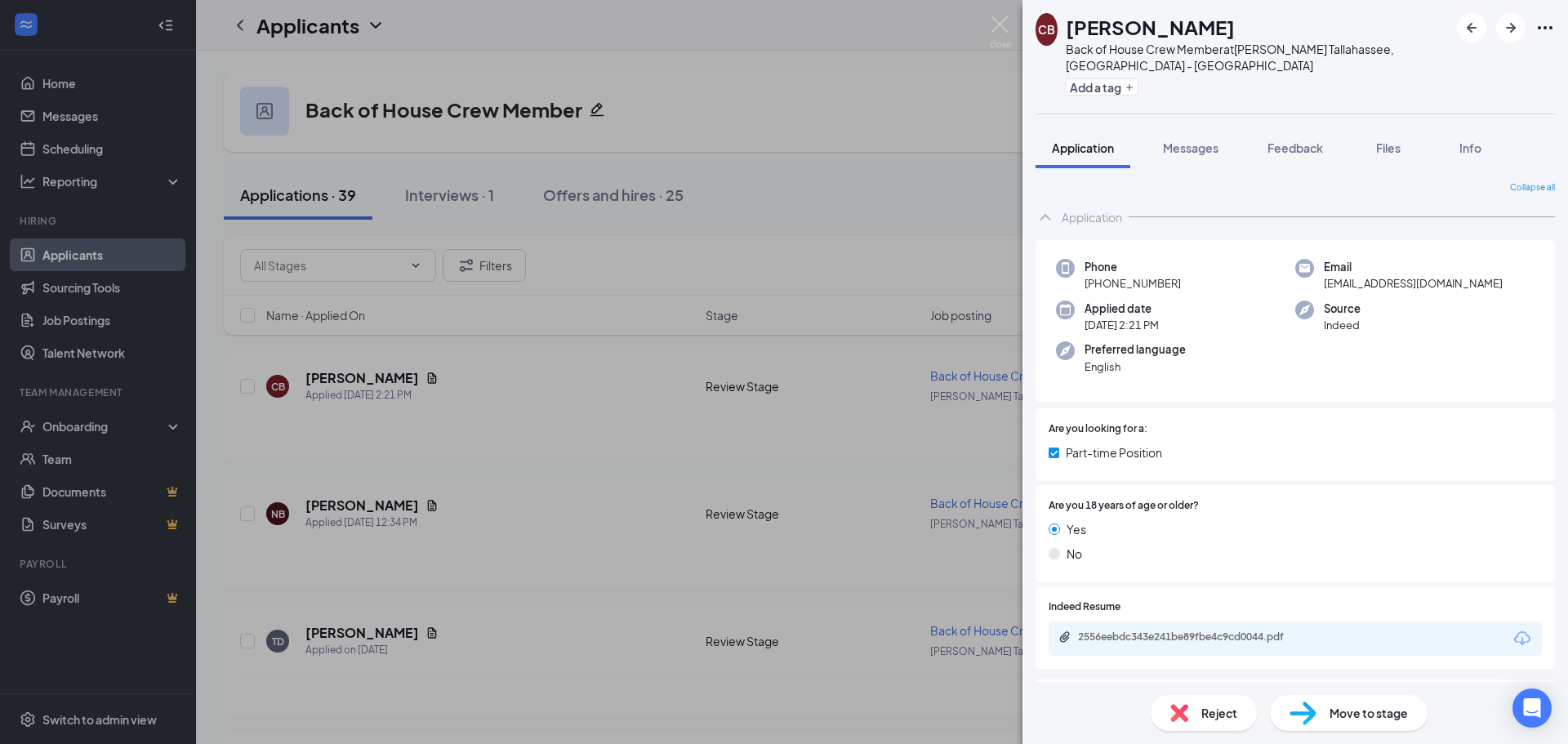
click at [1336, 711] on span "Move to stage" at bounding box center [1368, 713] width 79 height 18
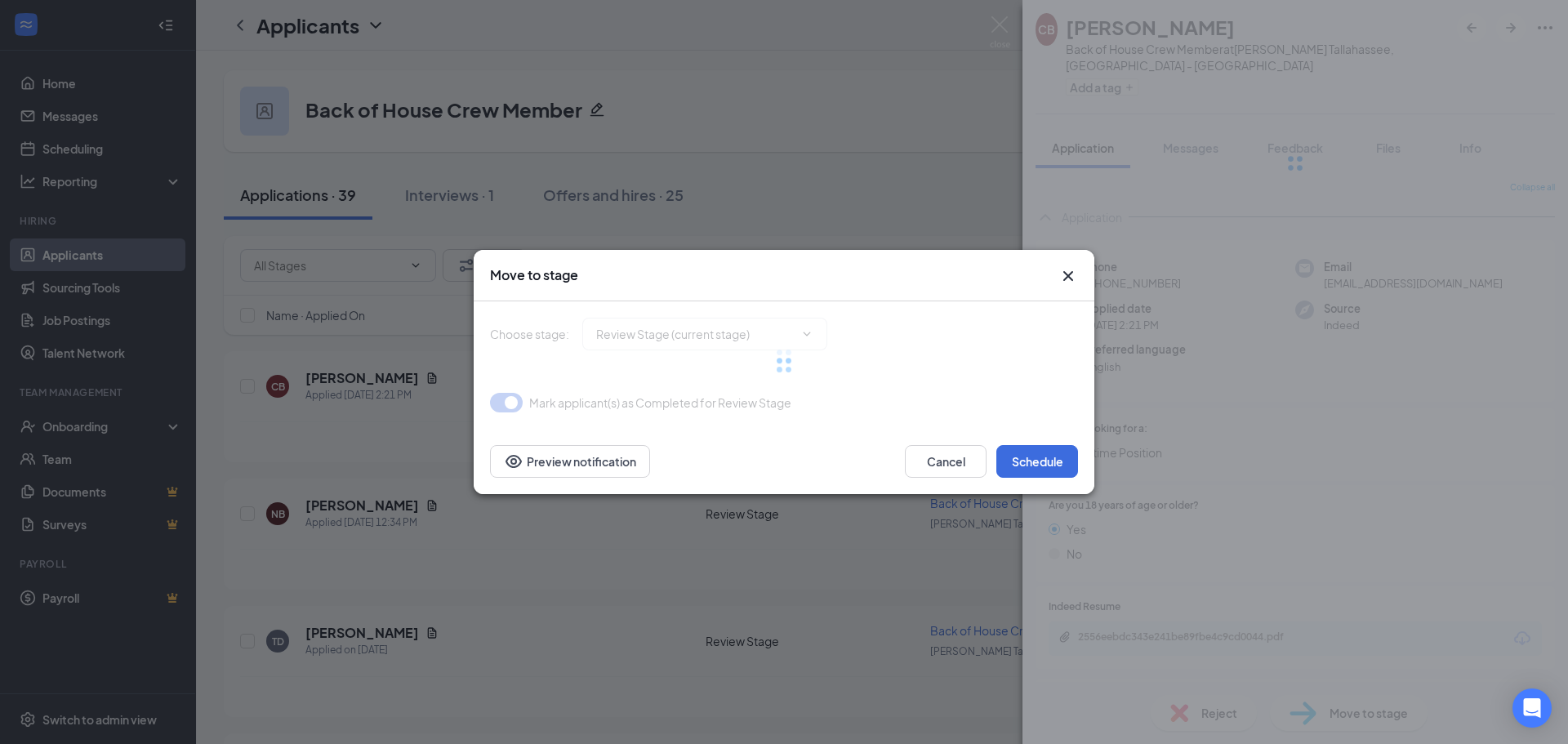
type input "Onsite Interview (next stage)"
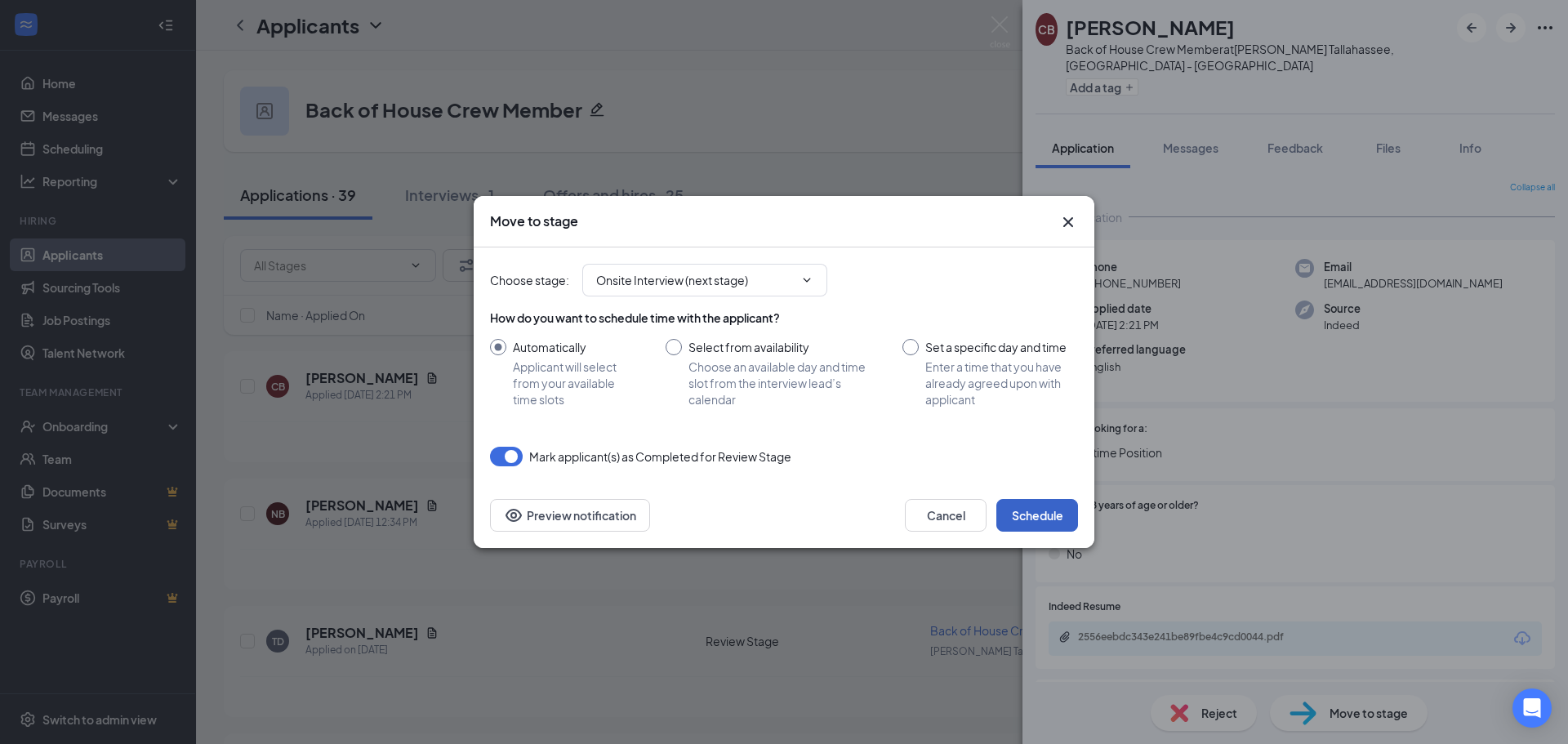
click at [1037, 508] on button "Schedule" at bounding box center [1037, 515] width 81 height 32
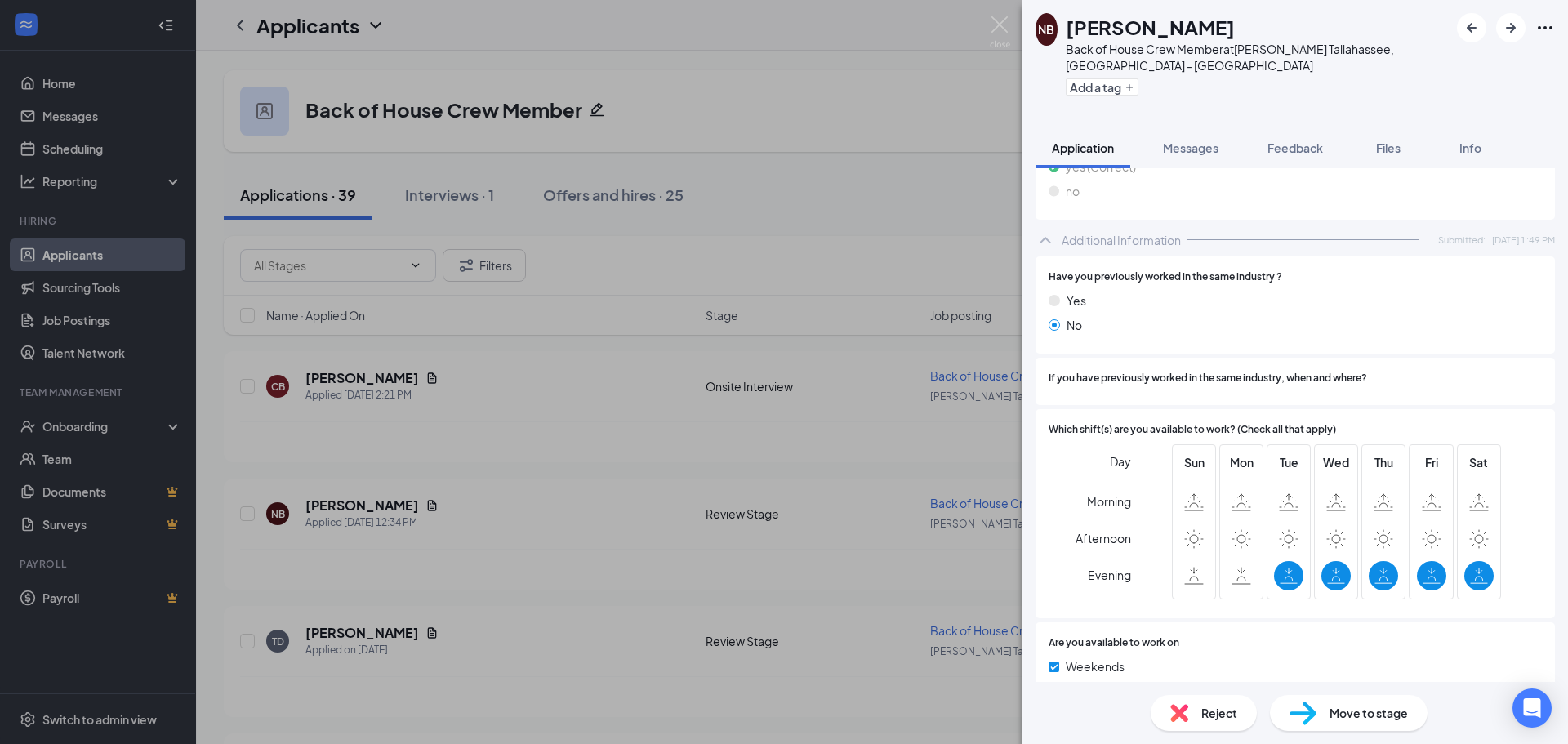
scroll to position [571, 0]
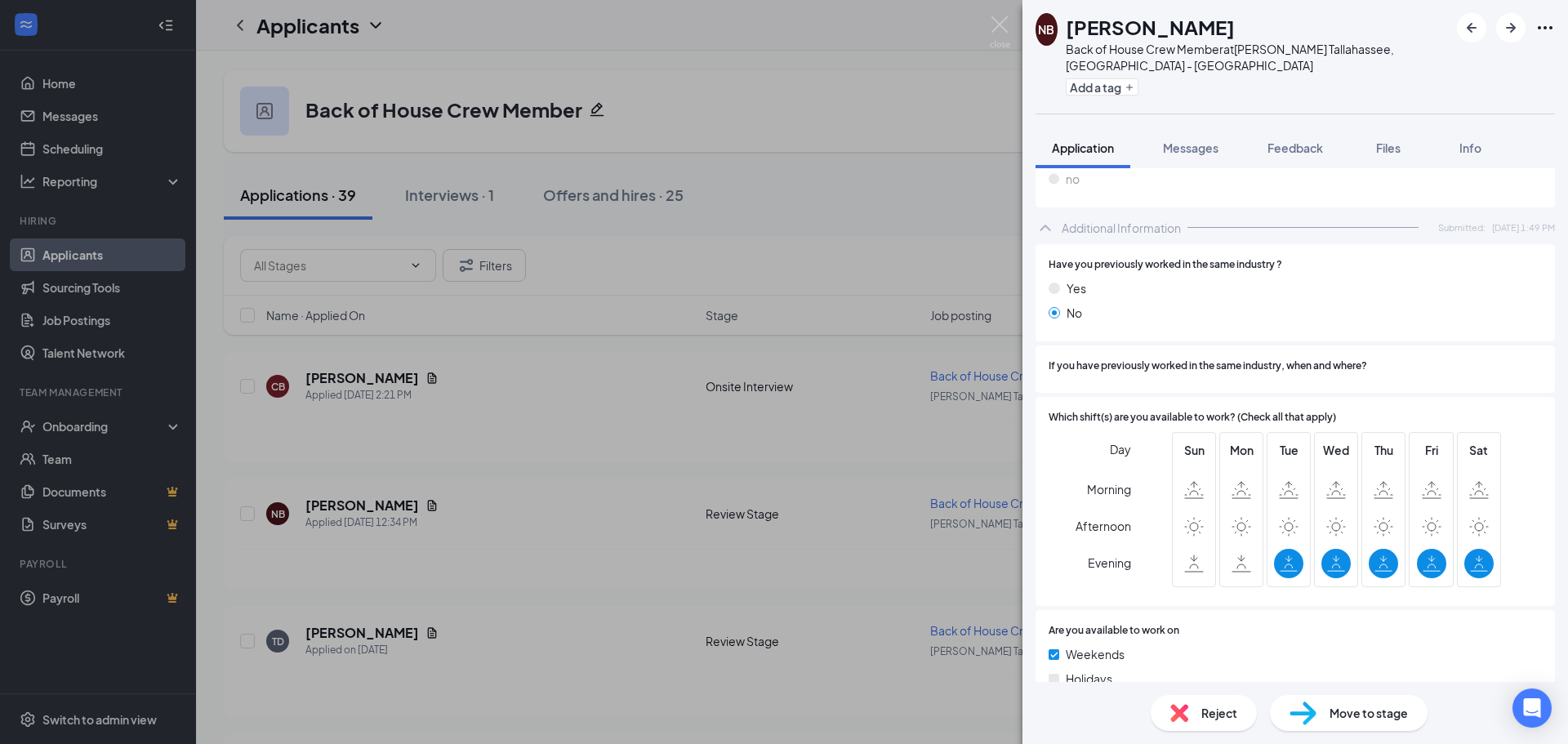
click at [1220, 712] on span "Reject" at bounding box center [1219, 713] width 36 height 18
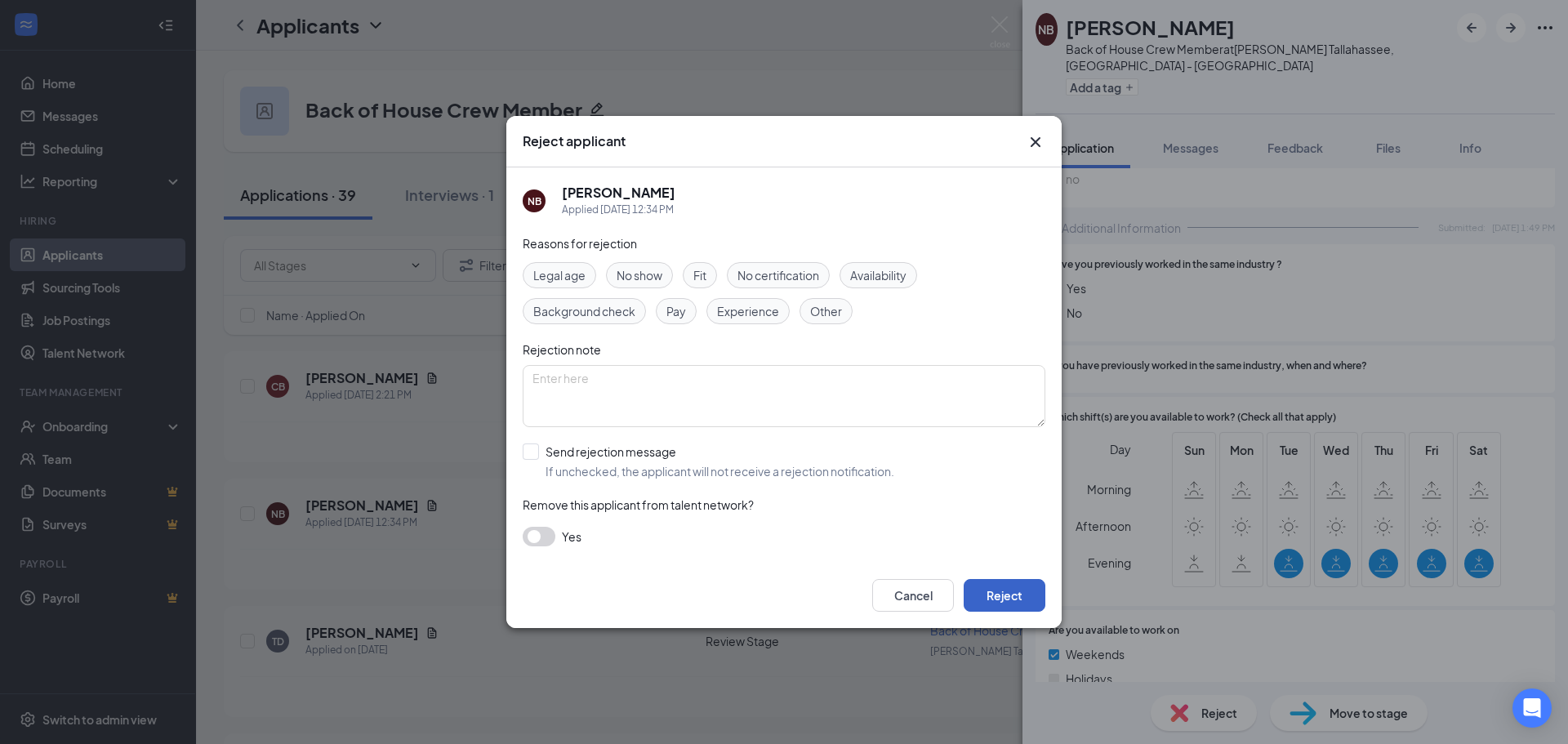
click at [1003, 597] on button "Reject" at bounding box center [1004, 595] width 81 height 32
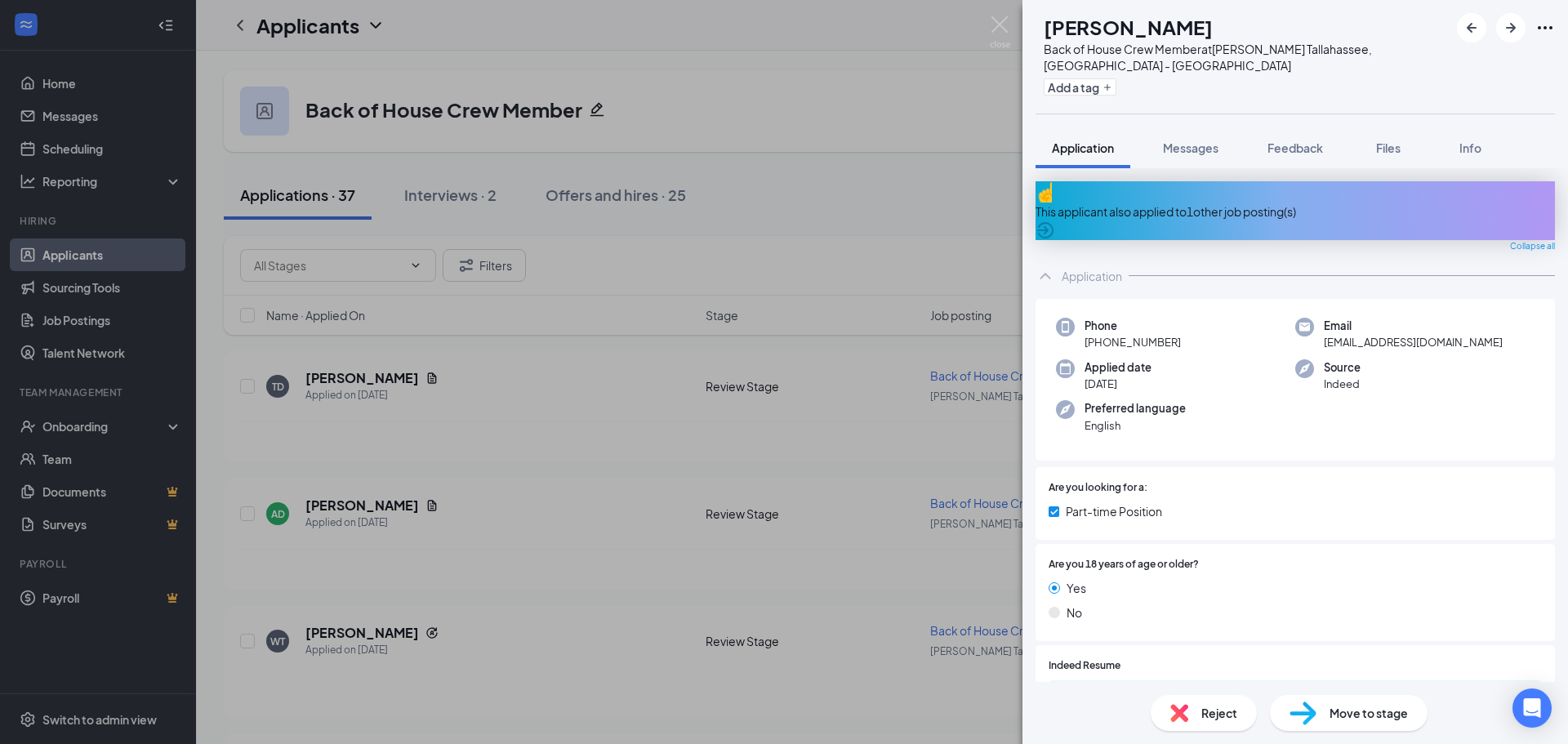
click at [1323, 716] on div "Move to stage" at bounding box center [1348, 712] width 158 height 36
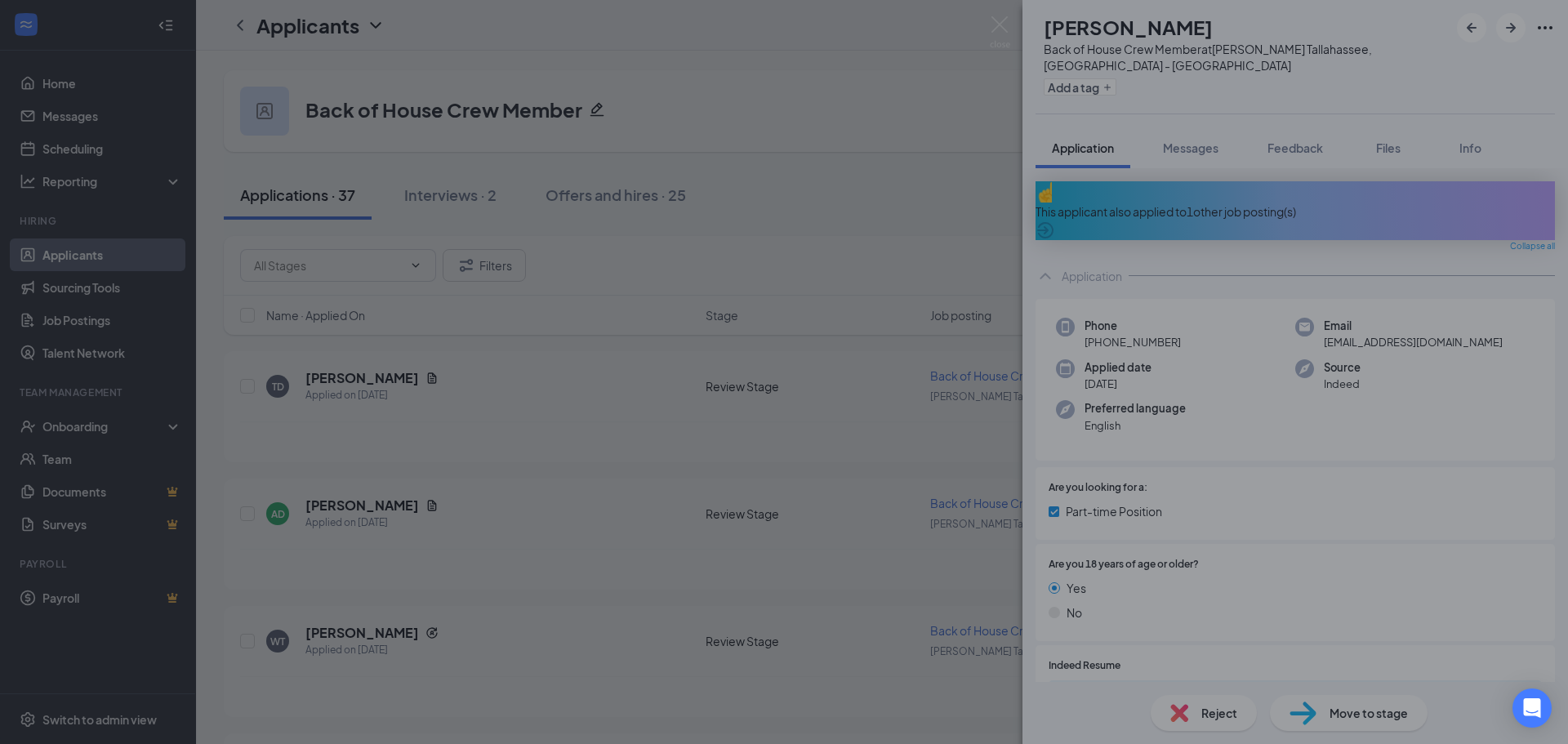
type input "Onsite Interview (next stage)"
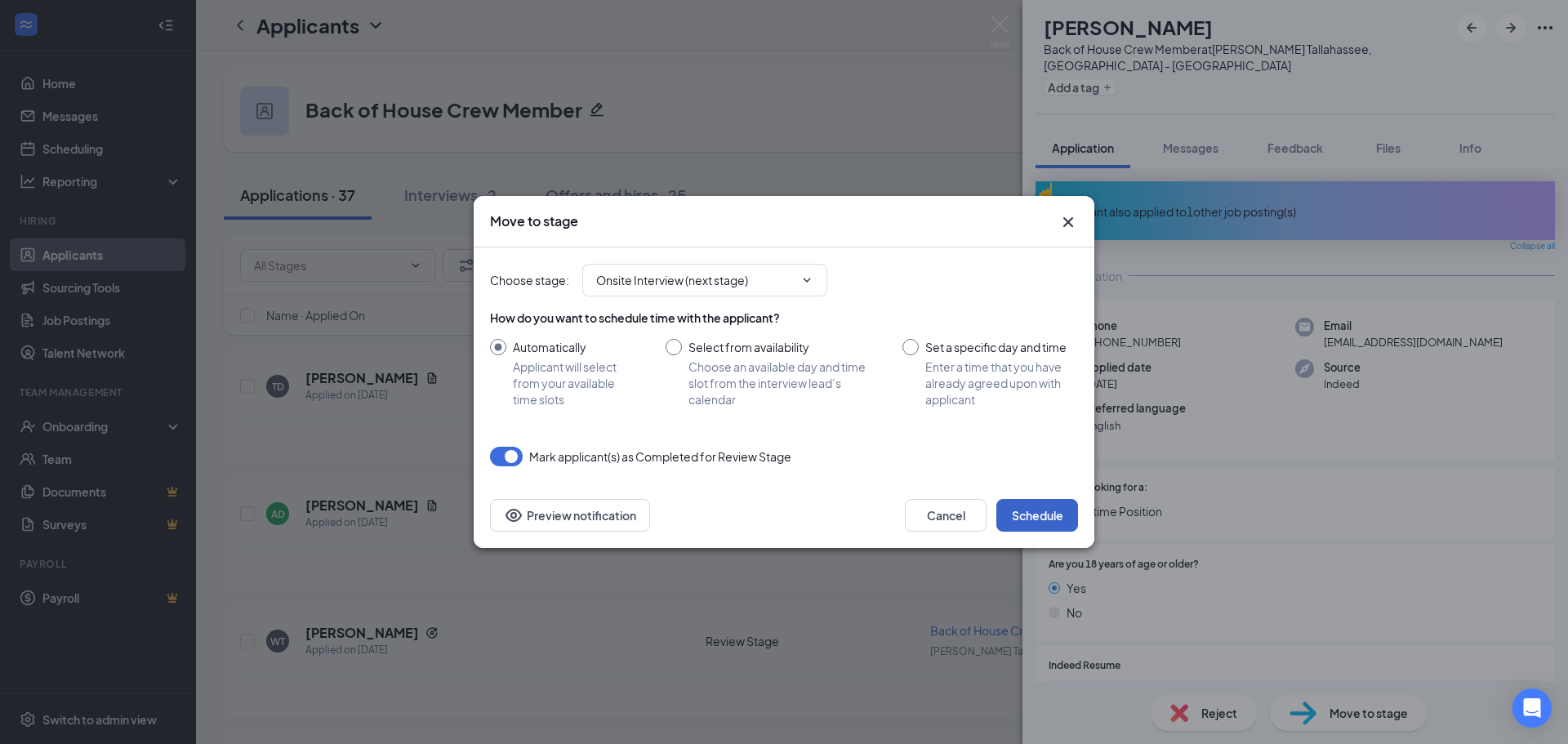
click at [1036, 515] on button "Schedule" at bounding box center [1037, 515] width 81 height 32
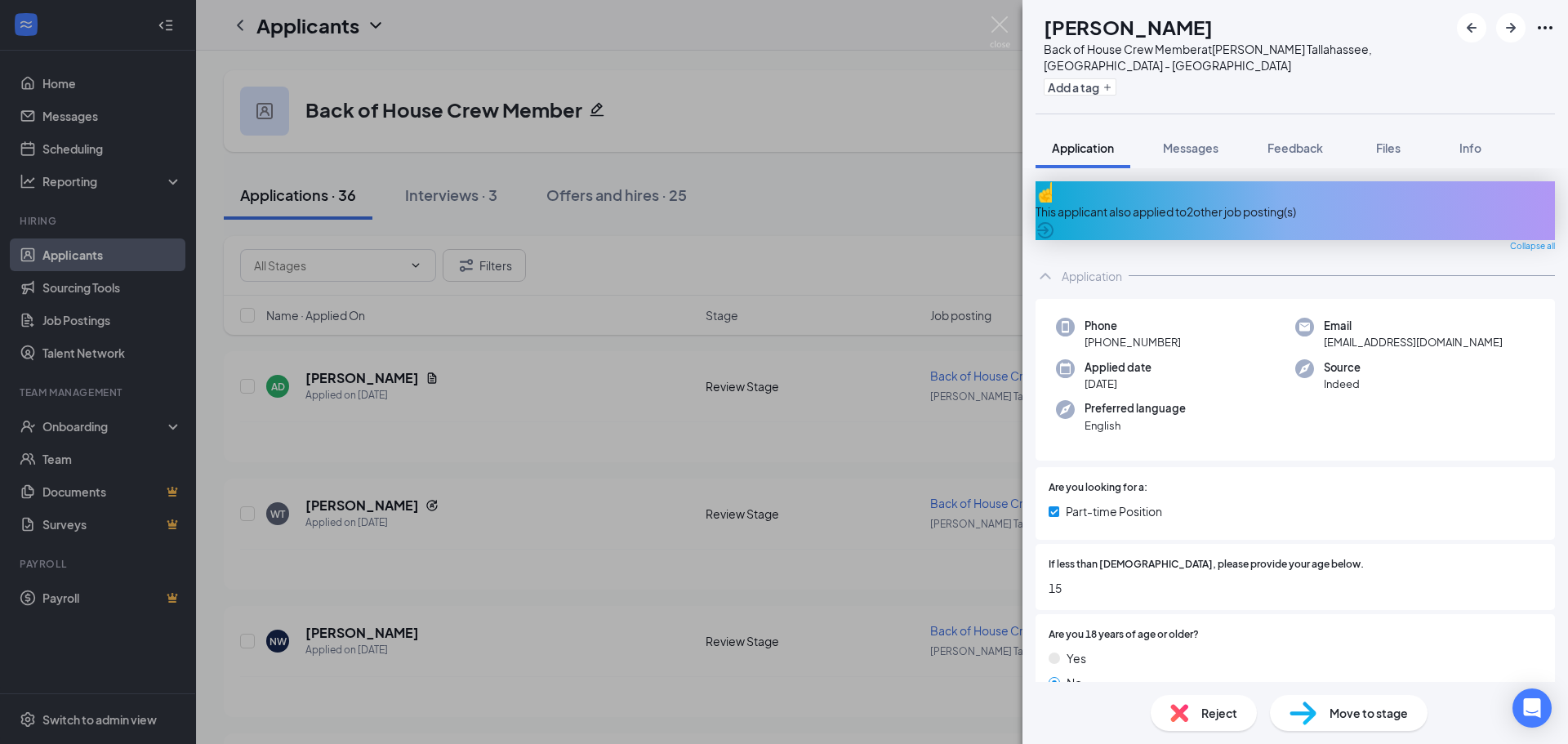
click at [1192, 710] on div "Reject" at bounding box center [1204, 712] width 106 height 36
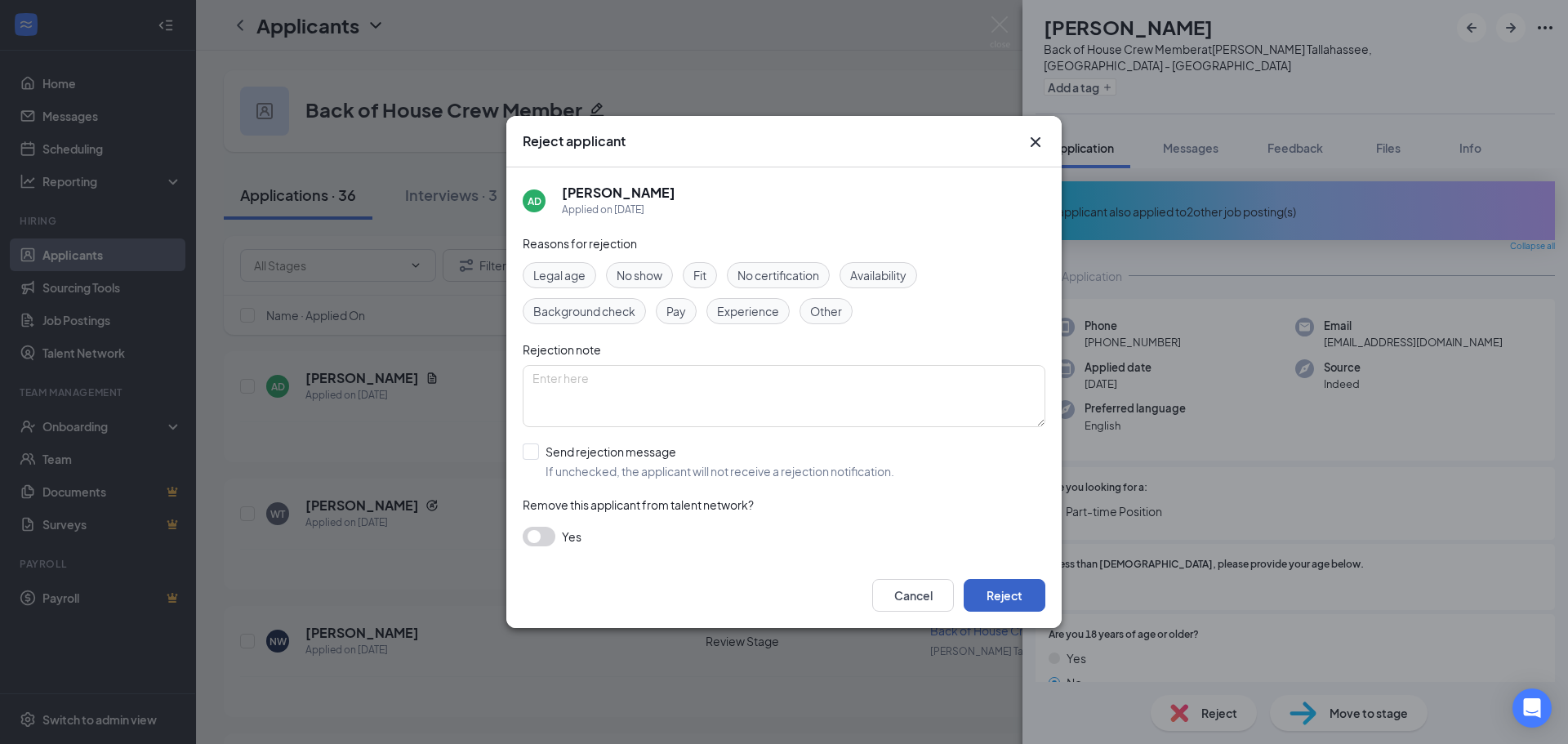
click at [1004, 597] on button "Reject" at bounding box center [1004, 595] width 81 height 32
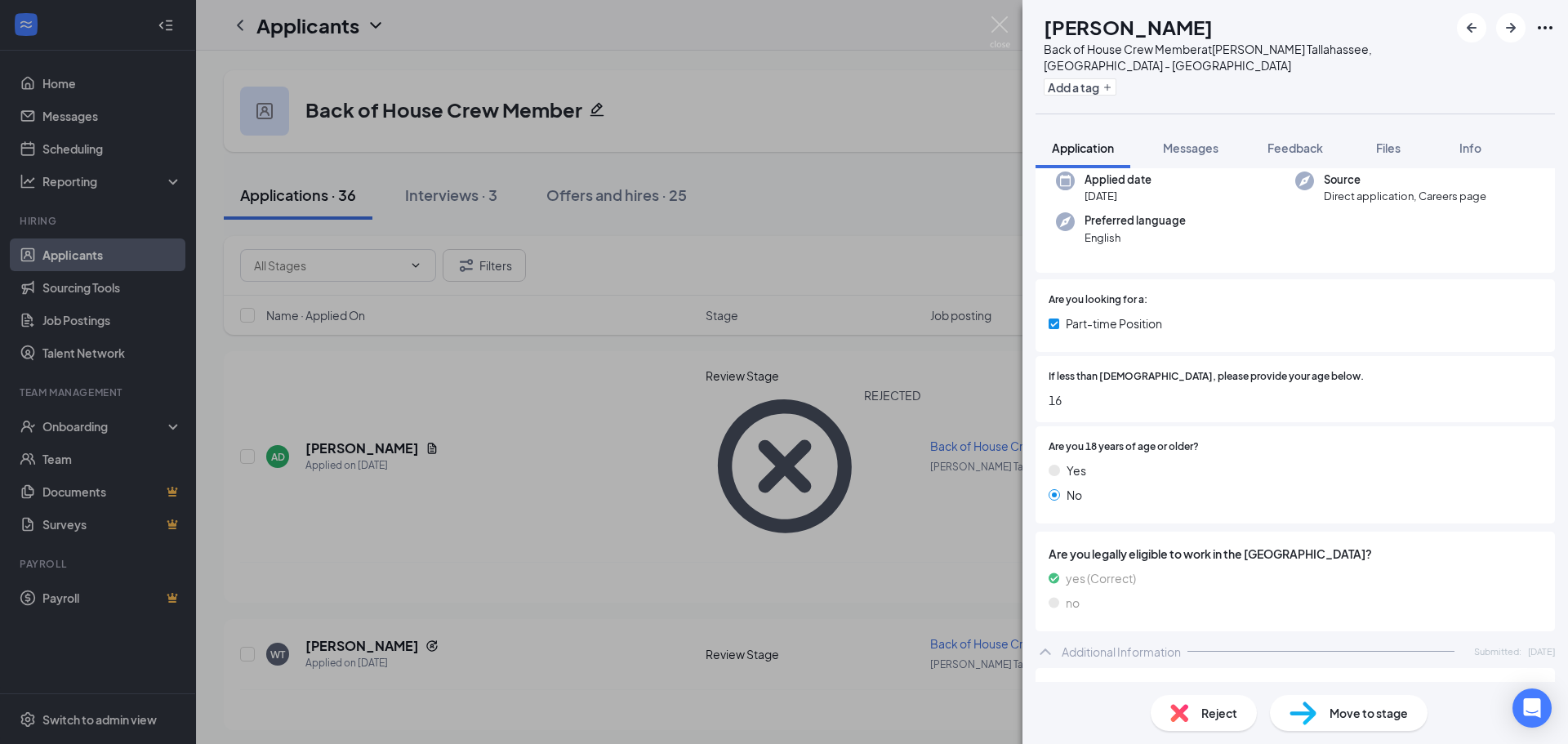
scroll to position [81, 0]
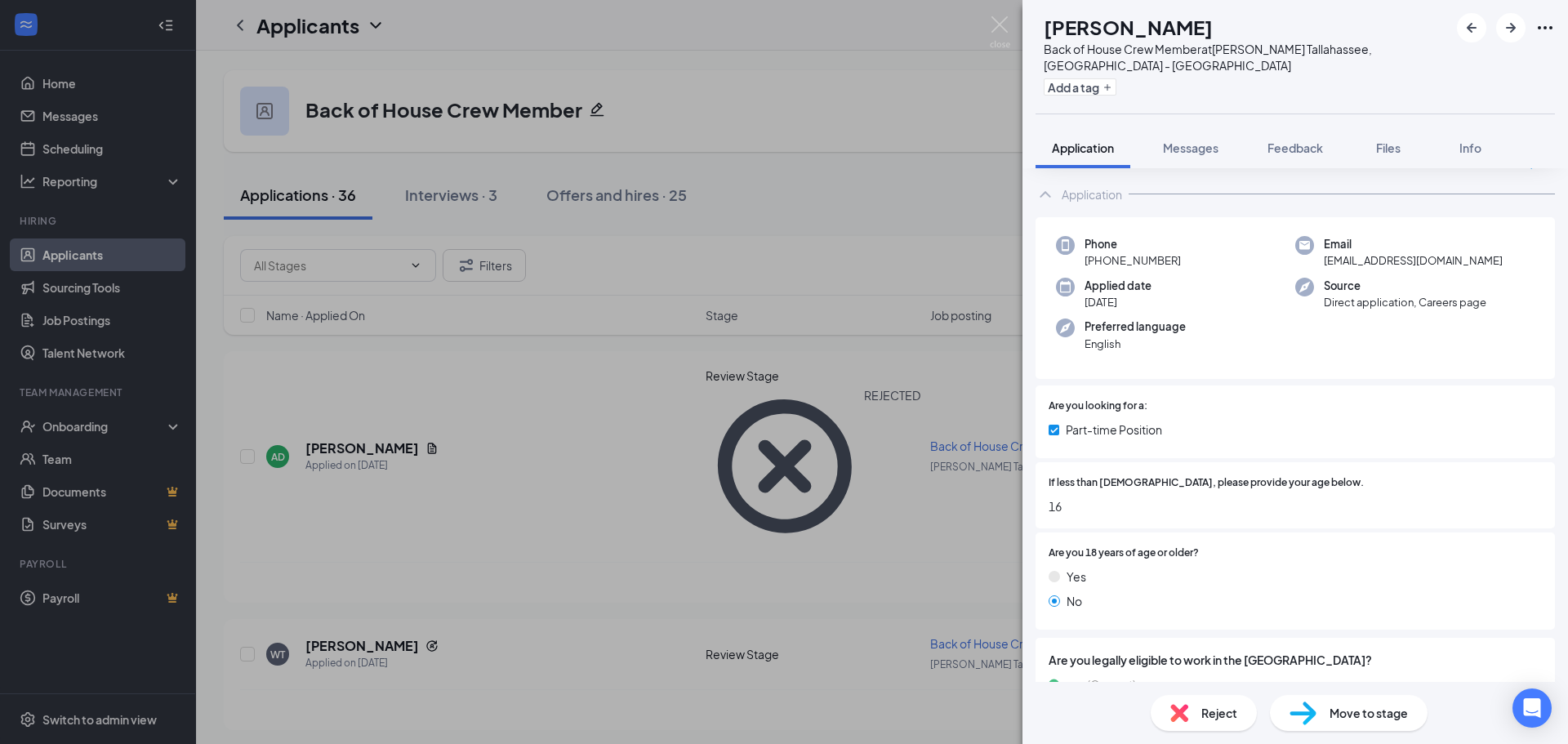
click at [1201, 720] on span "Reject" at bounding box center [1219, 713] width 36 height 18
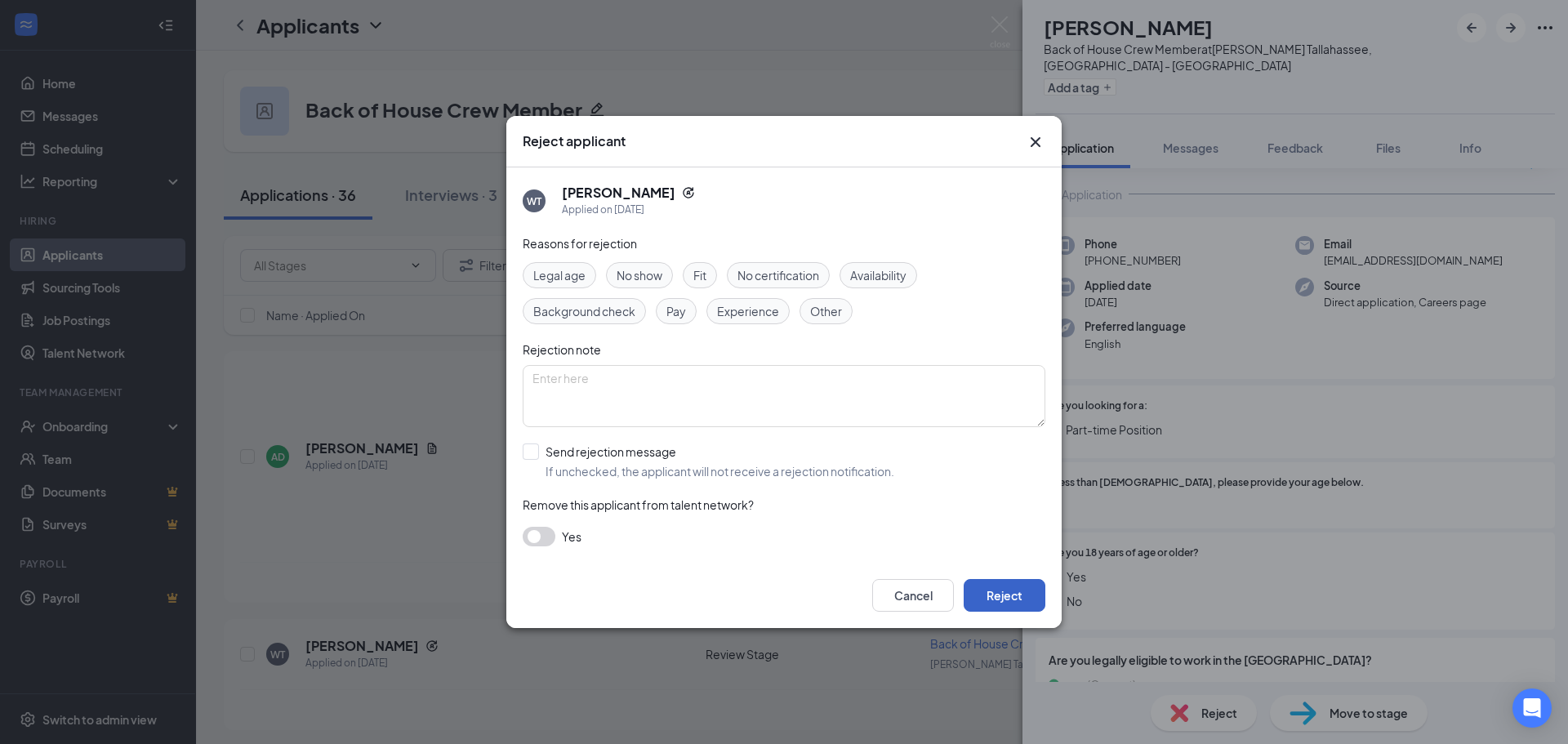
click at [1028, 601] on button "Reject" at bounding box center [1004, 595] width 81 height 32
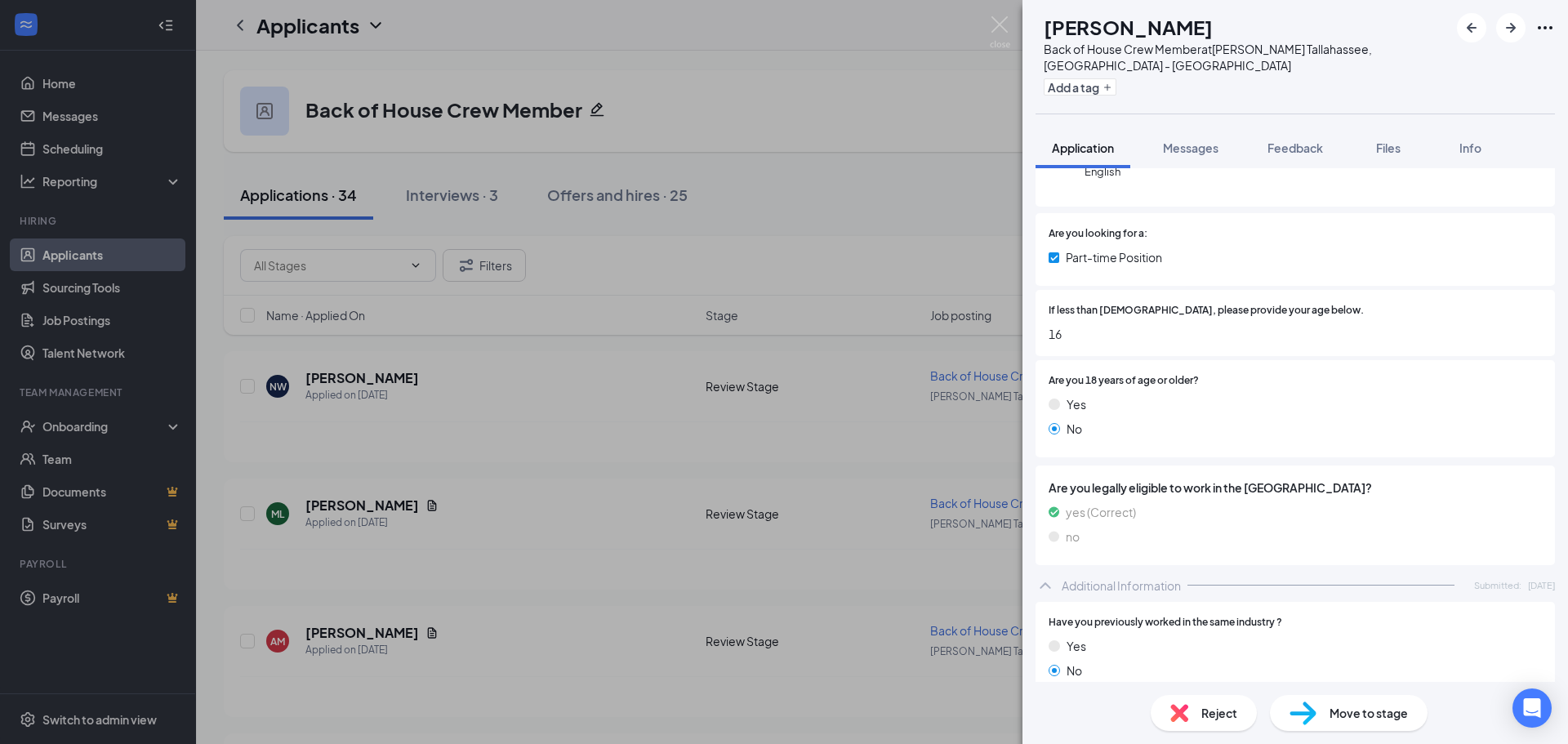
scroll to position [163, 0]
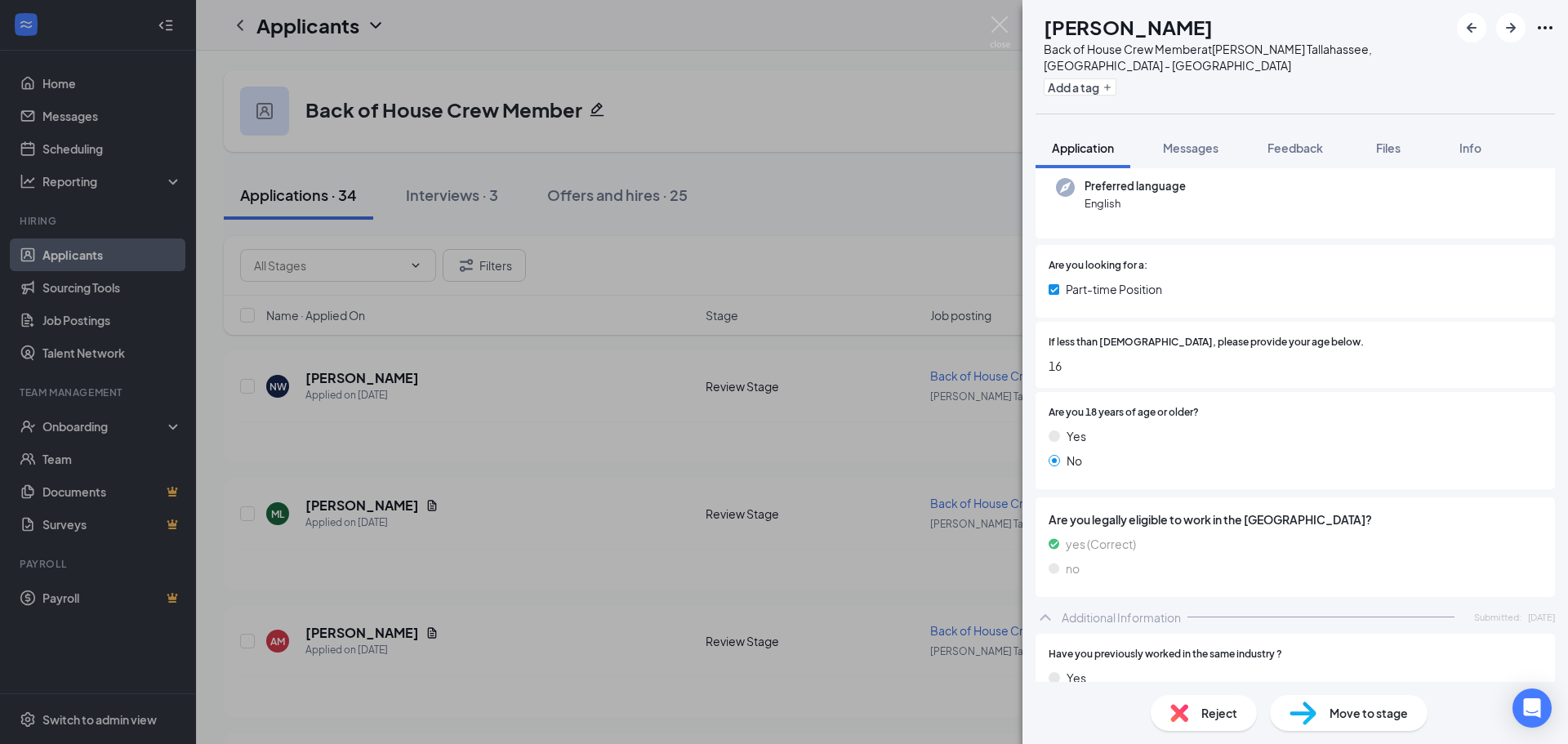
click at [1199, 710] on div "Reject" at bounding box center [1204, 712] width 106 height 36
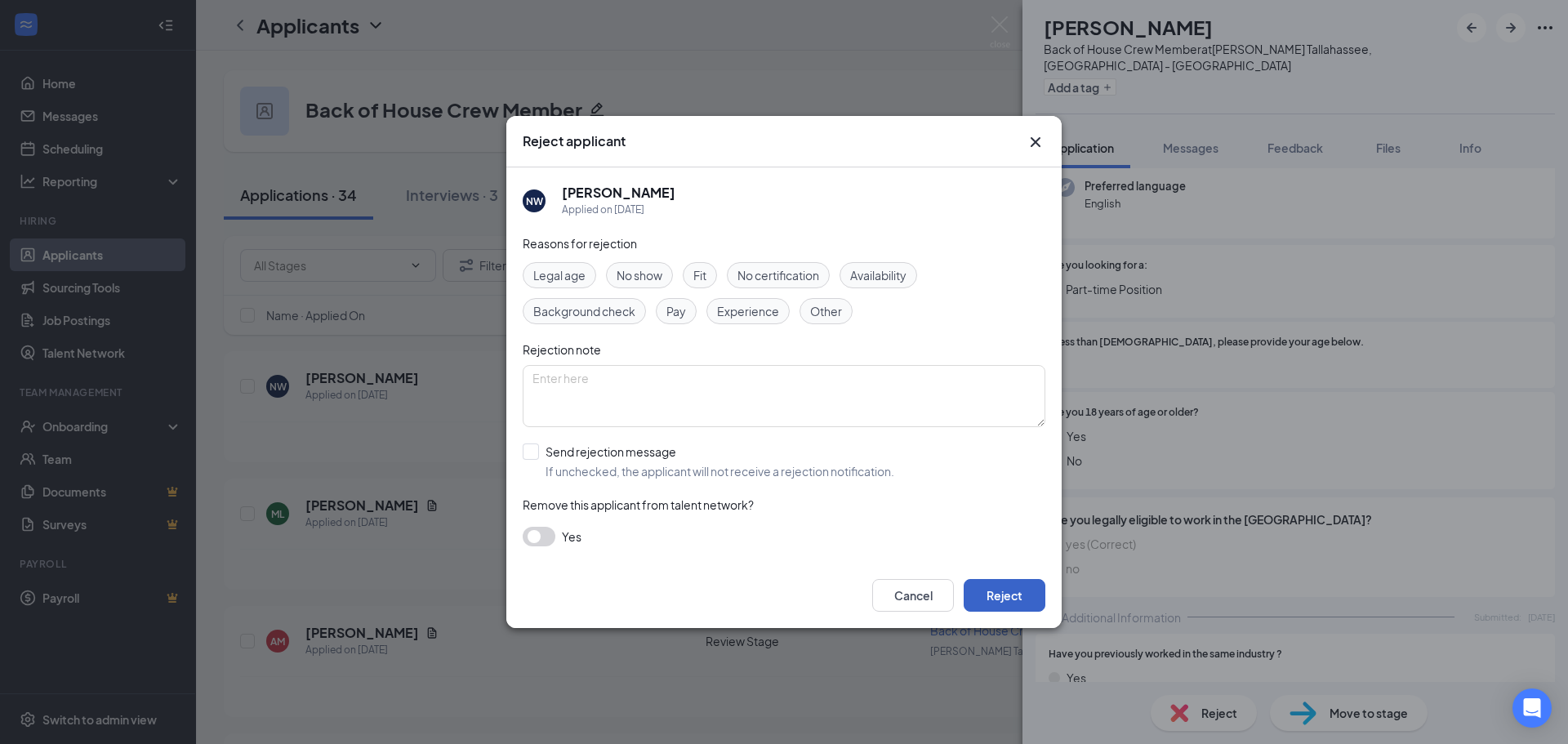
click at [1020, 601] on button "Reject" at bounding box center [1004, 595] width 81 height 32
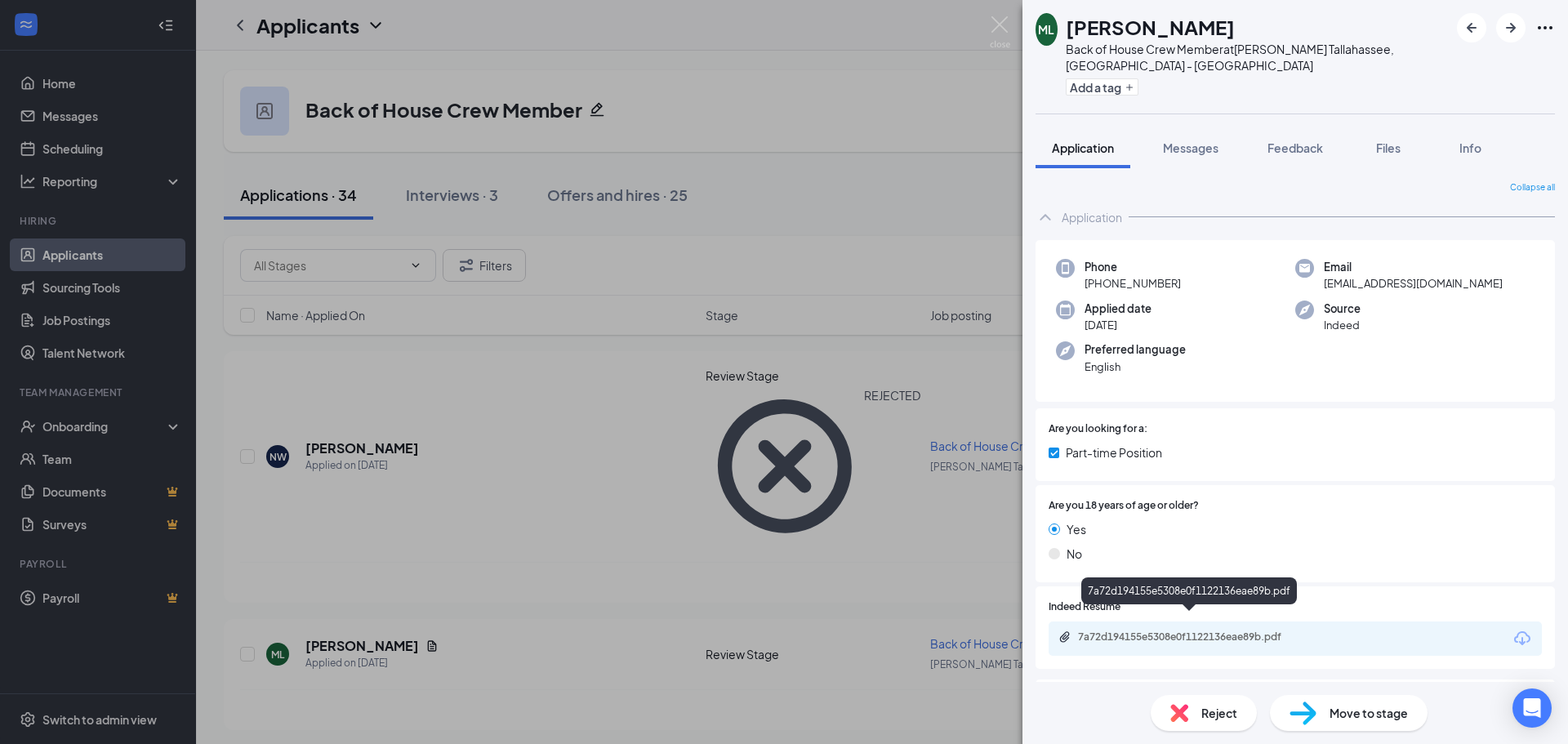
click at [1182, 630] on div "7a72d194155e5308e0f1122136eae89b.pdf" at bounding box center [1192, 637] width 229 height 13
click at [1345, 722] on span "Move to stage" at bounding box center [1368, 713] width 79 height 18
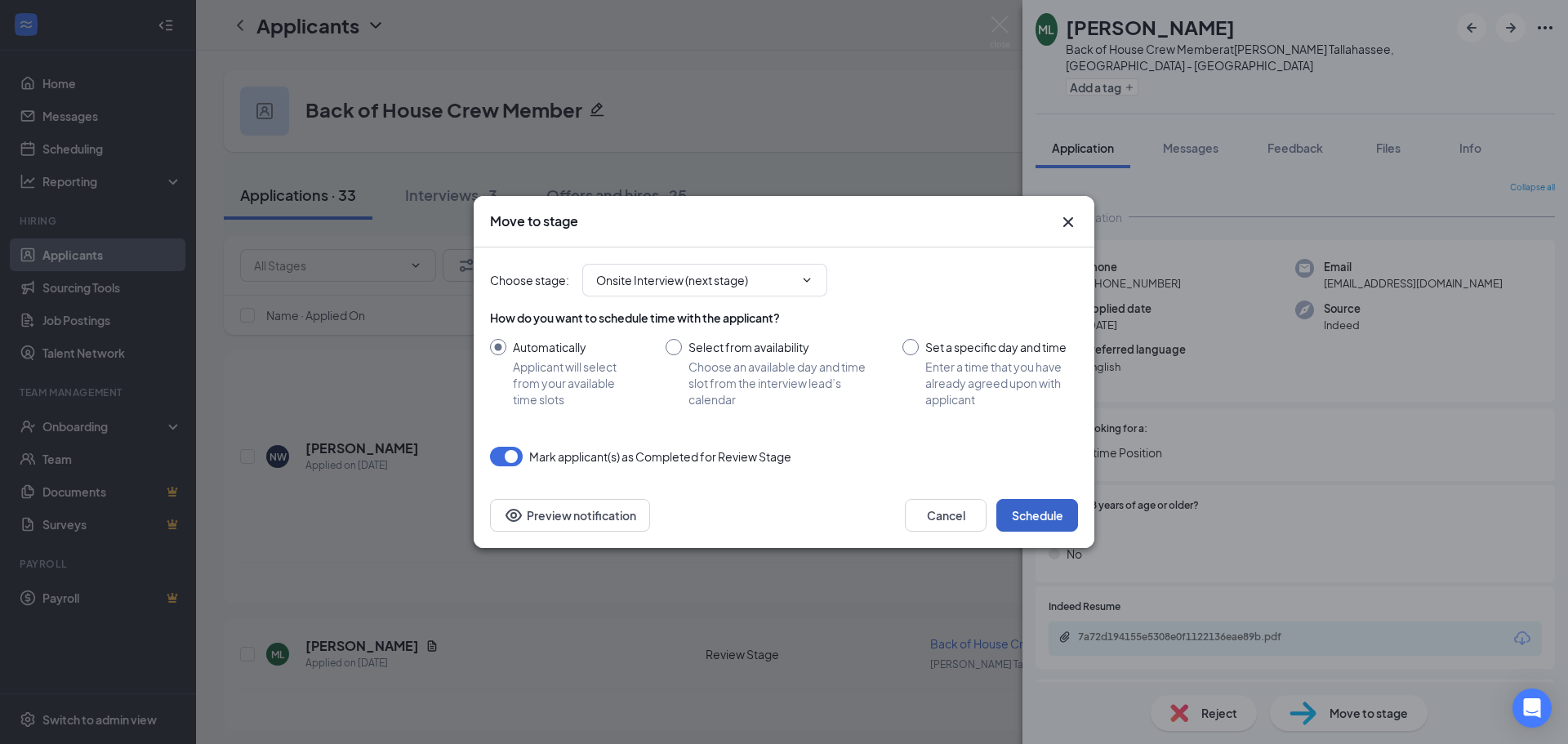
click at [1051, 515] on button "Schedule" at bounding box center [1037, 515] width 81 height 32
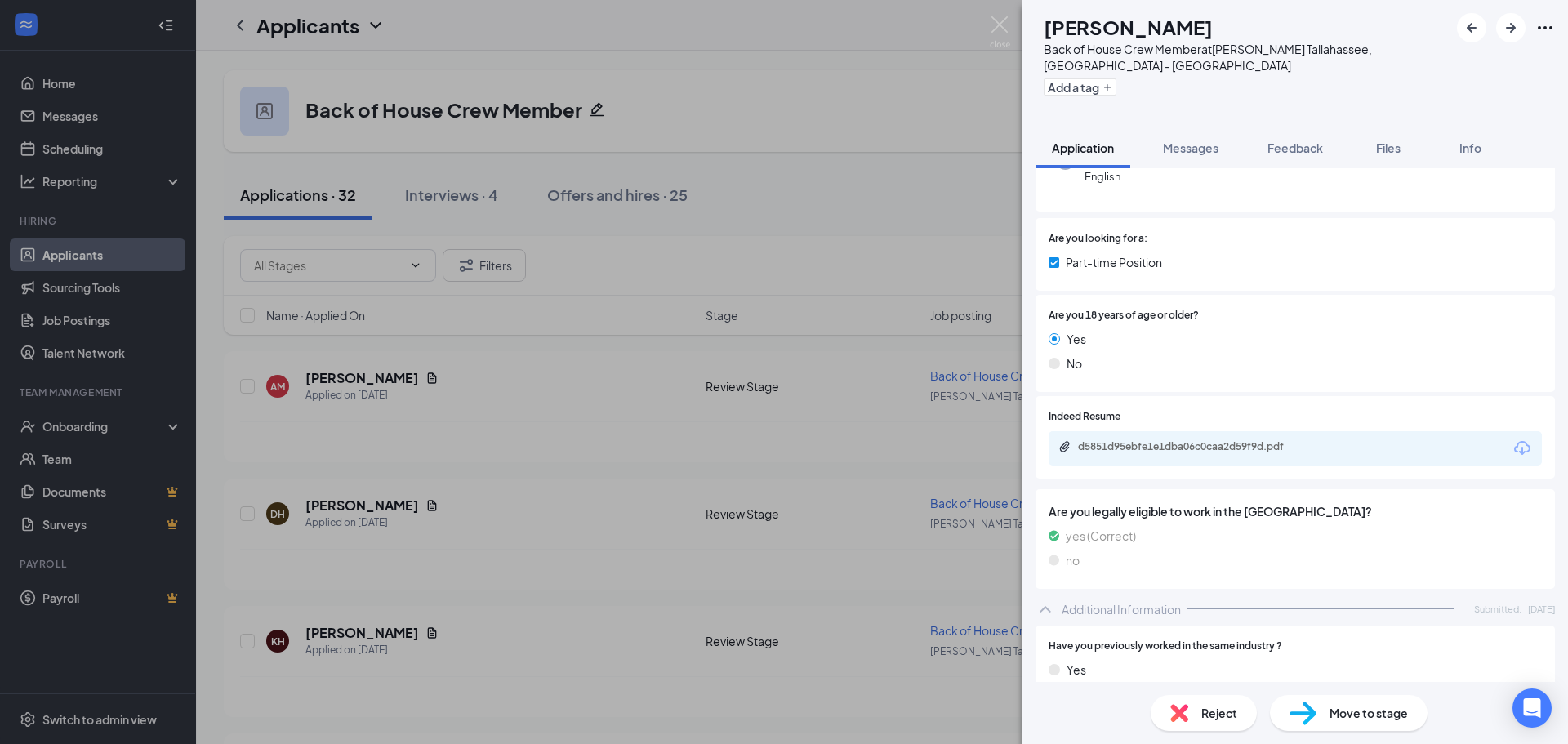
scroll to position [188, 0]
click at [1208, 442] on div "d5851d95ebfe1e1dba06c0caa2d59f9d.pdf" at bounding box center [1192, 449] width 229 height 13
click at [1355, 708] on span "Move to stage" at bounding box center [1368, 713] width 79 height 18
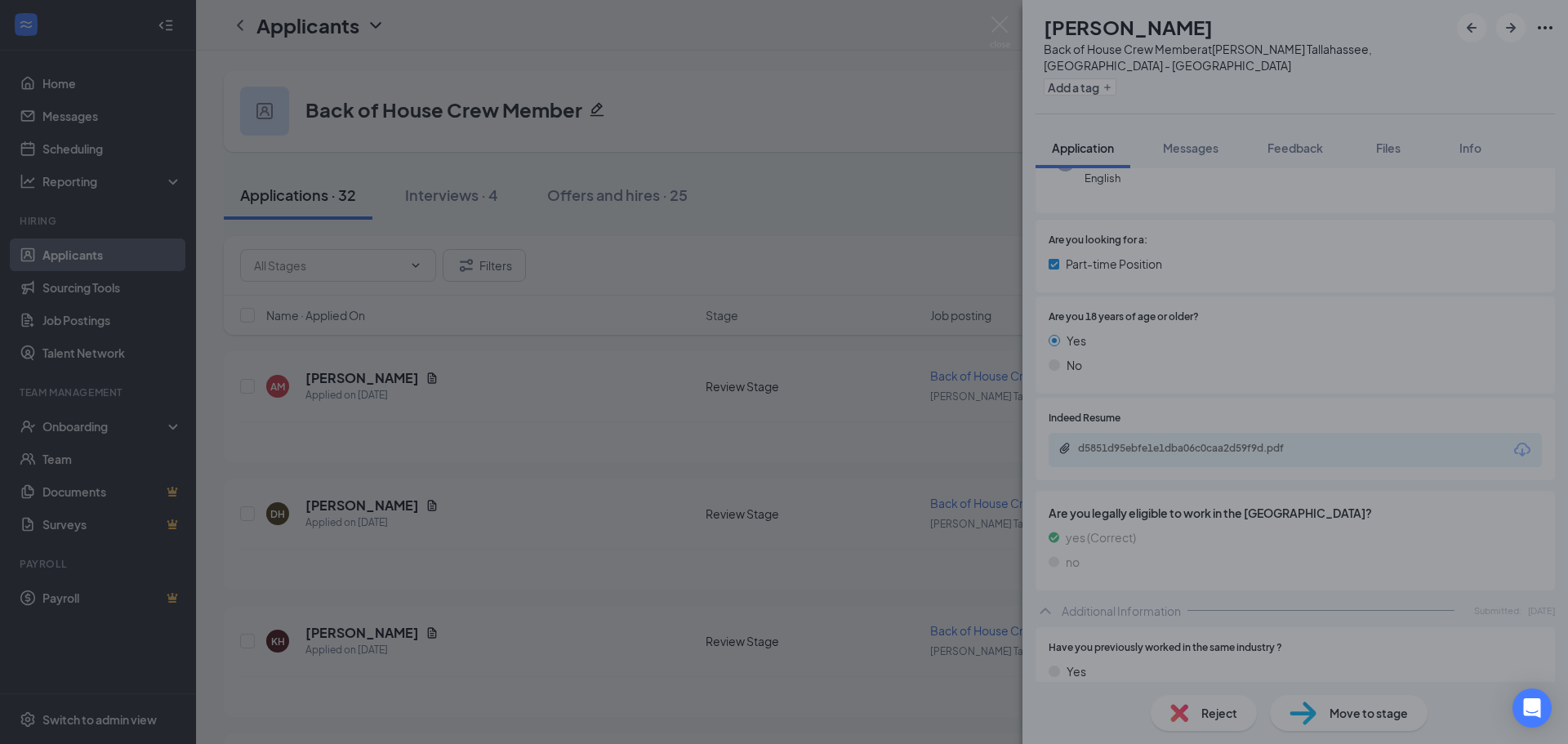
type input "Onsite Interview (next stage)"
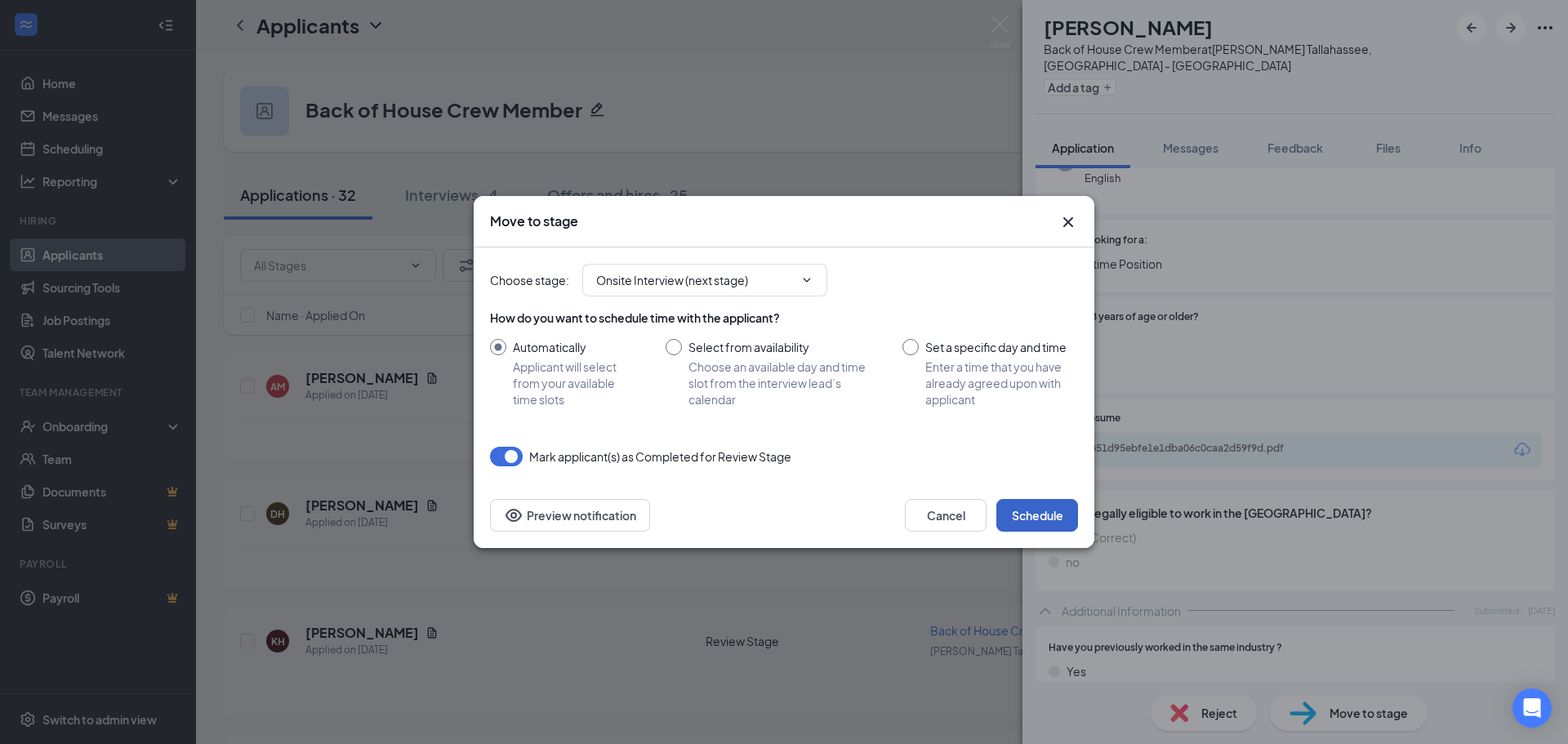
click at [1050, 522] on button "Schedule" at bounding box center [1037, 515] width 81 height 32
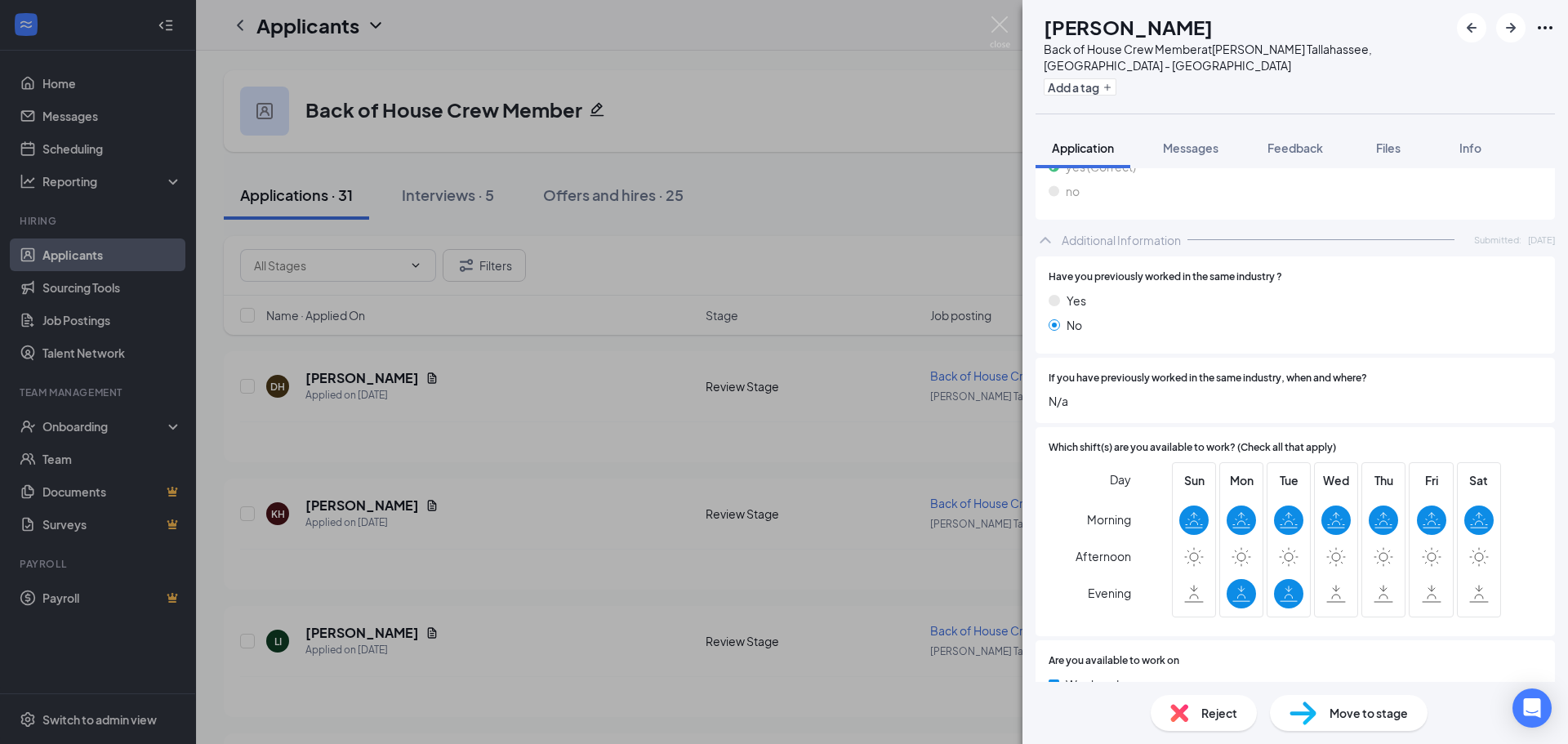
scroll to position [571, 0]
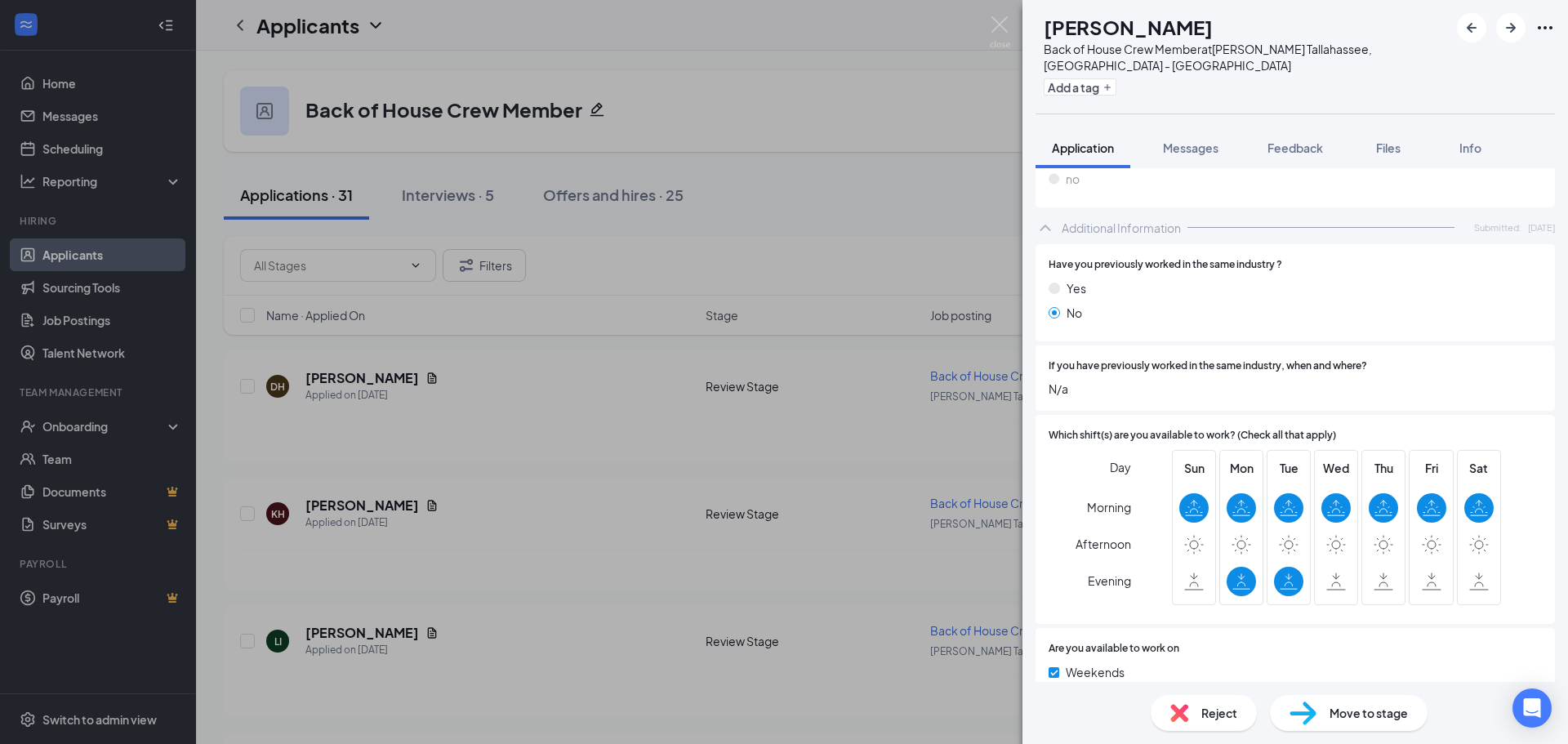
click at [1225, 711] on span "Reject" at bounding box center [1219, 713] width 36 height 18
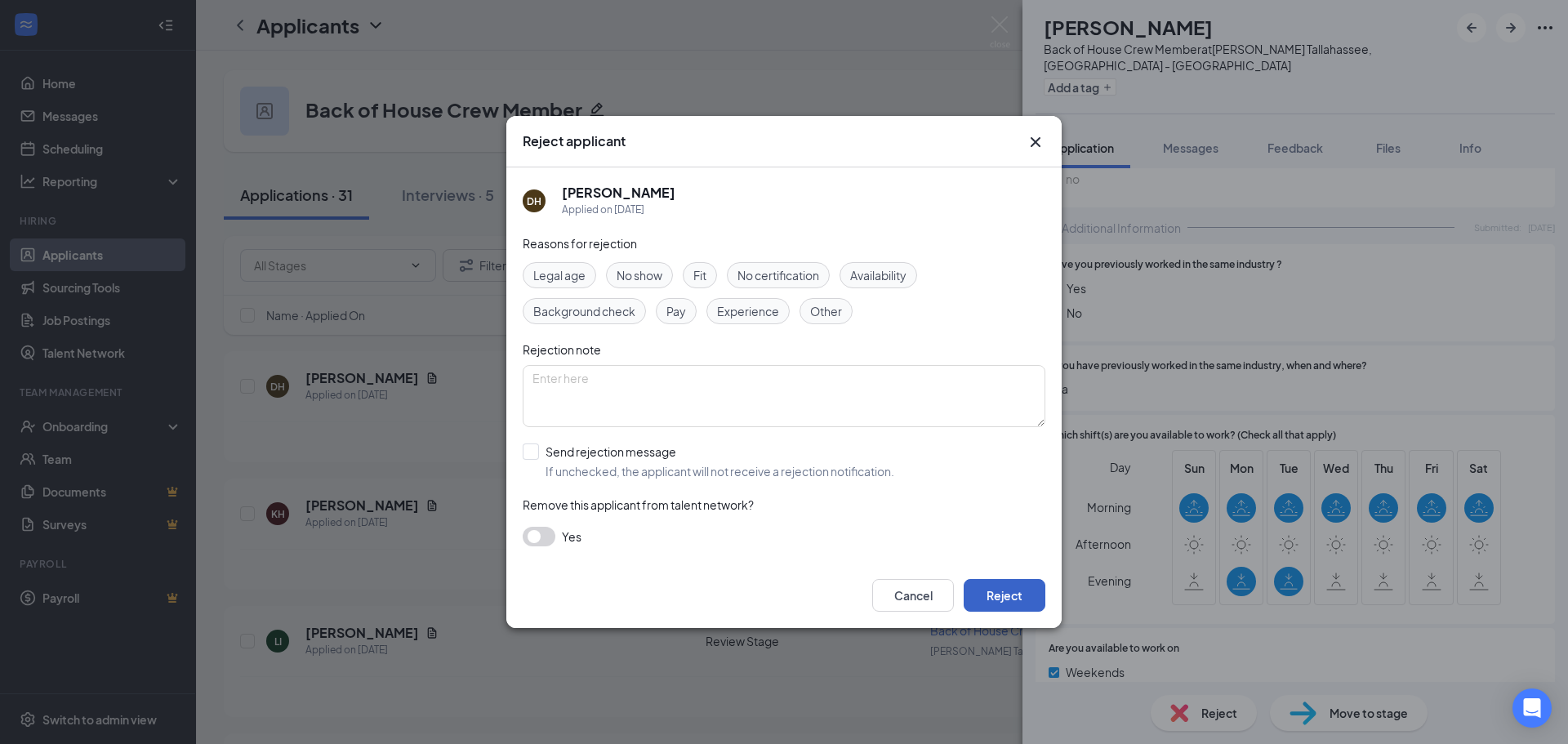
click at [1022, 602] on button "Reject" at bounding box center [1004, 595] width 81 height 32
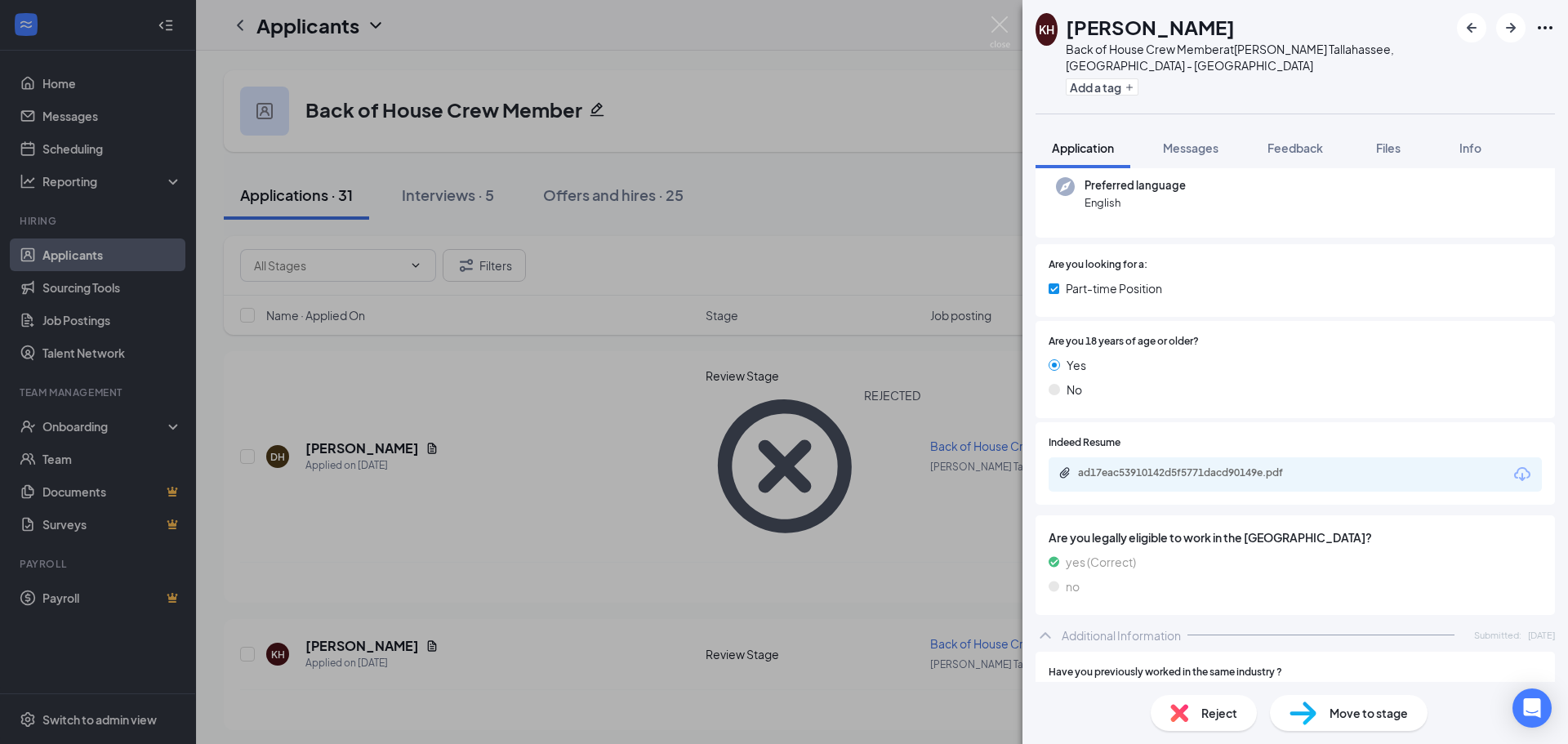
scroll to position [163, 0]
click at [1226, 467] on div "ad17eac53910142d5f5771dacd90149e.pdf" at bounding box center [1192, 474] width 229 height 13
click at [1361, 710] on span "Move to stage" at bounding box center [1368, 713] width 79 height 18
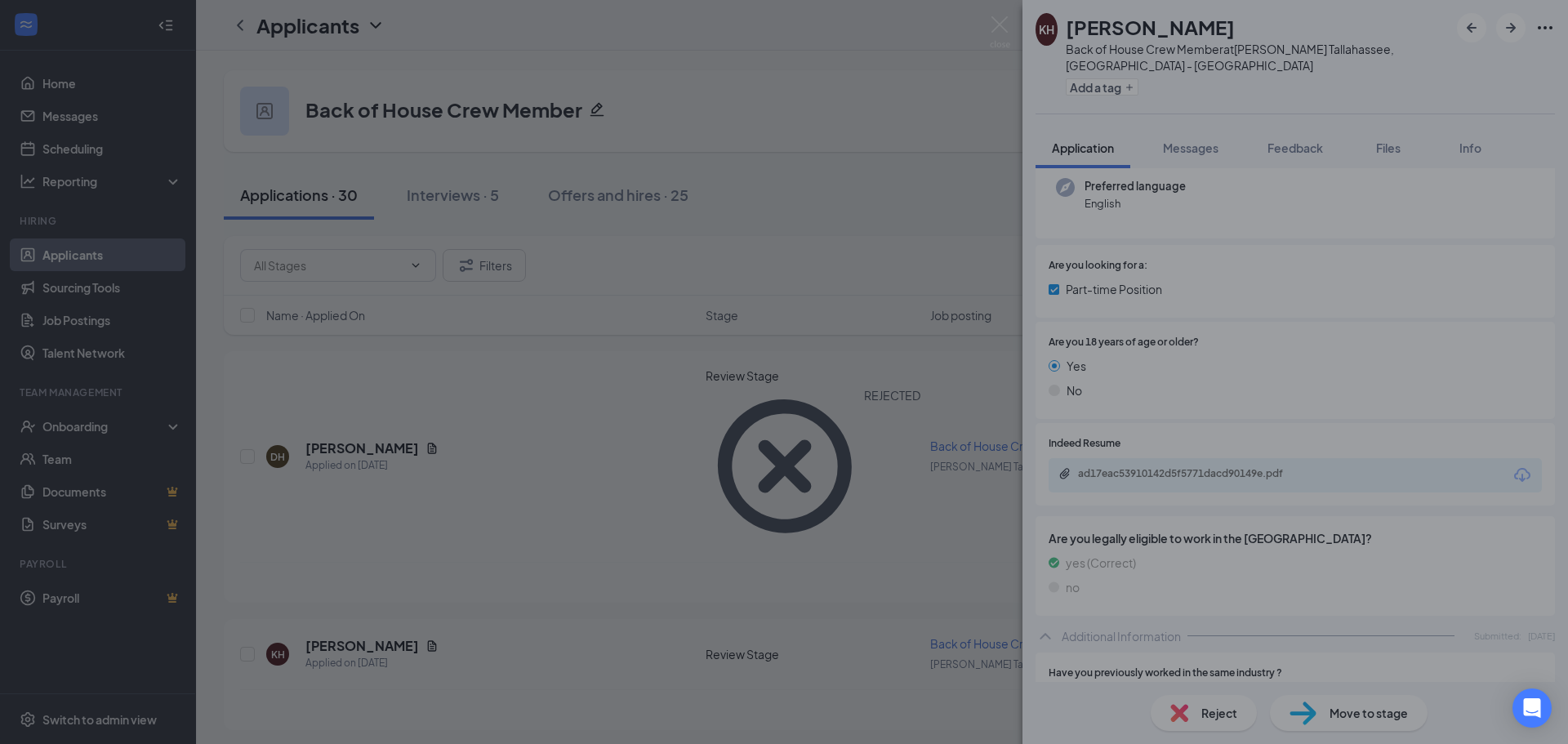
type input "Onsite Interview (next stage)"
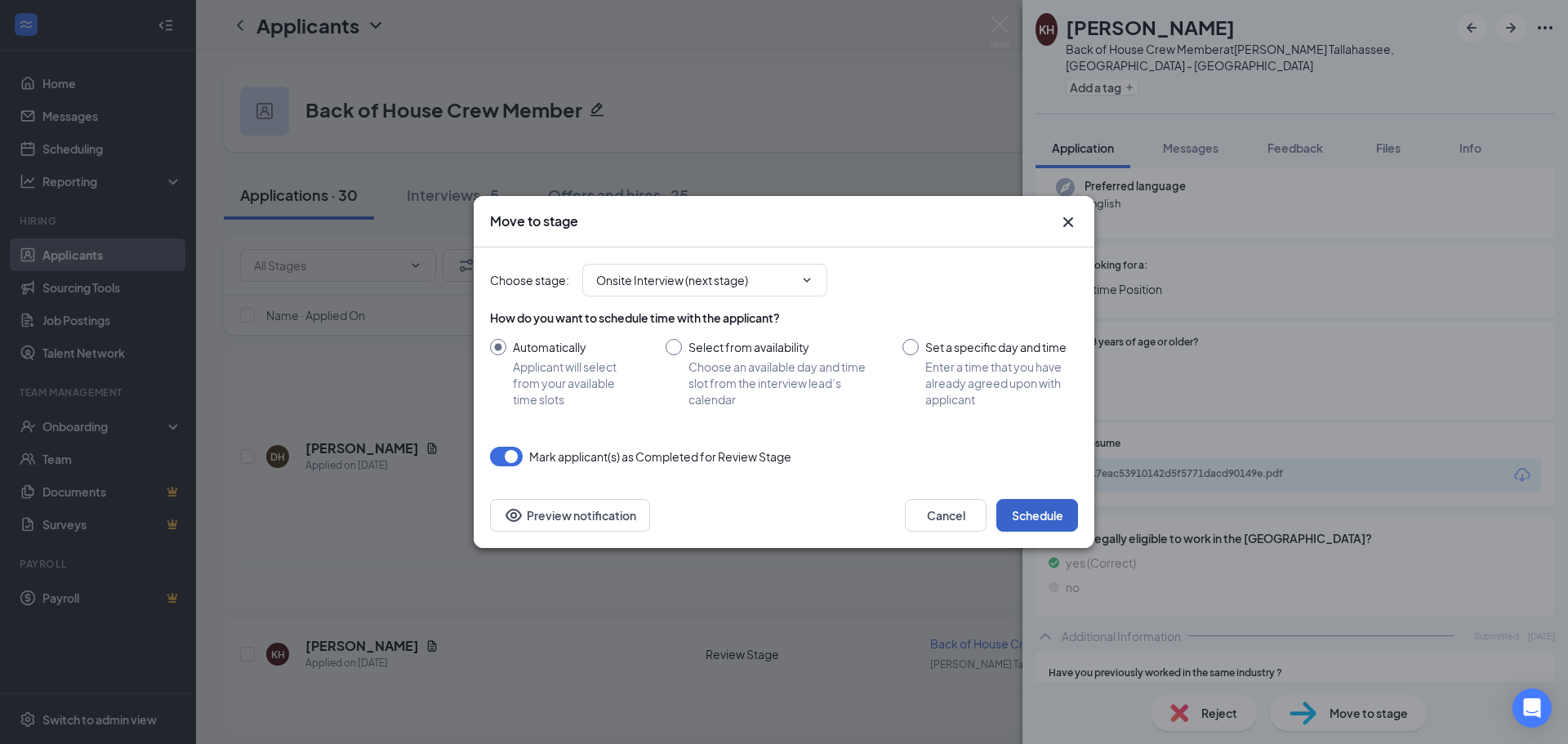
click at [1036, 516] on button "Schedule" at bounding box center [1037, 515] width 81 height 32
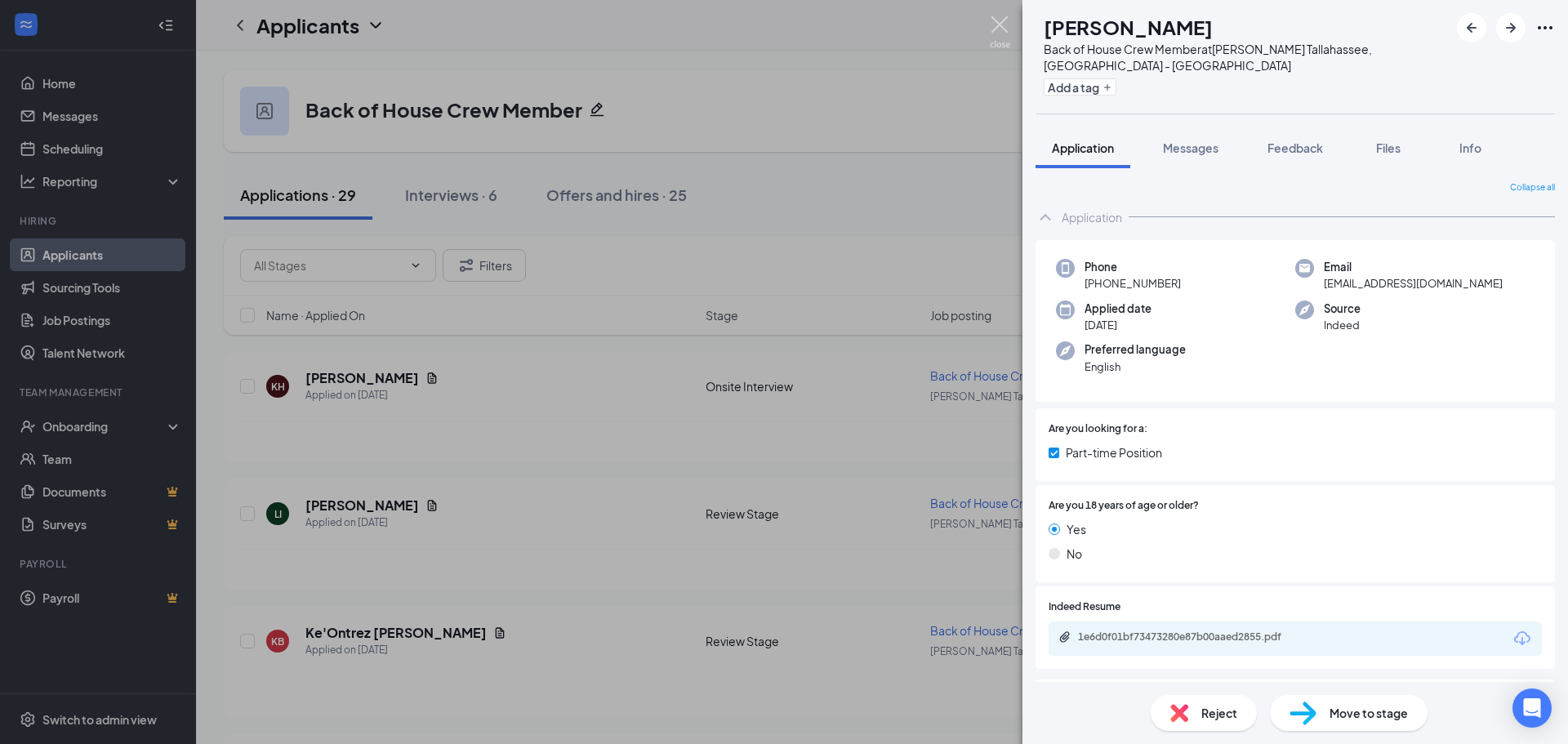
click at [996, 19] on img at bounding box center [1000, 32] width 21 height 32
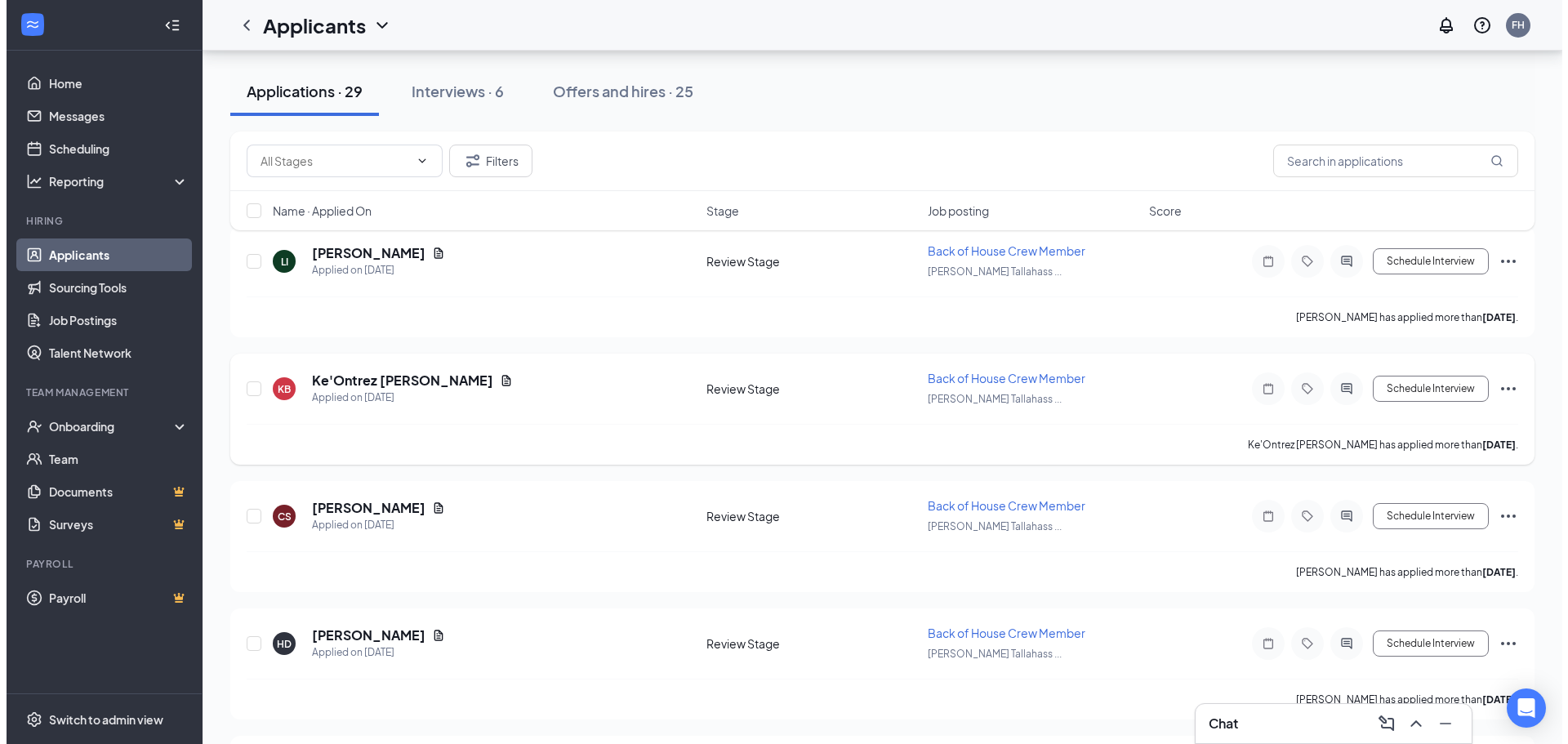
scroll to position [163, 0]
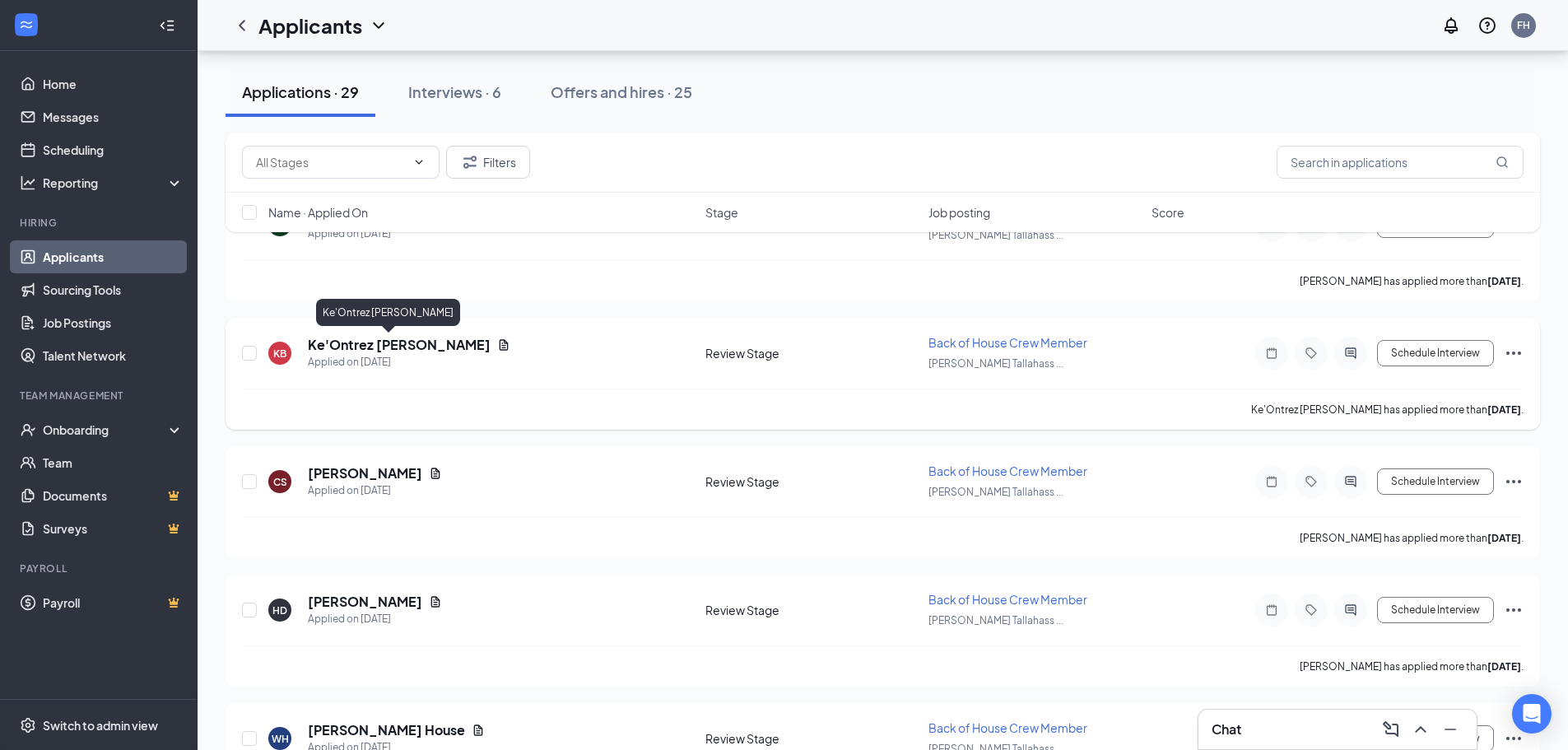
click at [385, 344] on h5 "Ke'Ontrez [PERSON_NAME]" at bounding box center [399, 345] width 183 height 18
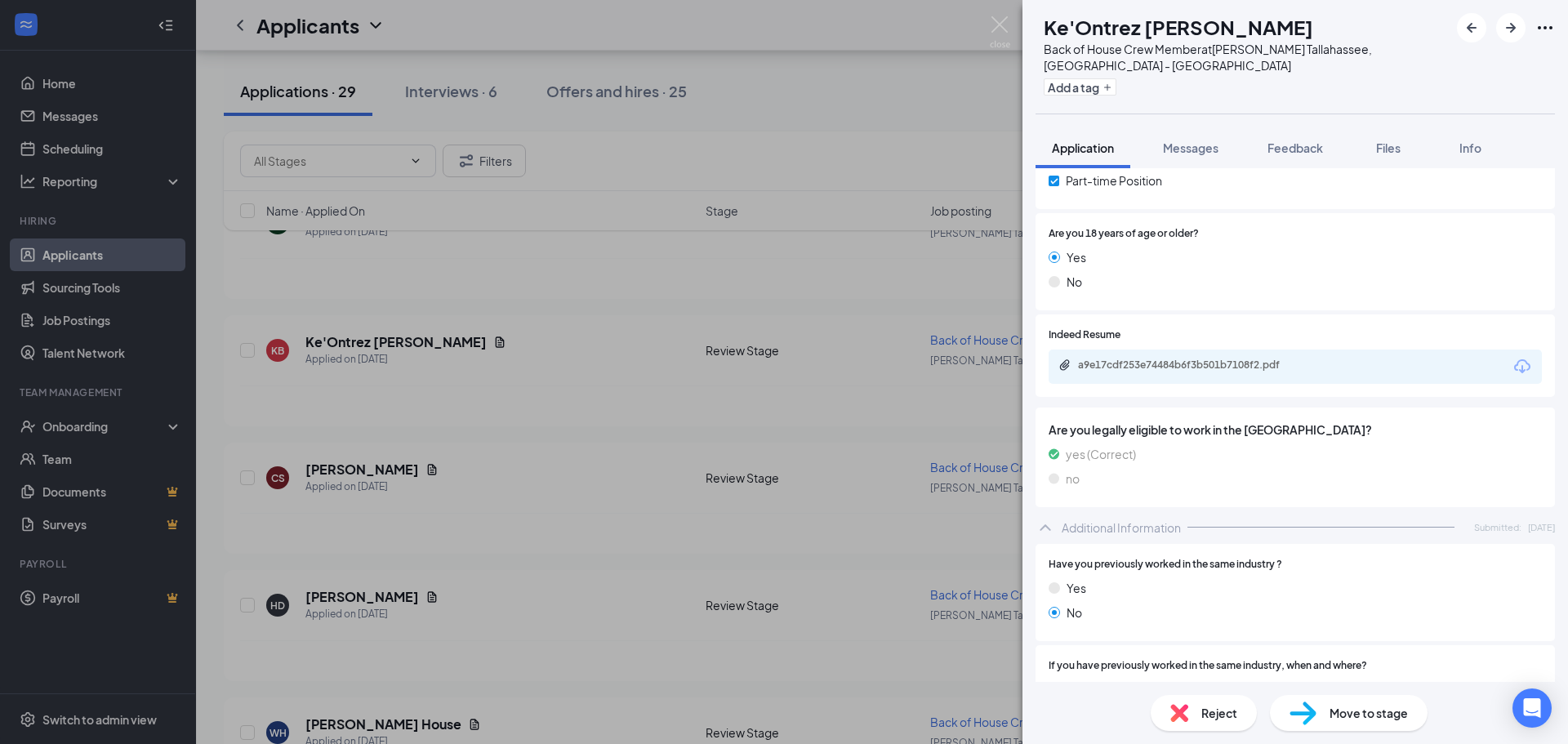
scroll to position [245, 0]
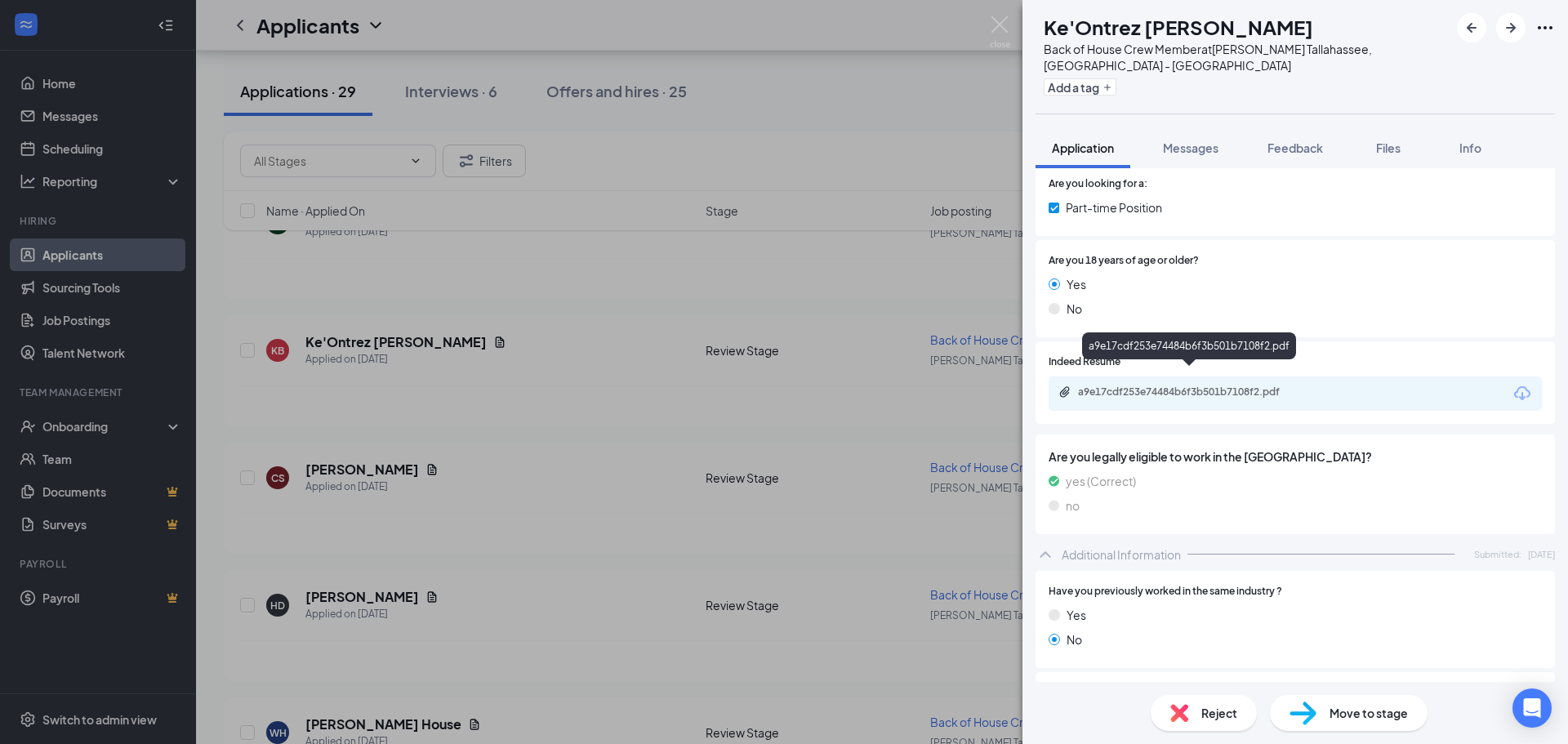
click at [1208, 386] on div "a9e17cdf253e74484b6f3b501b7108f2.pdf" at bounding box center [1192, 392] width 229 height 13
click at [1191, 716] on div "Reject" at bounding box center [1204, 712] width 106 height 36
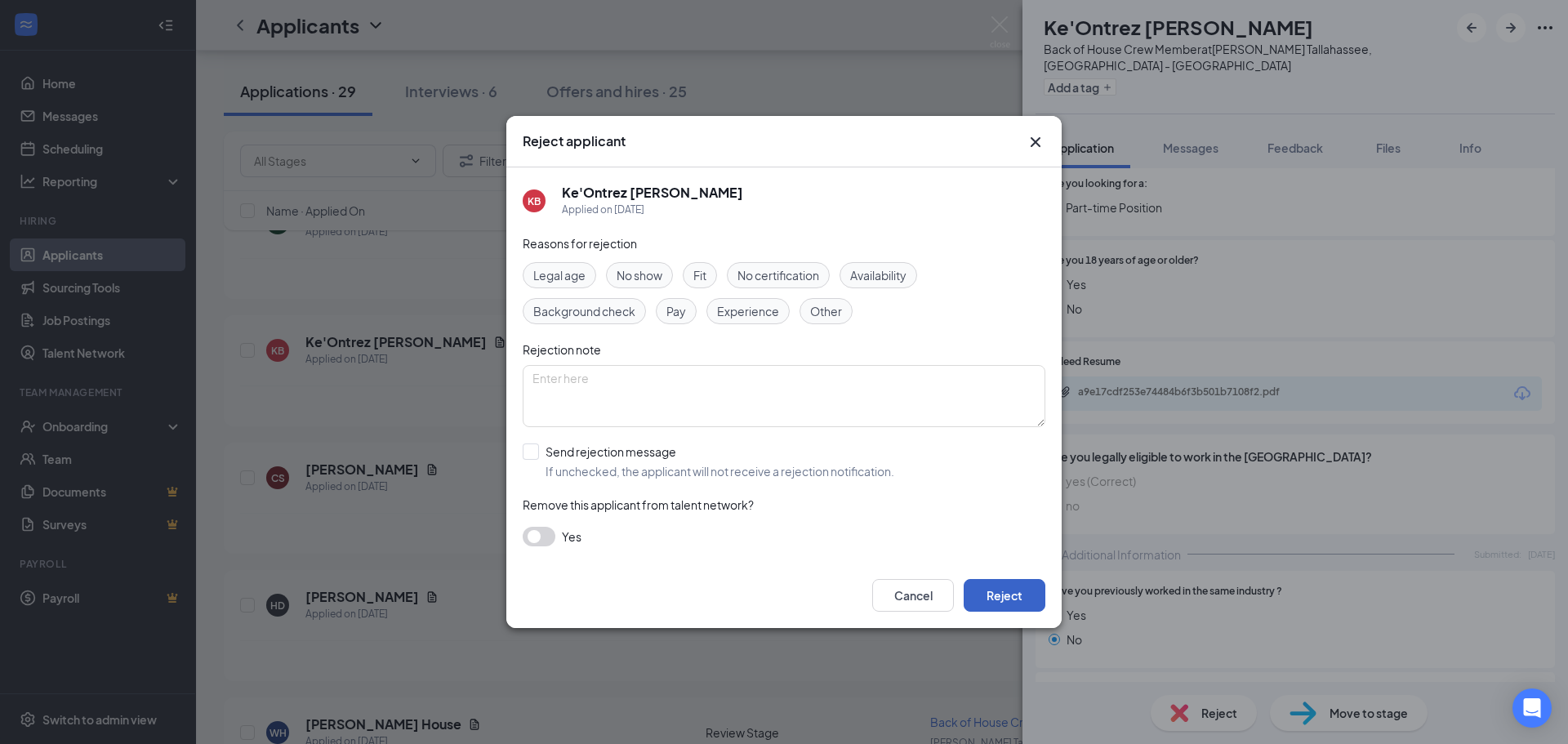
click at [990, 592] on button "Reject" at bounding box center [1004, 595] width 81 height 32
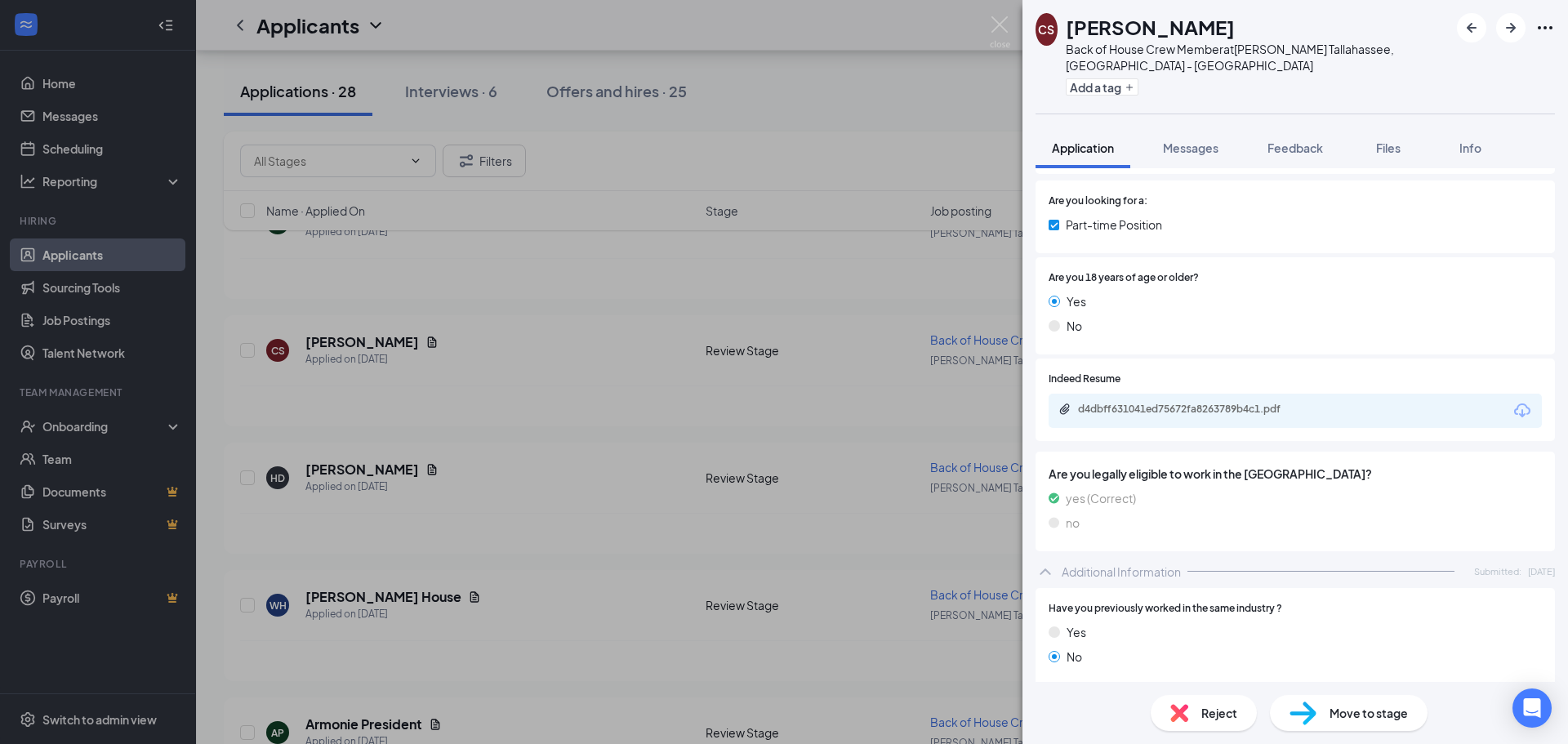
scroll to position [258, 0]
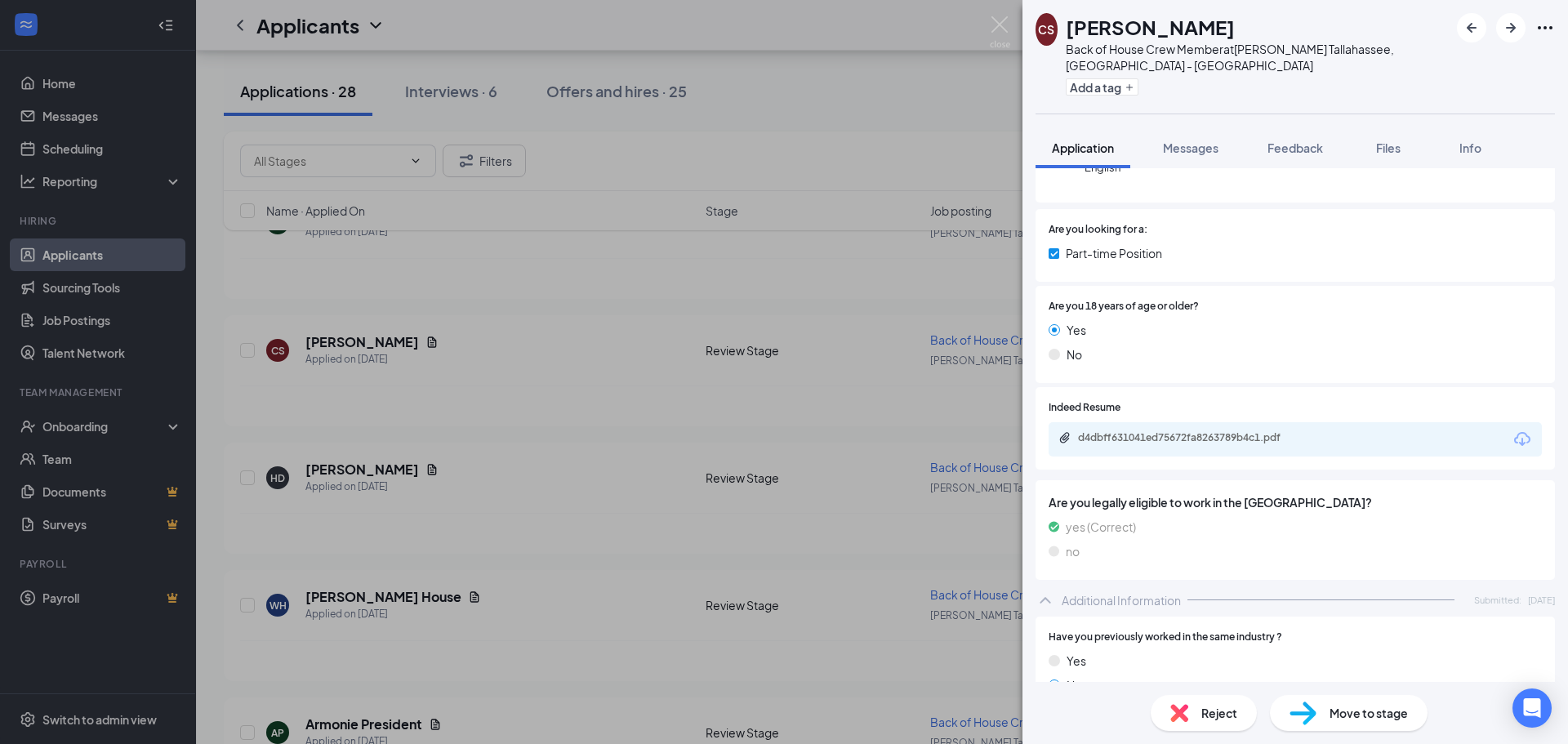
click at [1335, 712] on span "Move to stage" at bounding box center [1368, 713] width 79 height 18
type input "Onsite Interview (next stage)"
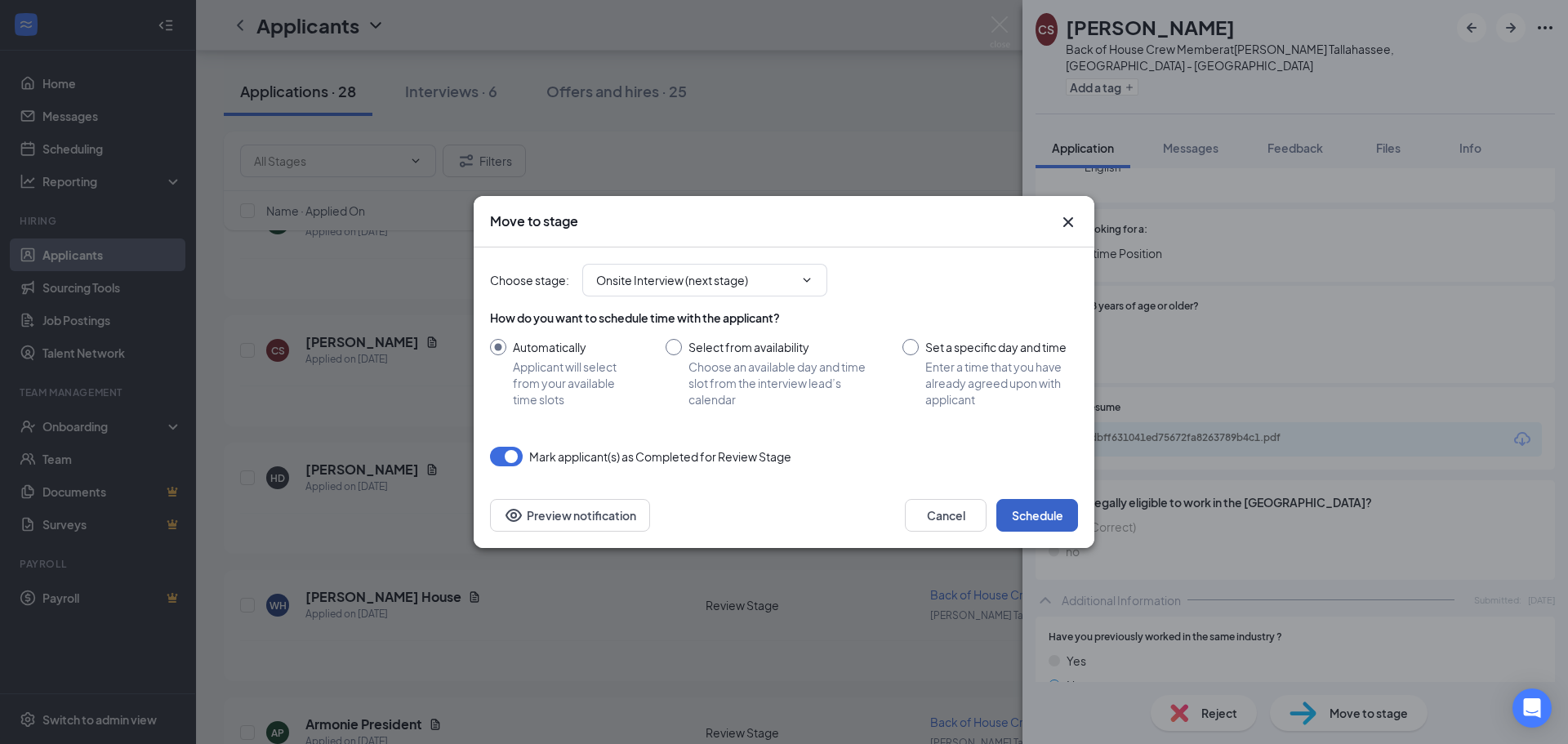
click at [1028, 512] on button "Schedule" at bounding box center [1037, 515] width 81 height 32
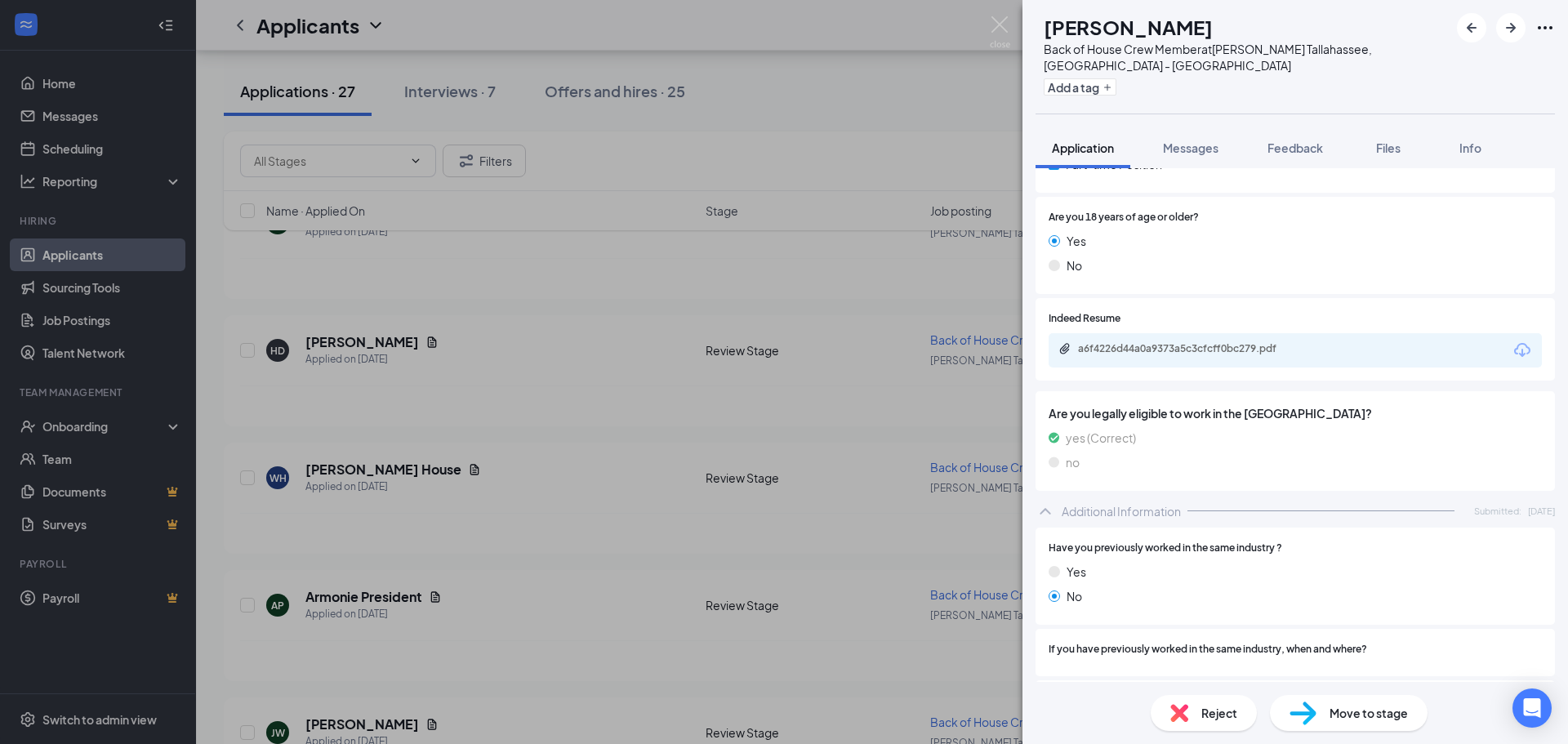
scroll to position [278, 0]
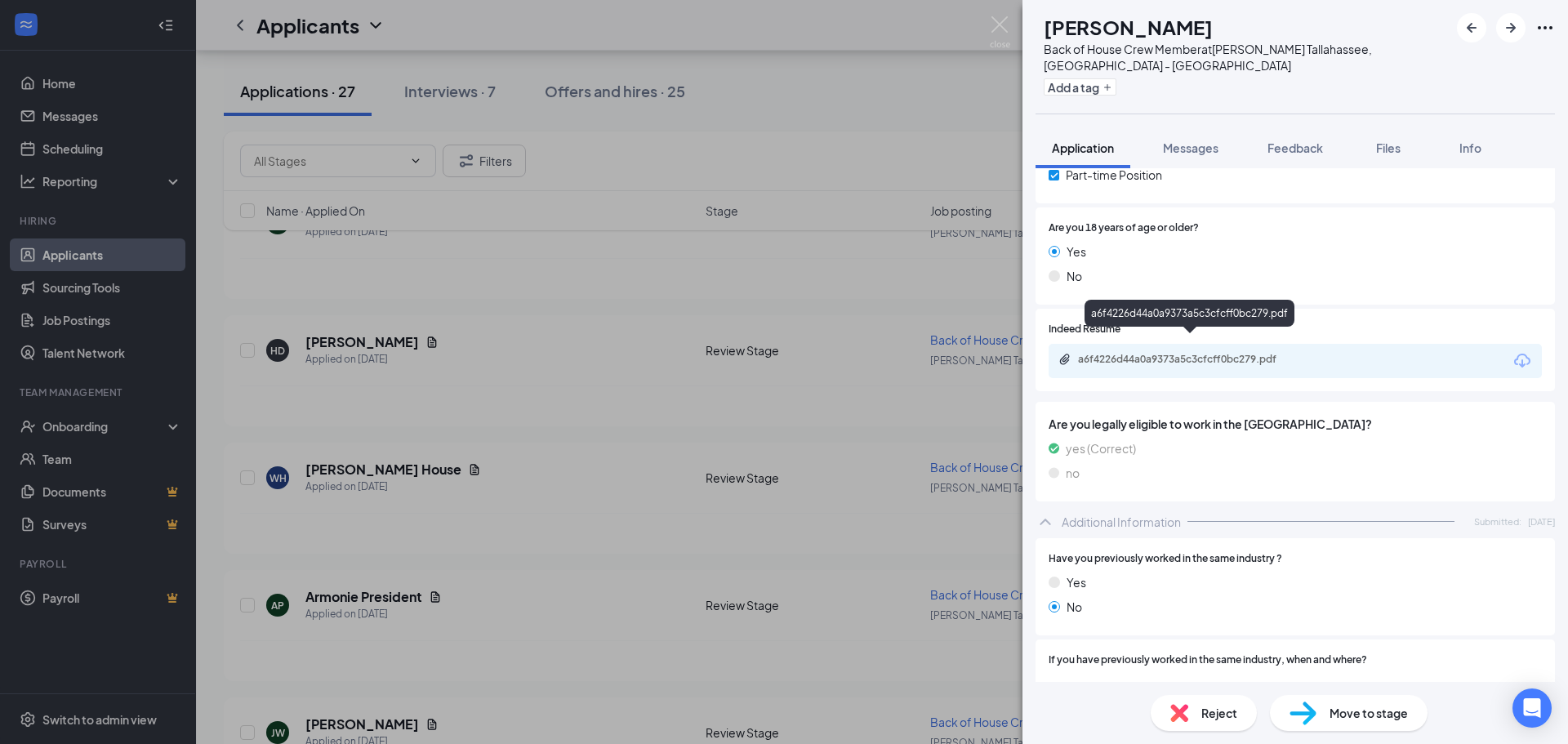
click at [1195, 353] on div "a6f4226d44a0a9373a5c3cfcff0bc279.pdf" at bounding box center [1192, 359] width 229 height 13
click at [1322, 715] on div "Move to stage" at bounding box center [1348, 712] width 158 height 36
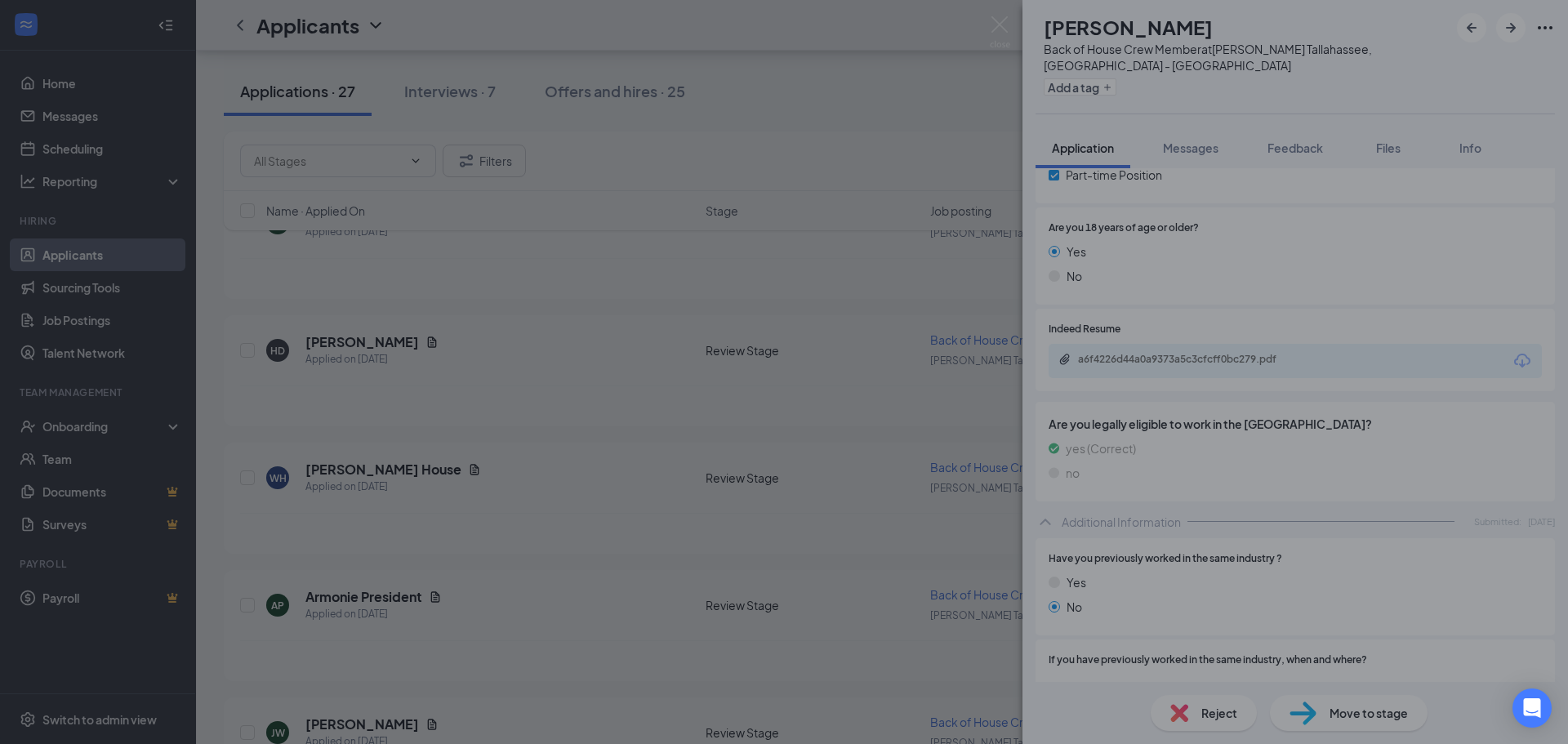
type input "Onsite Interview (next stage)"
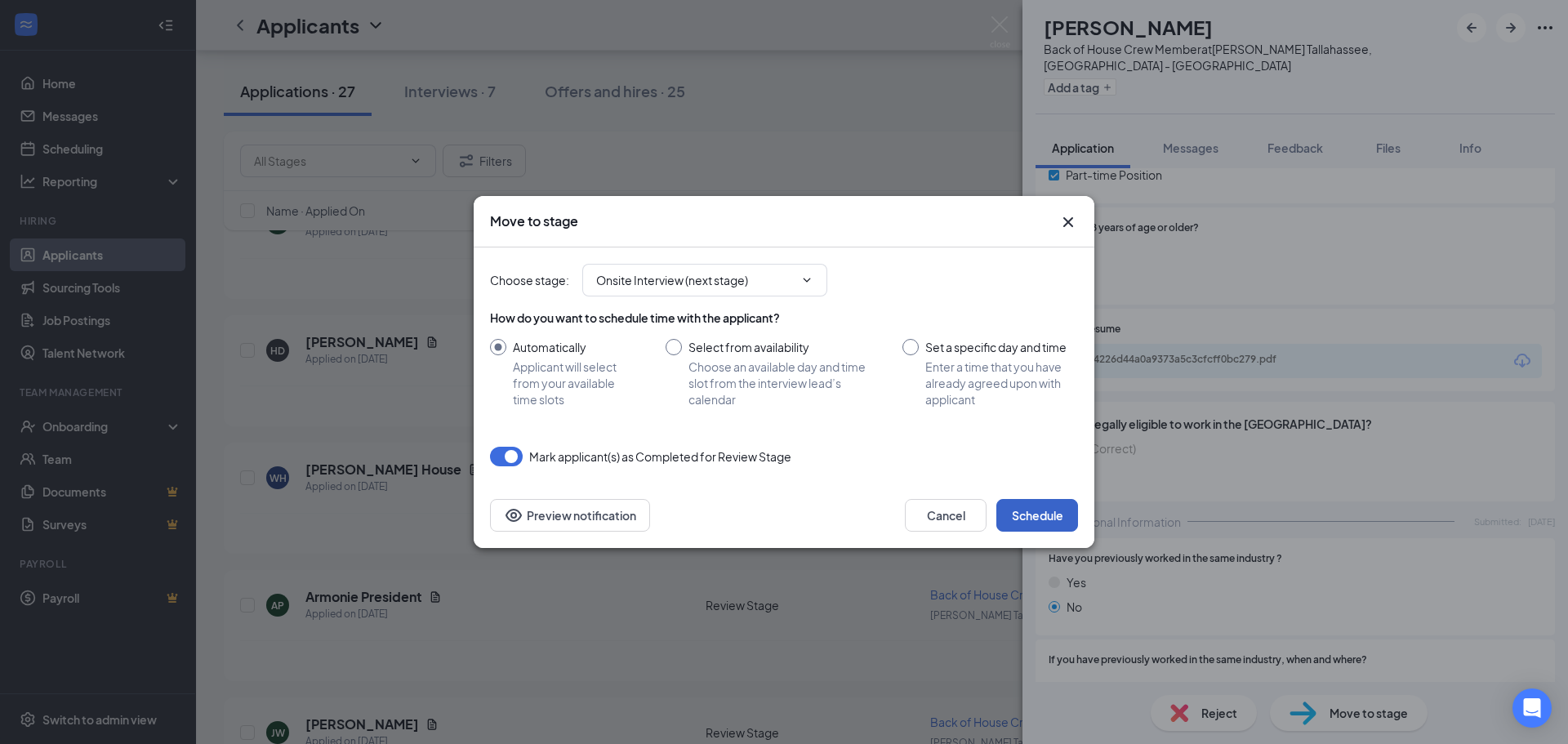
click at [1032, 506] on button "Schedule" at bounding box center [1037, 515] width 81 height 32
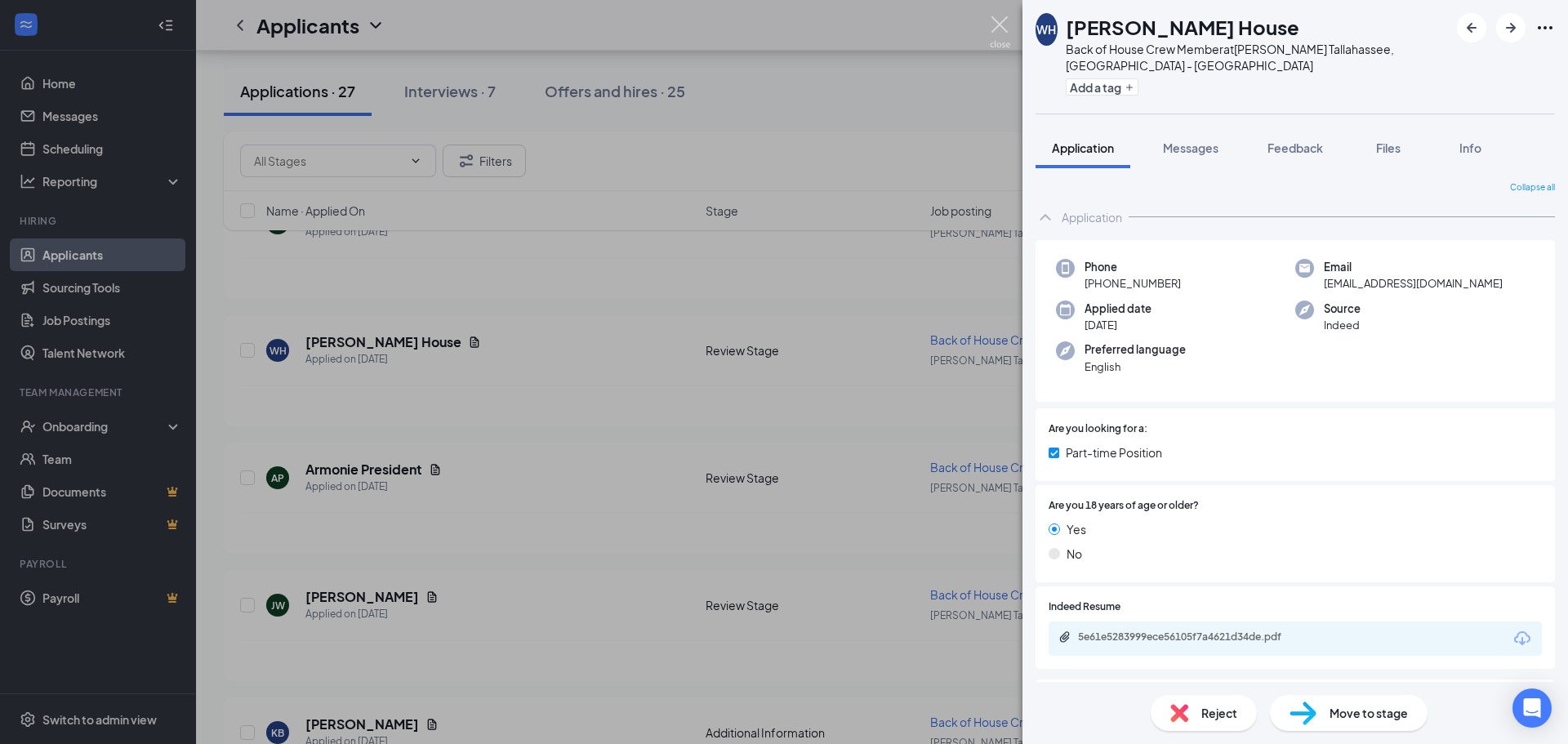
click at [1001, 28] on img at bounding box center [1000, 32] width 21 height 32
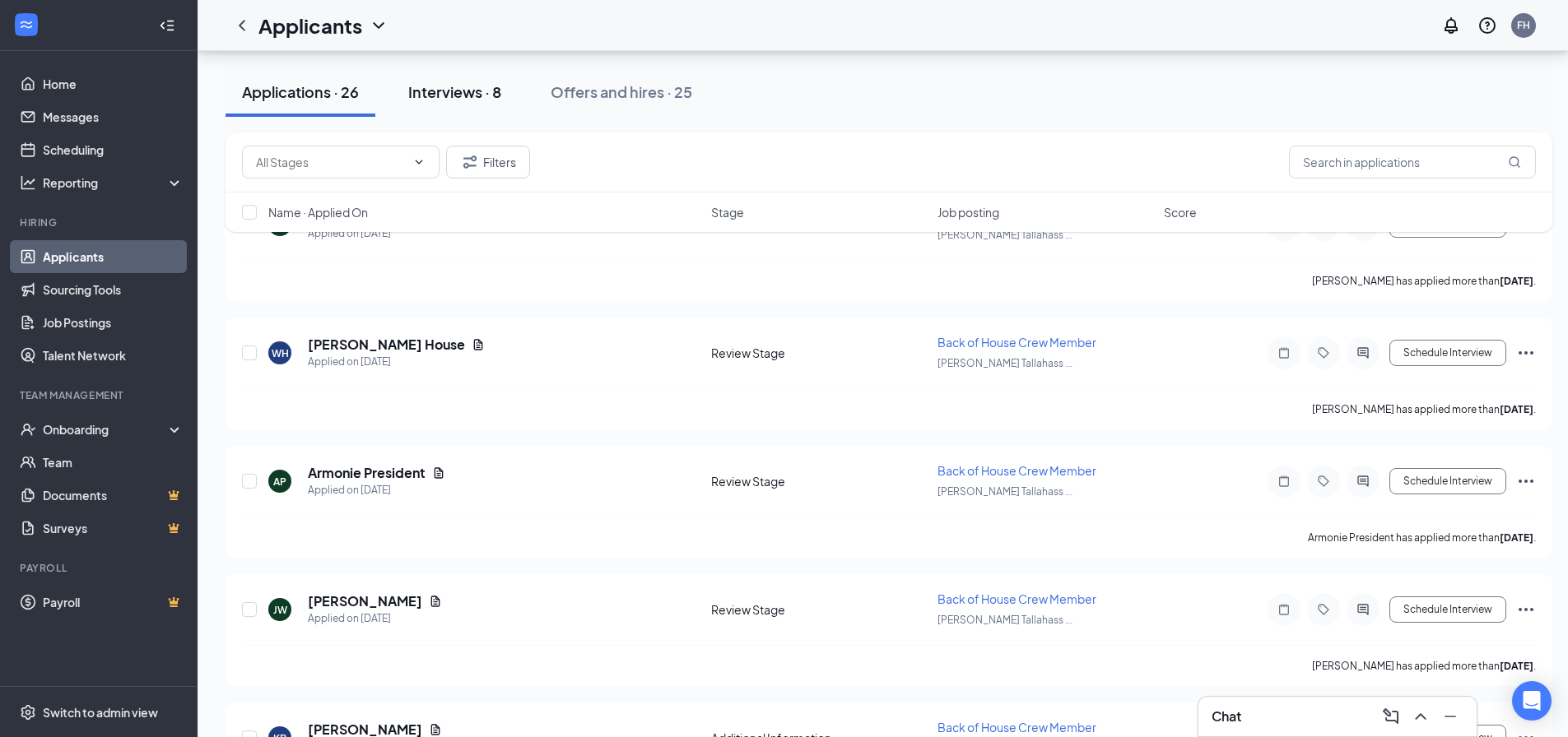
click at [457, 91] on div "Interviews · 8" at bounding box center [454, 91] width 93 height 21
